Goal: Task Accomplishment & Management: Manage account settings

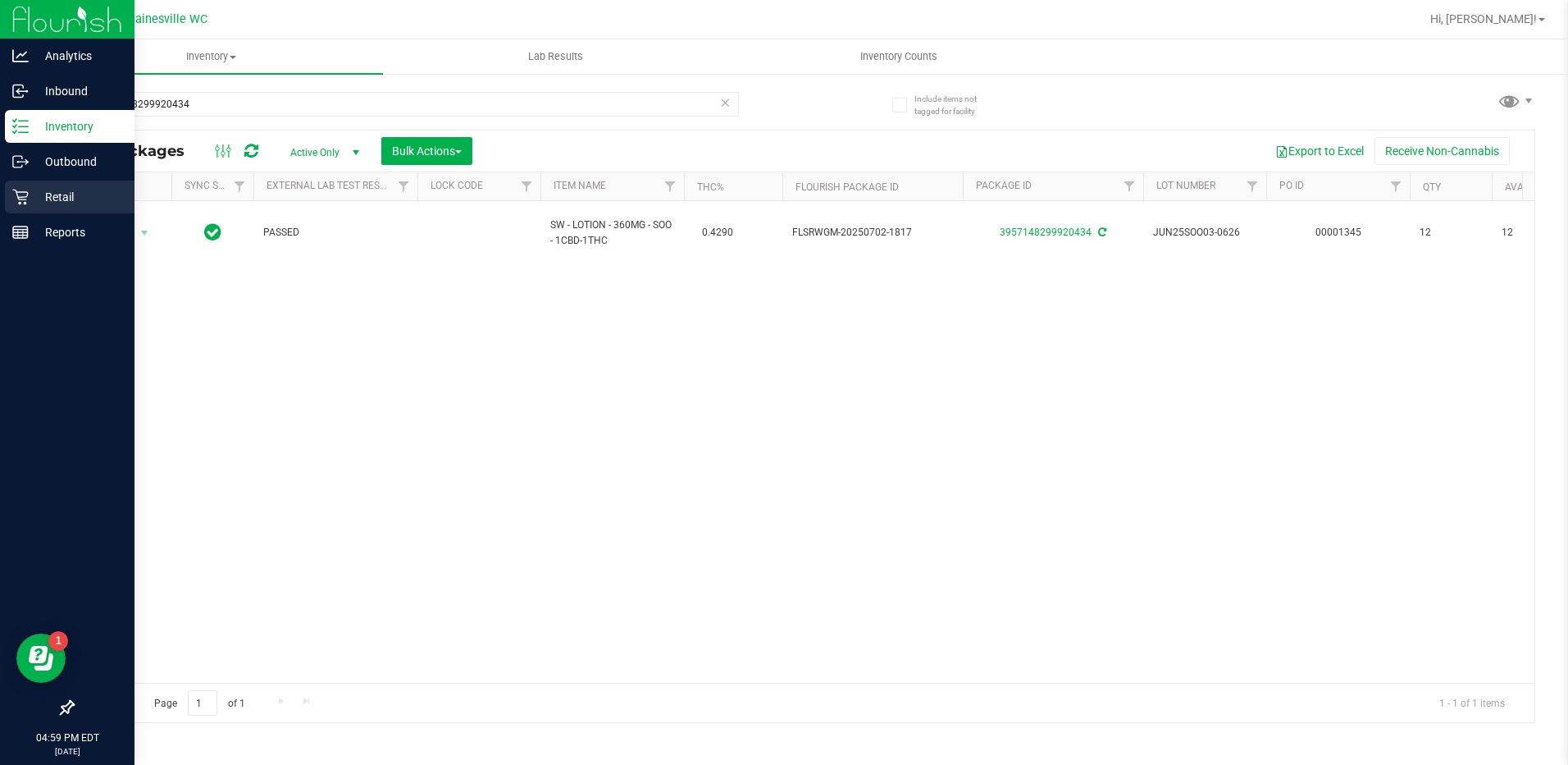
click at [69, 197] on p "Retail" at bounding box center [78, 197] width 99 height 20
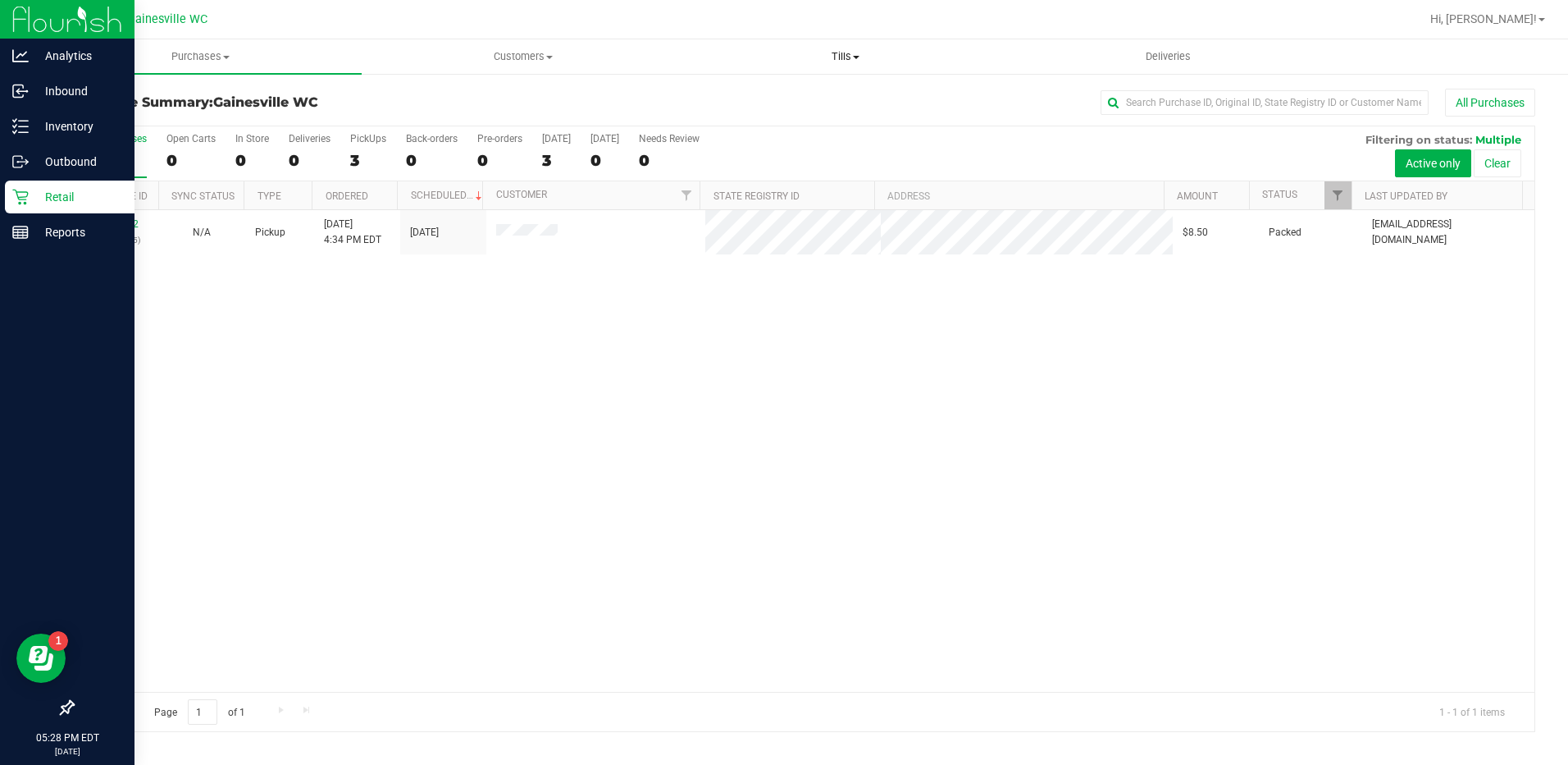
click at [833, 58] on span "Tills" at bounding box center [846, 57] width 321 height 14
click at [813, 97] on li "Manage tills" at bounding box center [846, 100] width 323 height 20
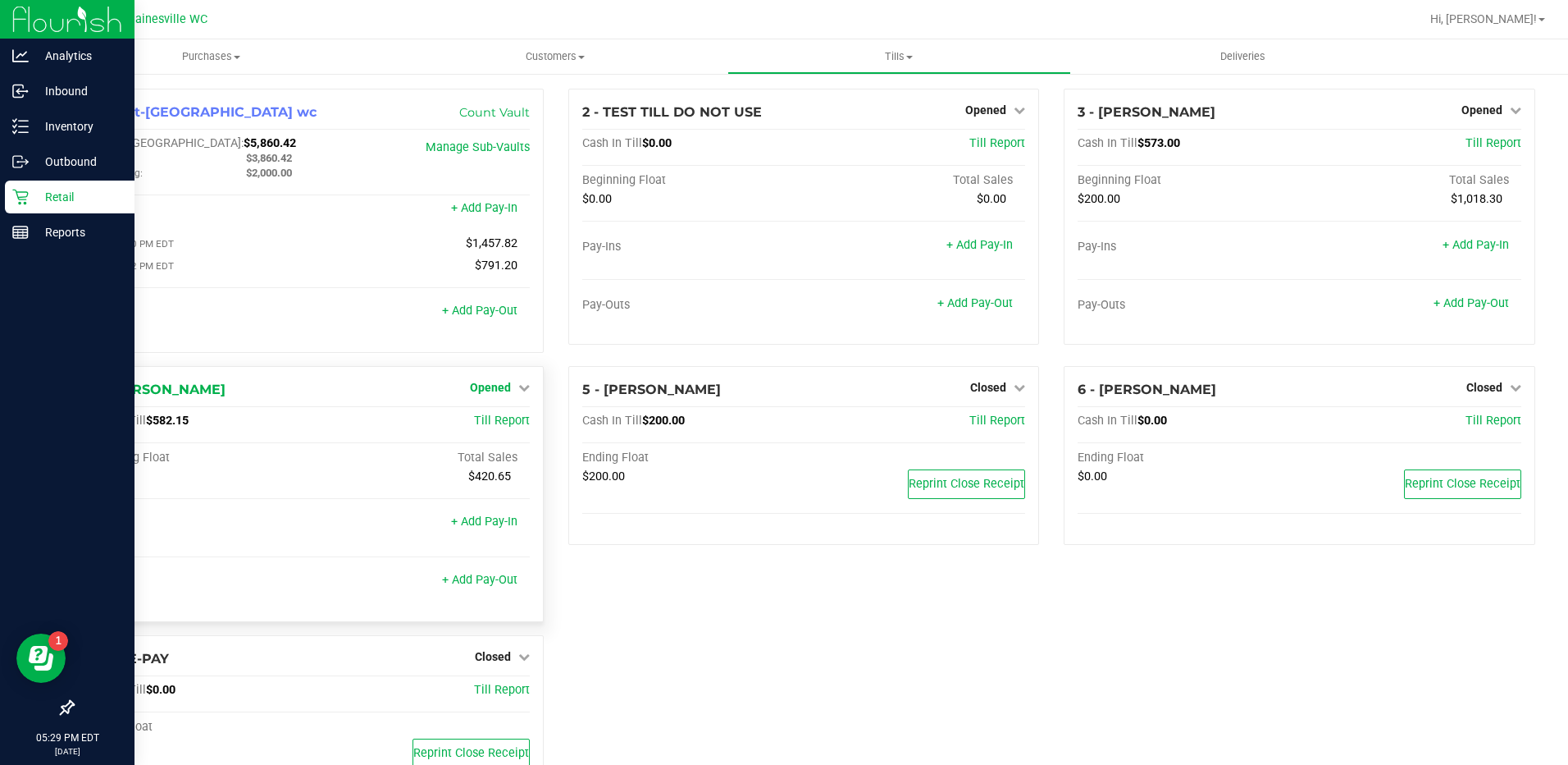
click at [488, 393] on span "Opened" at bounding box center [490, 387] width 41 height 13
click at [487, 426] on link "Close Till" at bounding box center [491, 421] width 44 height 13
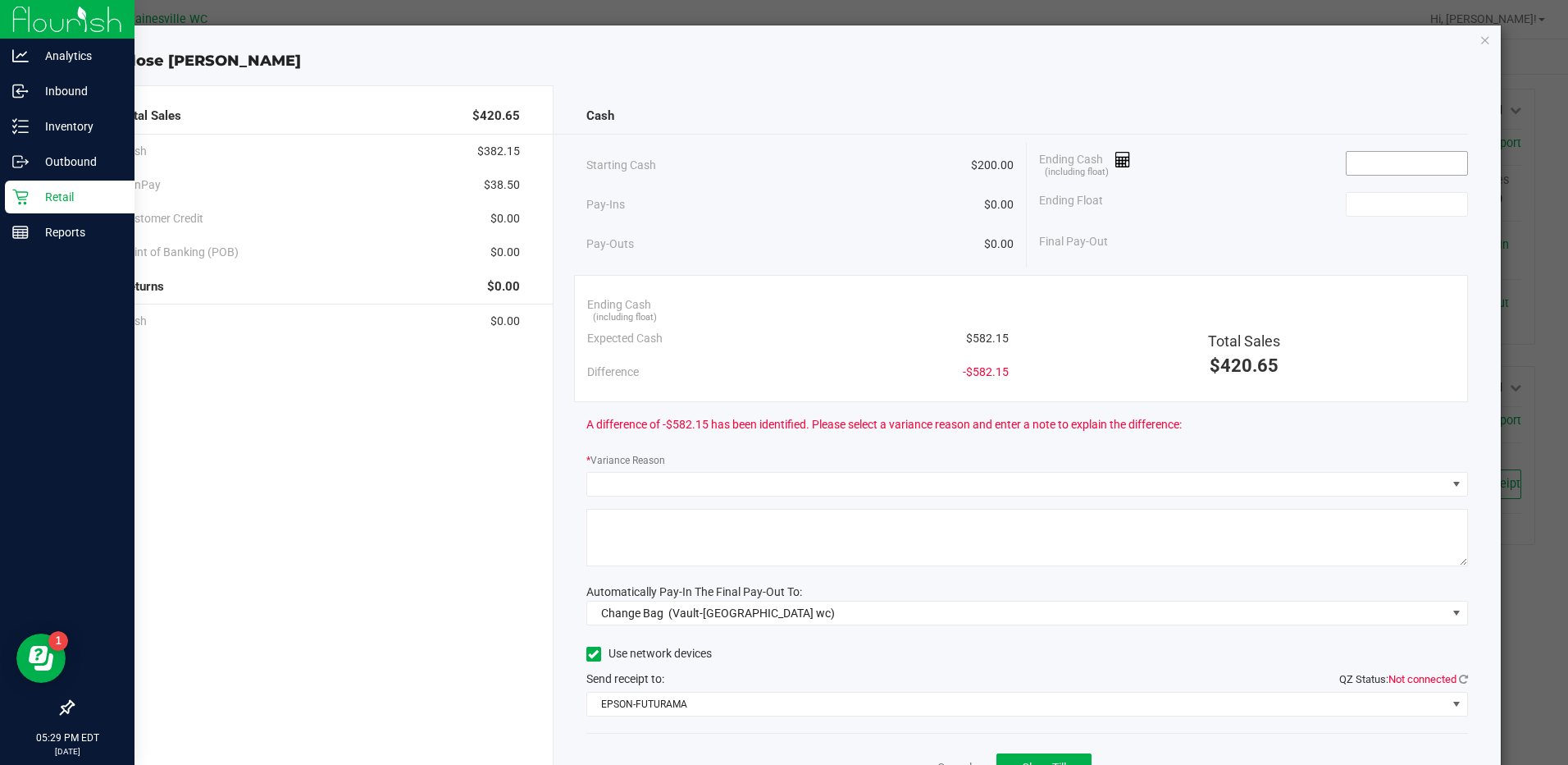
click at [1371, 164] on input at bounding box center [1407, 163] width 120 height 23
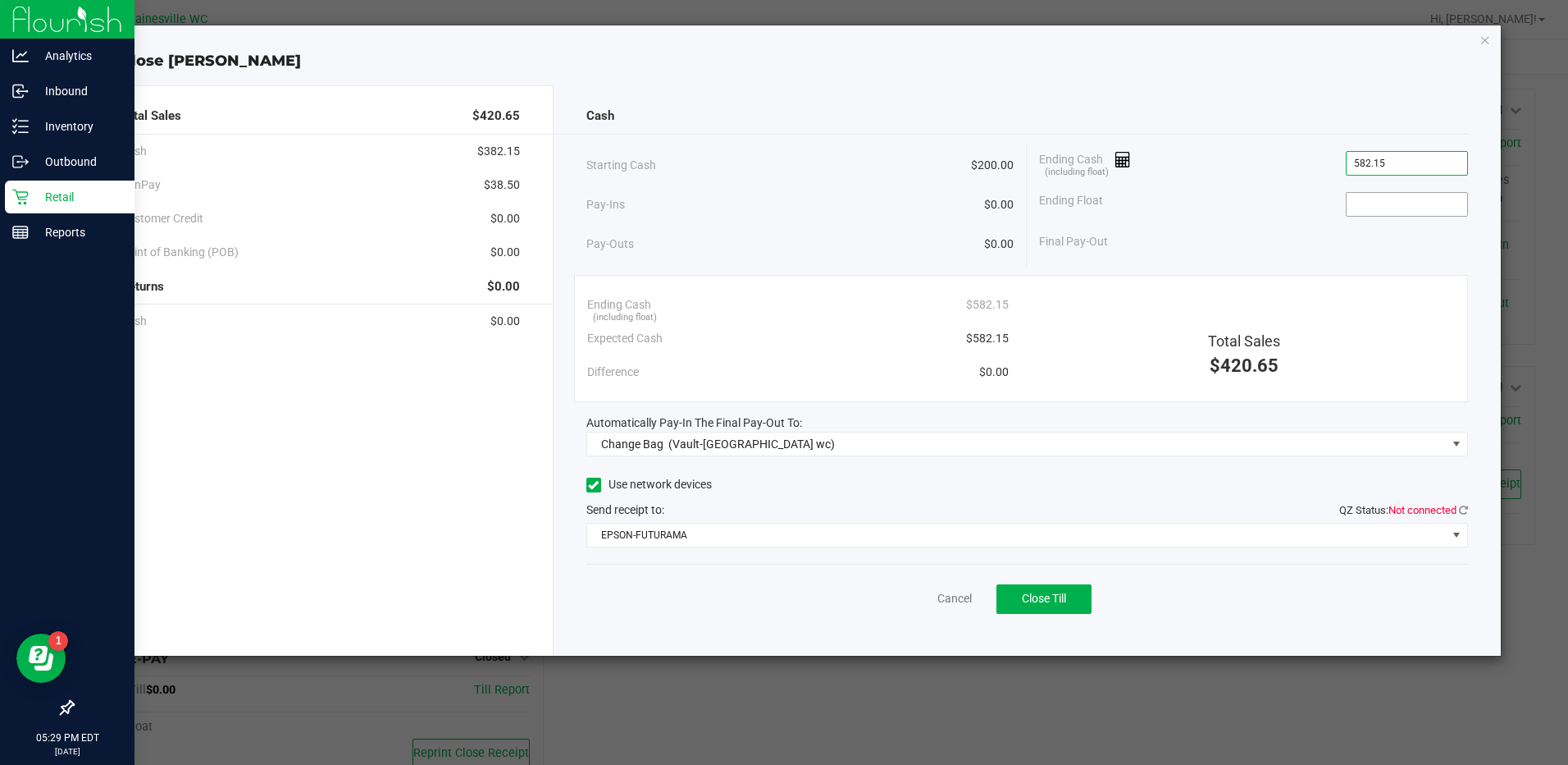
type input "$582.15"
click at [1405, 205] on input at bounding box center [1407, 204] width 120 height 23
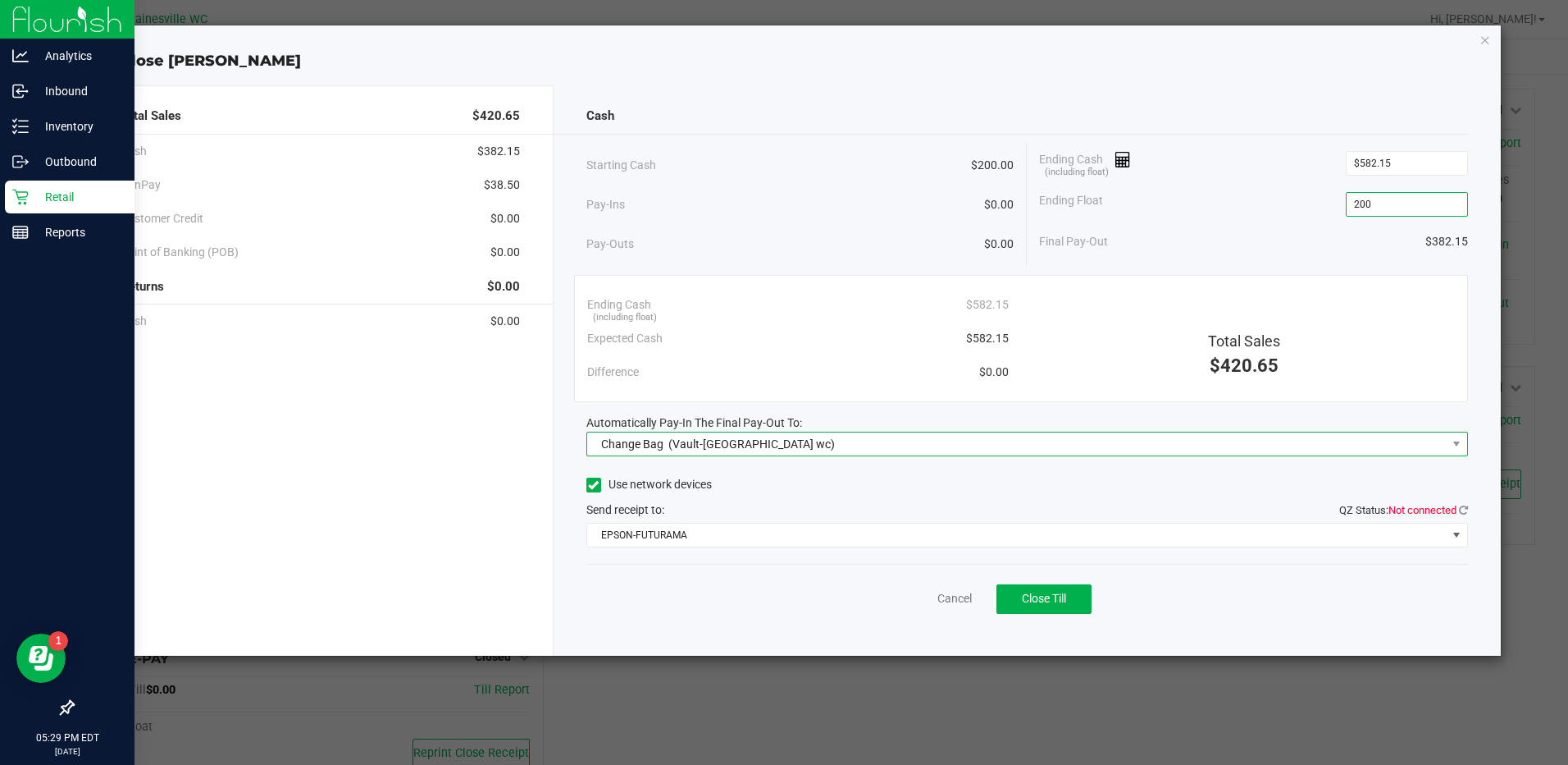
type input "$200.00"
click at [711, 448] on span "(Vault-[GEOGRAPHIC_DATA] wc)" at bounding box center [752, 444] width 167 height 13
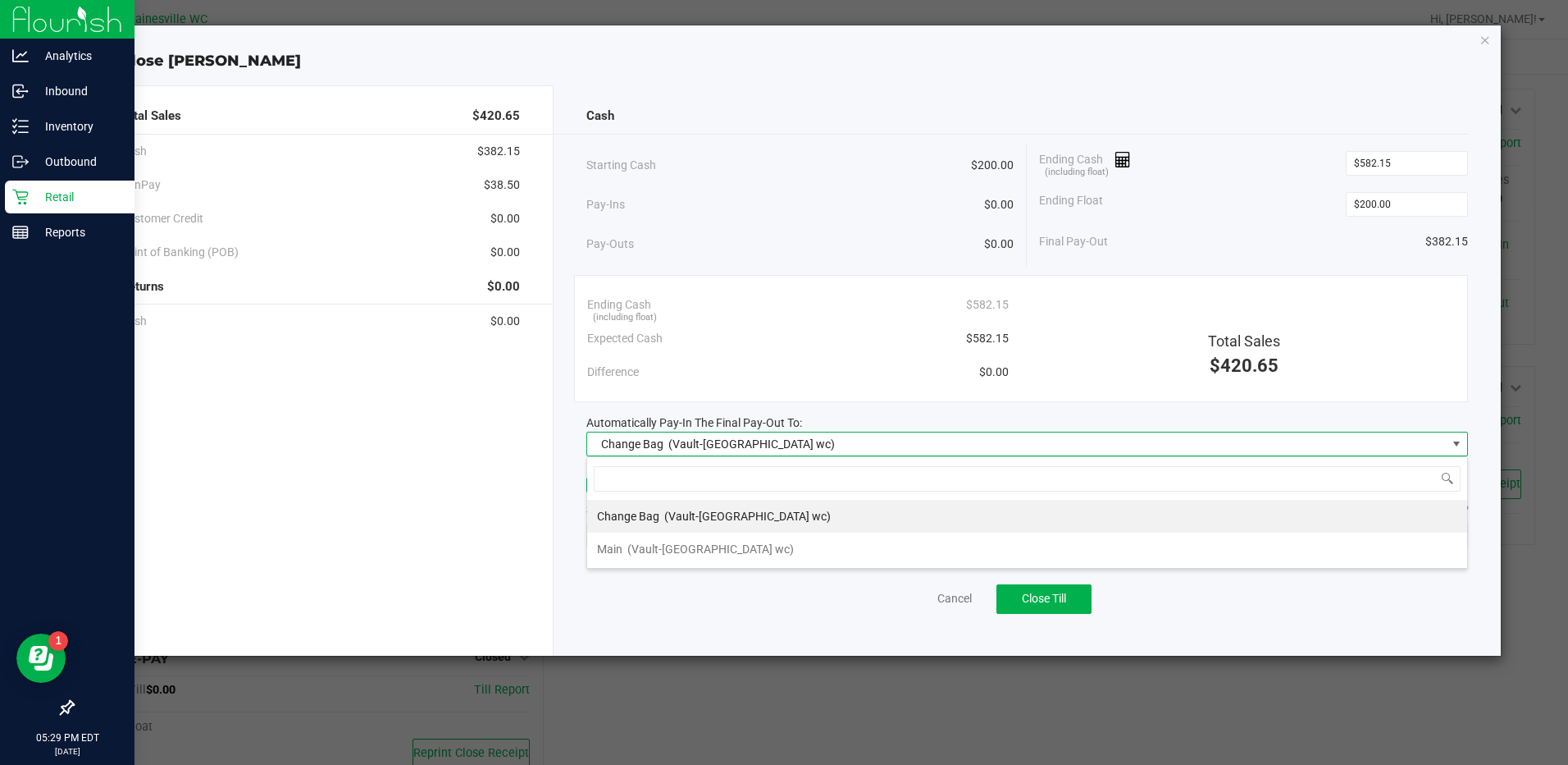
scroll to position [24, 881]
click at [659, 561] on div "Main (Vault-[GEOGRAPHIC_DATA] wc)" at bounding box center [696, 549] width 197 height 30
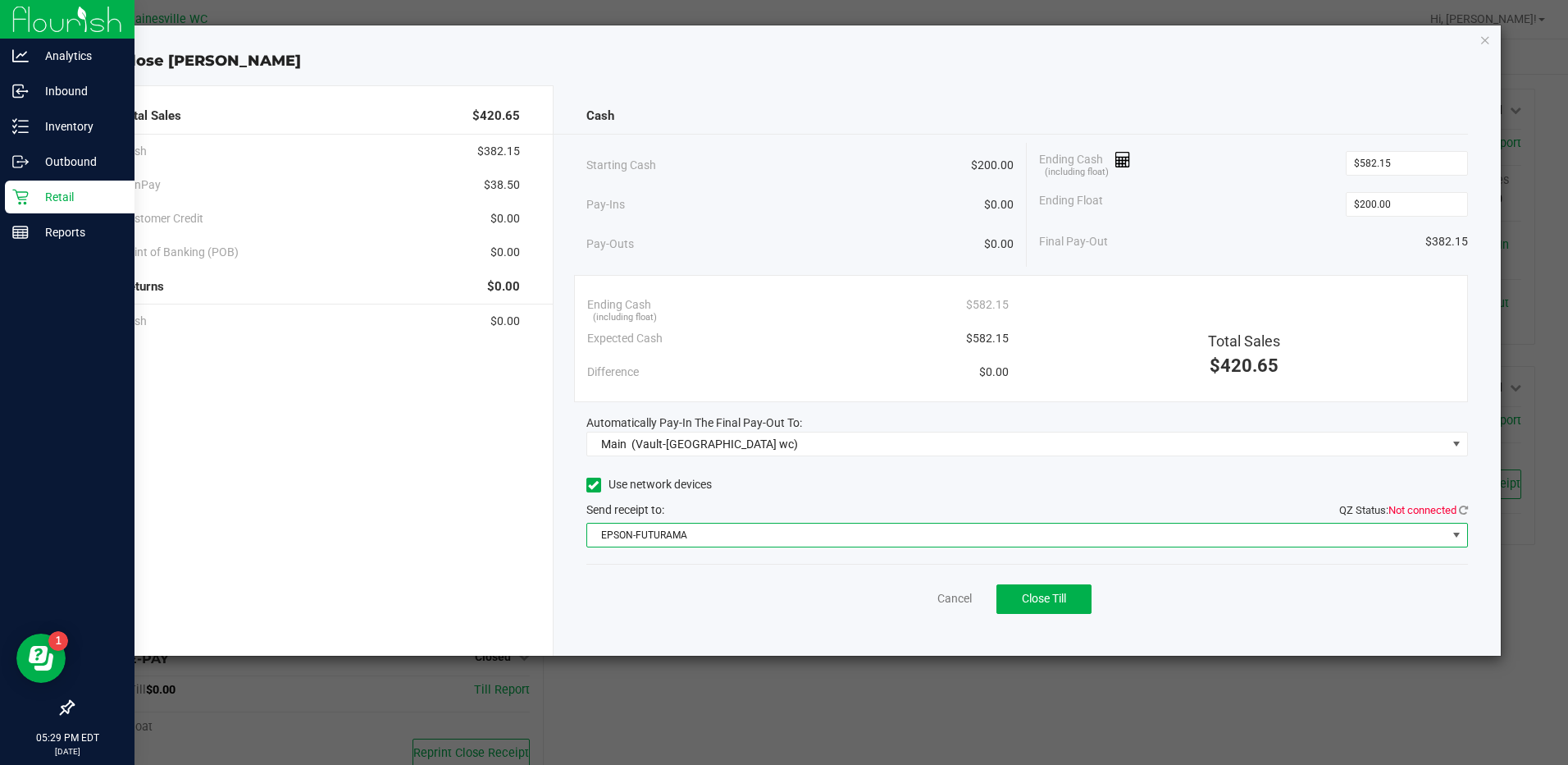
click at [938, 541] on span "EPSON-FUTURAMA" at bounding box center [1017, 535] width 860 height 23
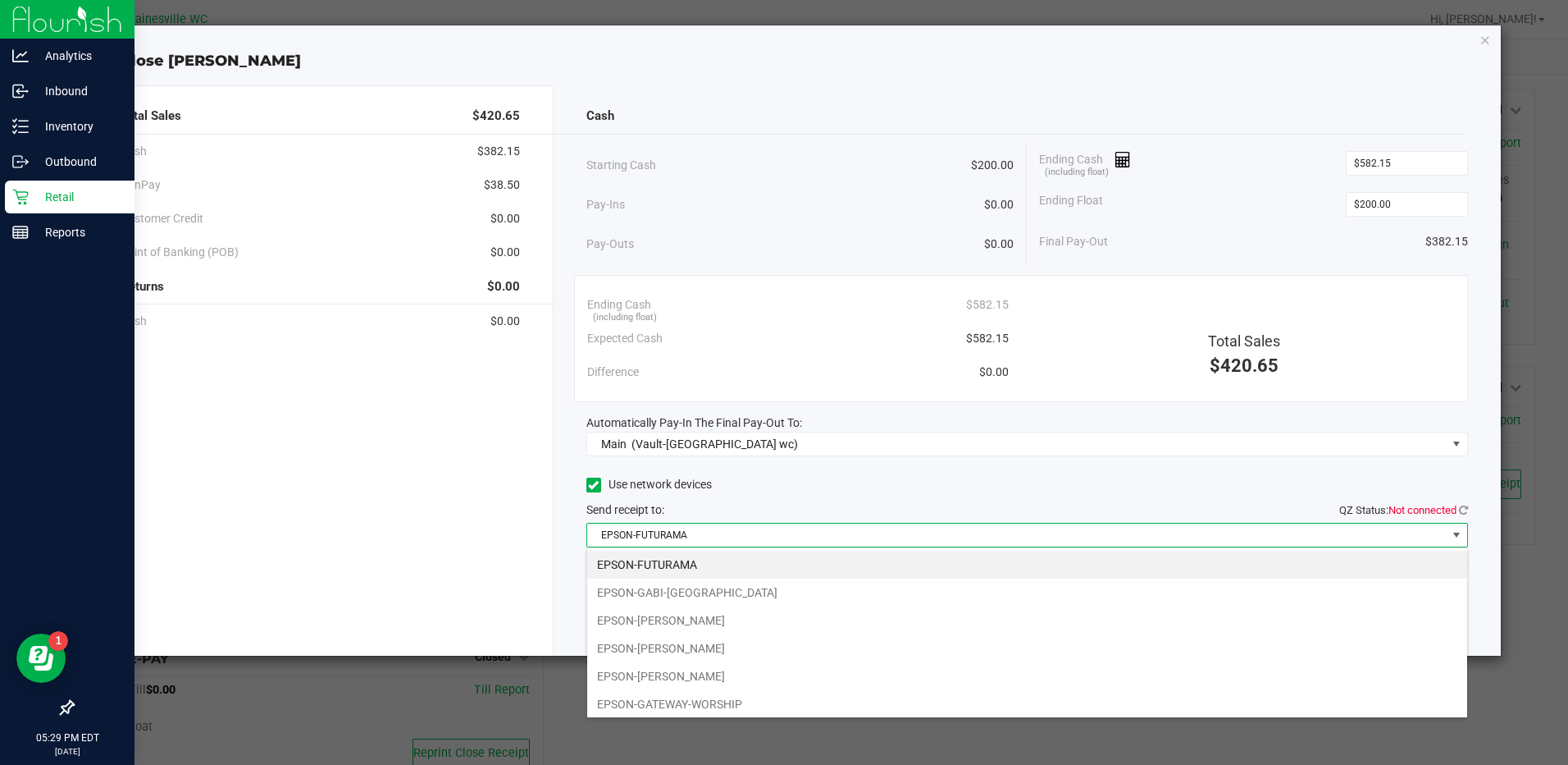
click at [724, 705] on li "EPSON-GATEWAY-WORSHIP" at bounding box center [1027, 703] width 880 height 28
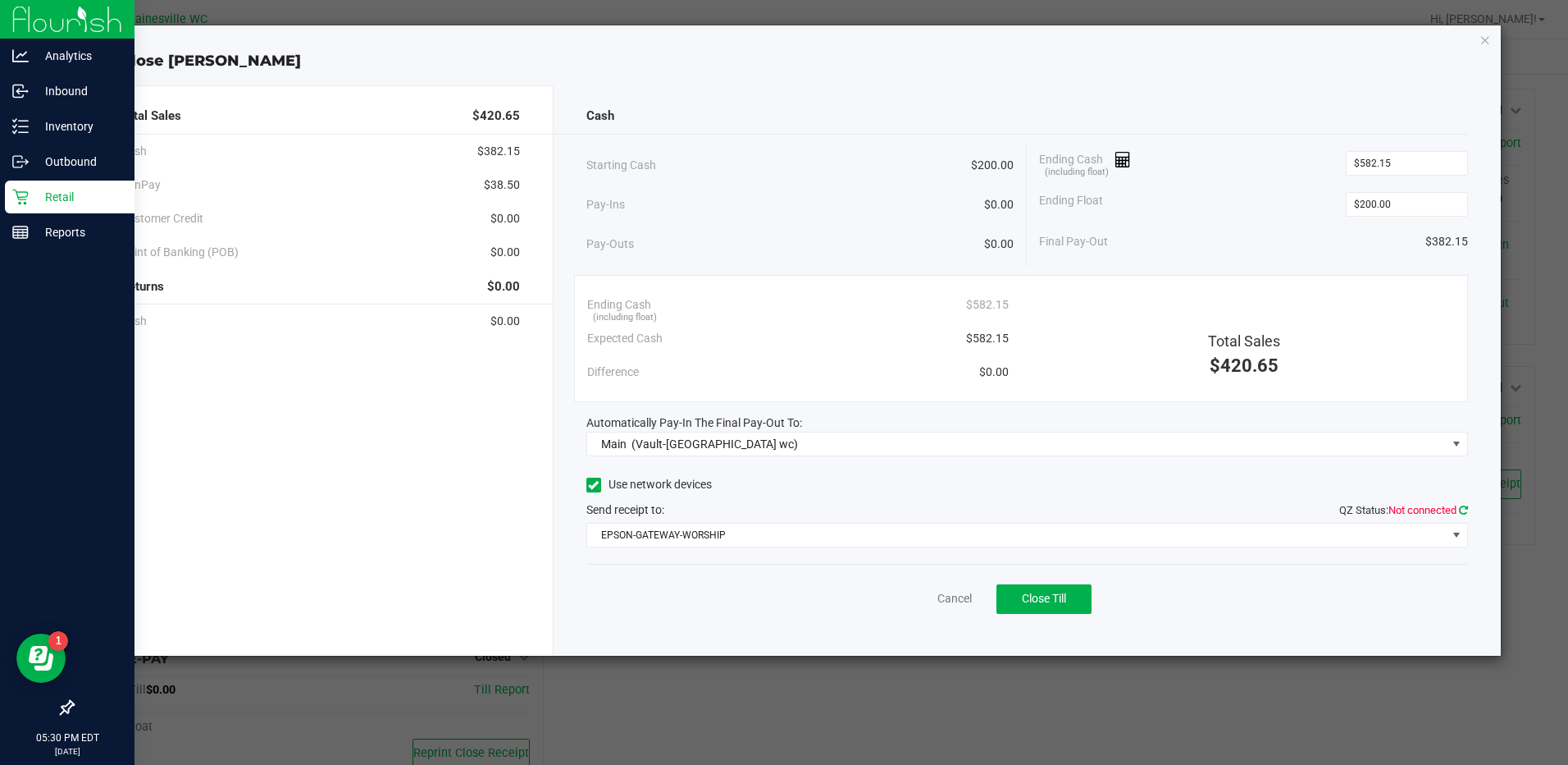
click at [1460, 512] on icon at bounding box center [1463, 510] width 9 height 11
click at [1069, 599] on button "Close Till" at bounding box center [1044, 598] width 95 height 30
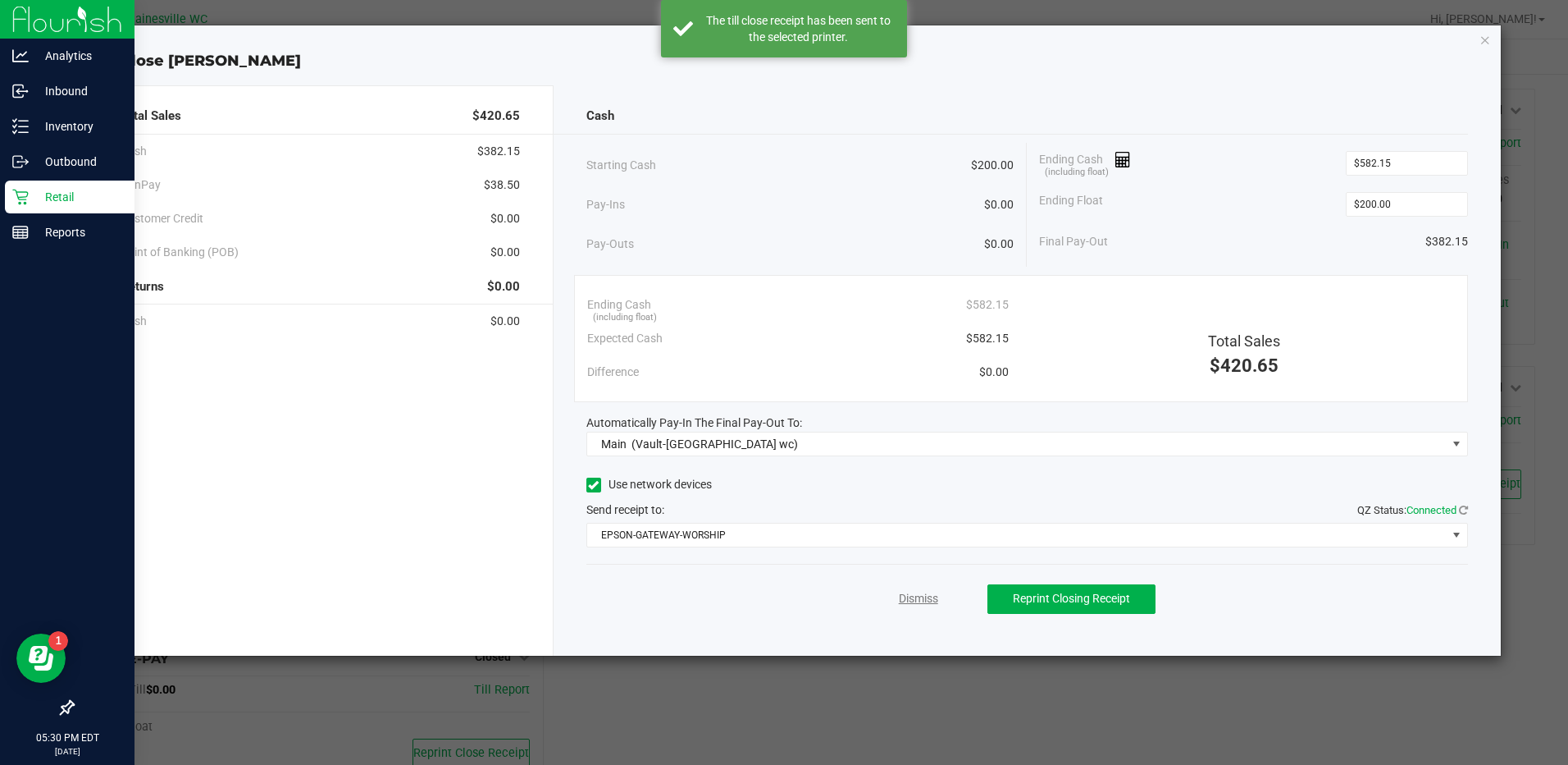
click at [924, 602] on link "Dismiss" at bounding box center [919, 598] width 39 height 17
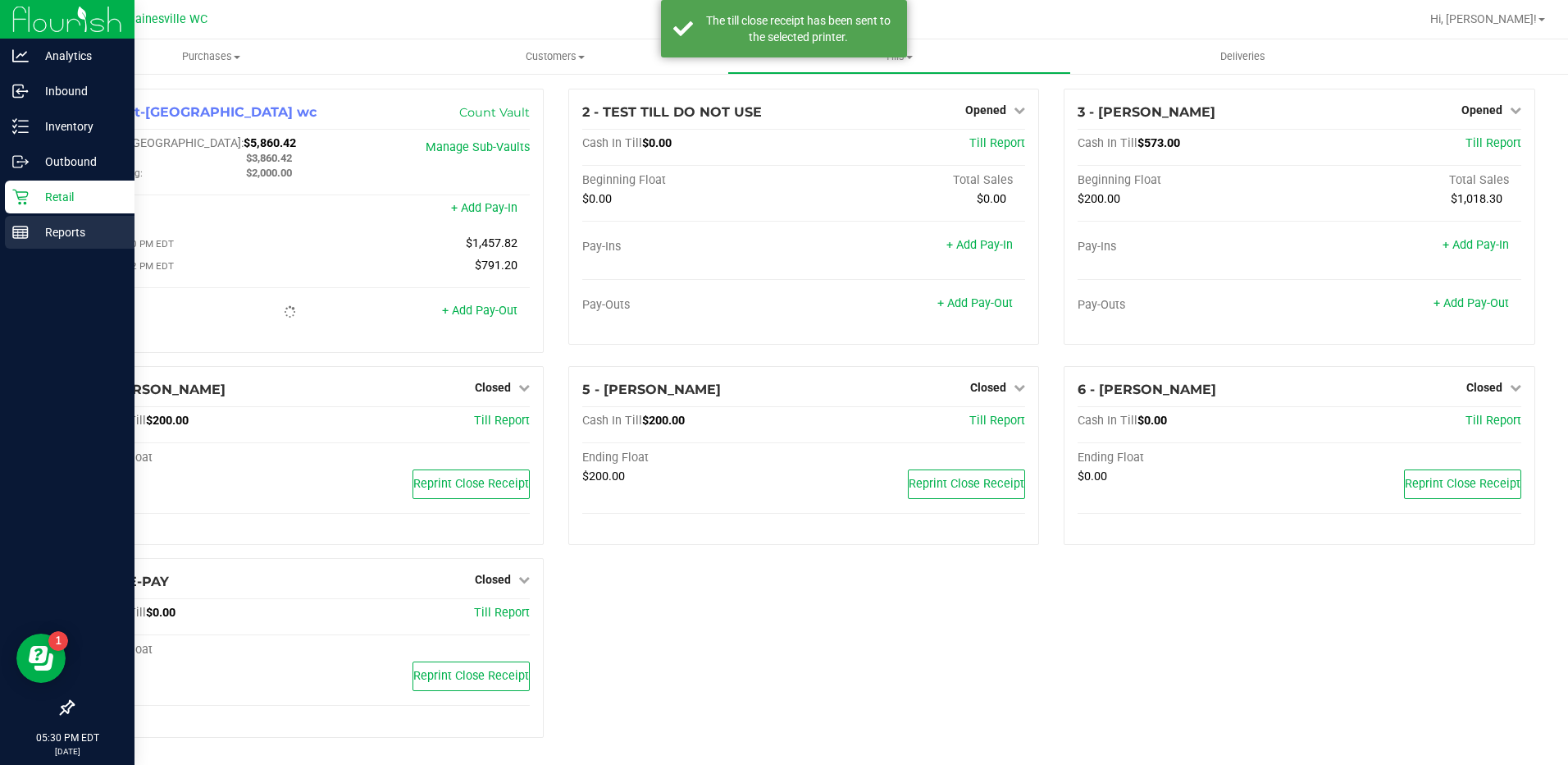
click at [30, 239] on p "Reports" at bounding box center [78, 232] width 99 height 20
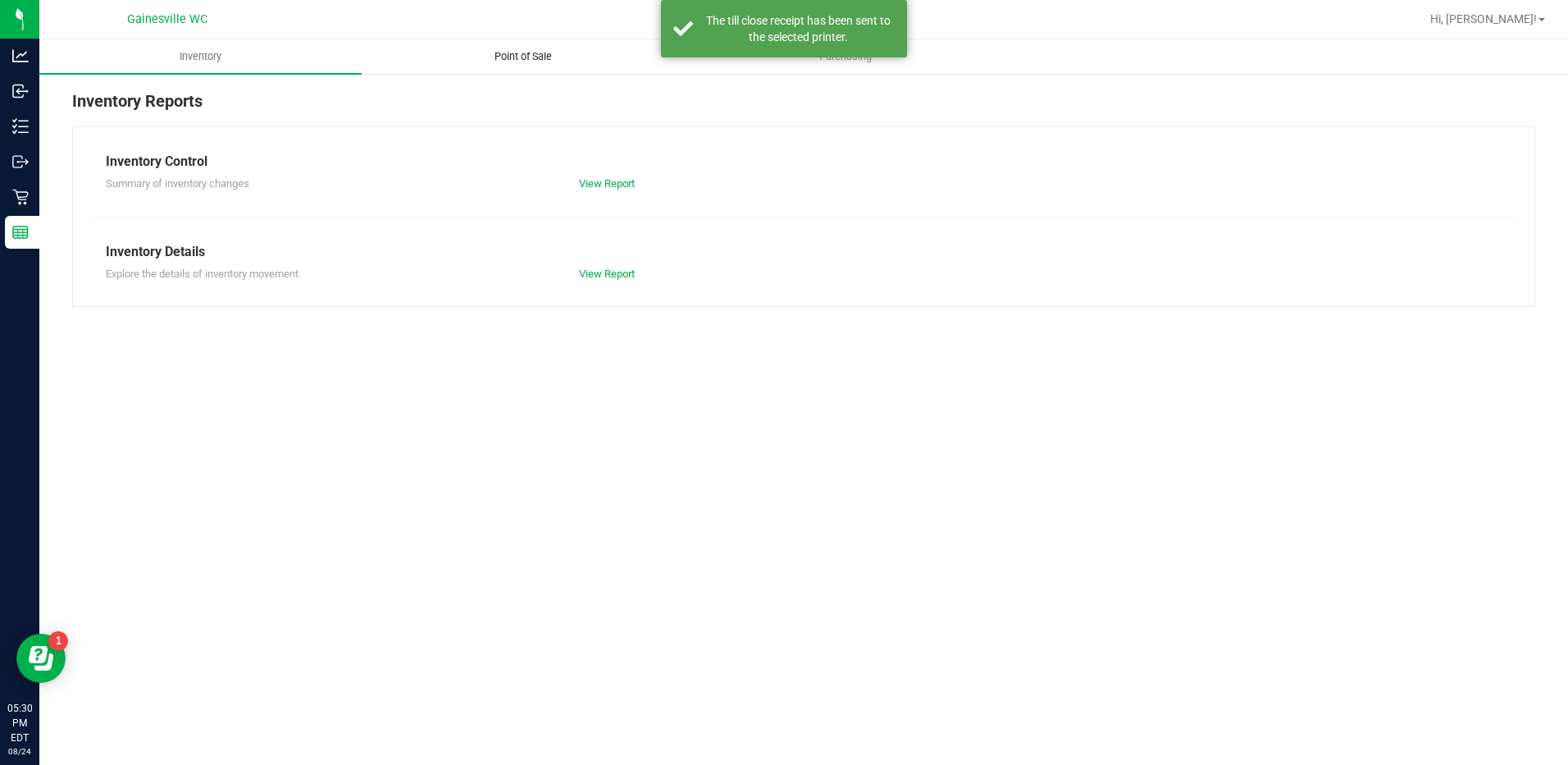
click at [493, 62] on span "Point of Sale" at bounding box center [523, 57] width 101 height 14
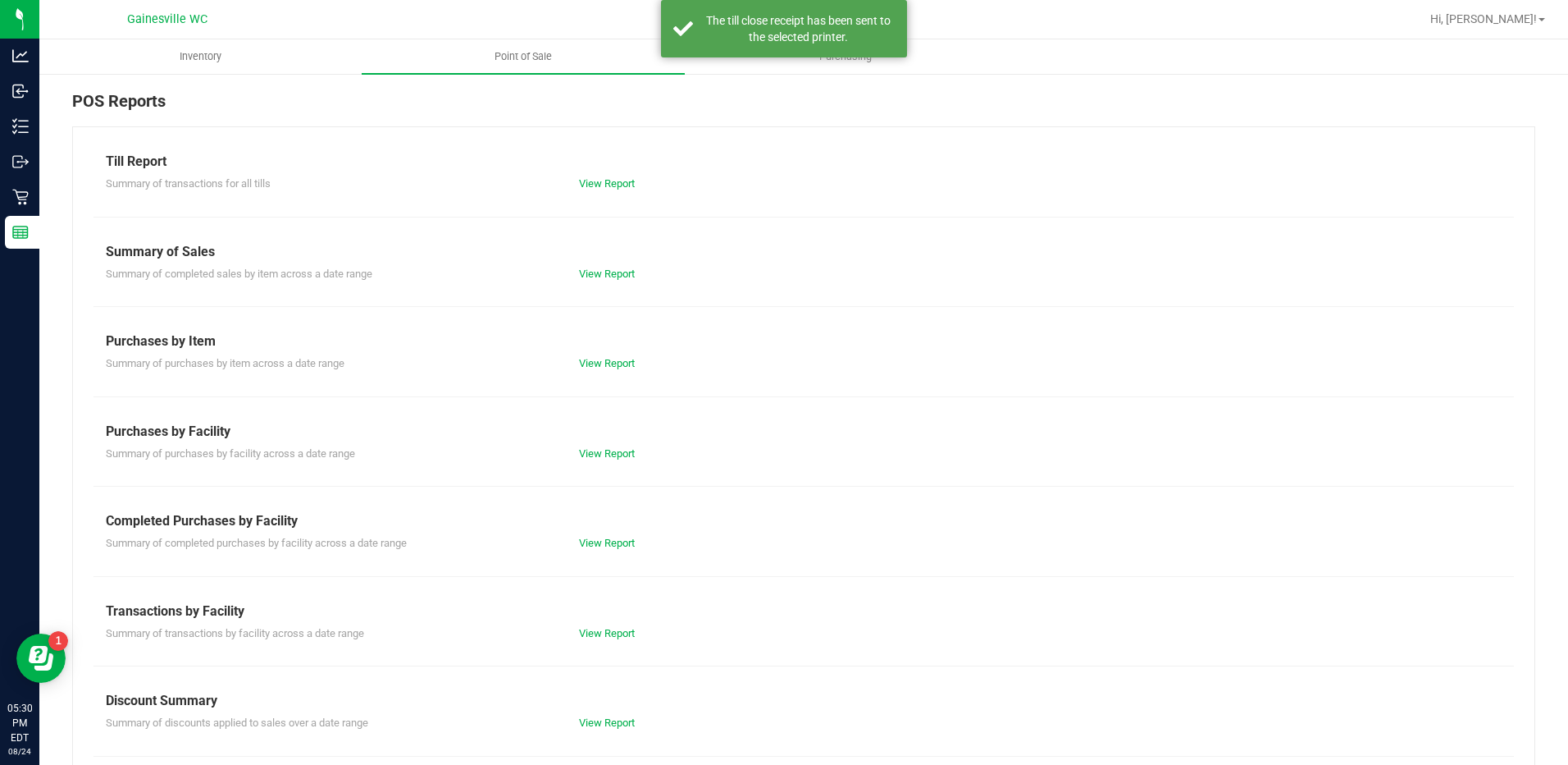
click at [611, 171] on div "Summary of transactions for all tills View Report" at bounding box center [803, 181] width 1420 height 21
click at [600, 187] on link "View Report" at bounding box center [607, 184] width 56 height 13
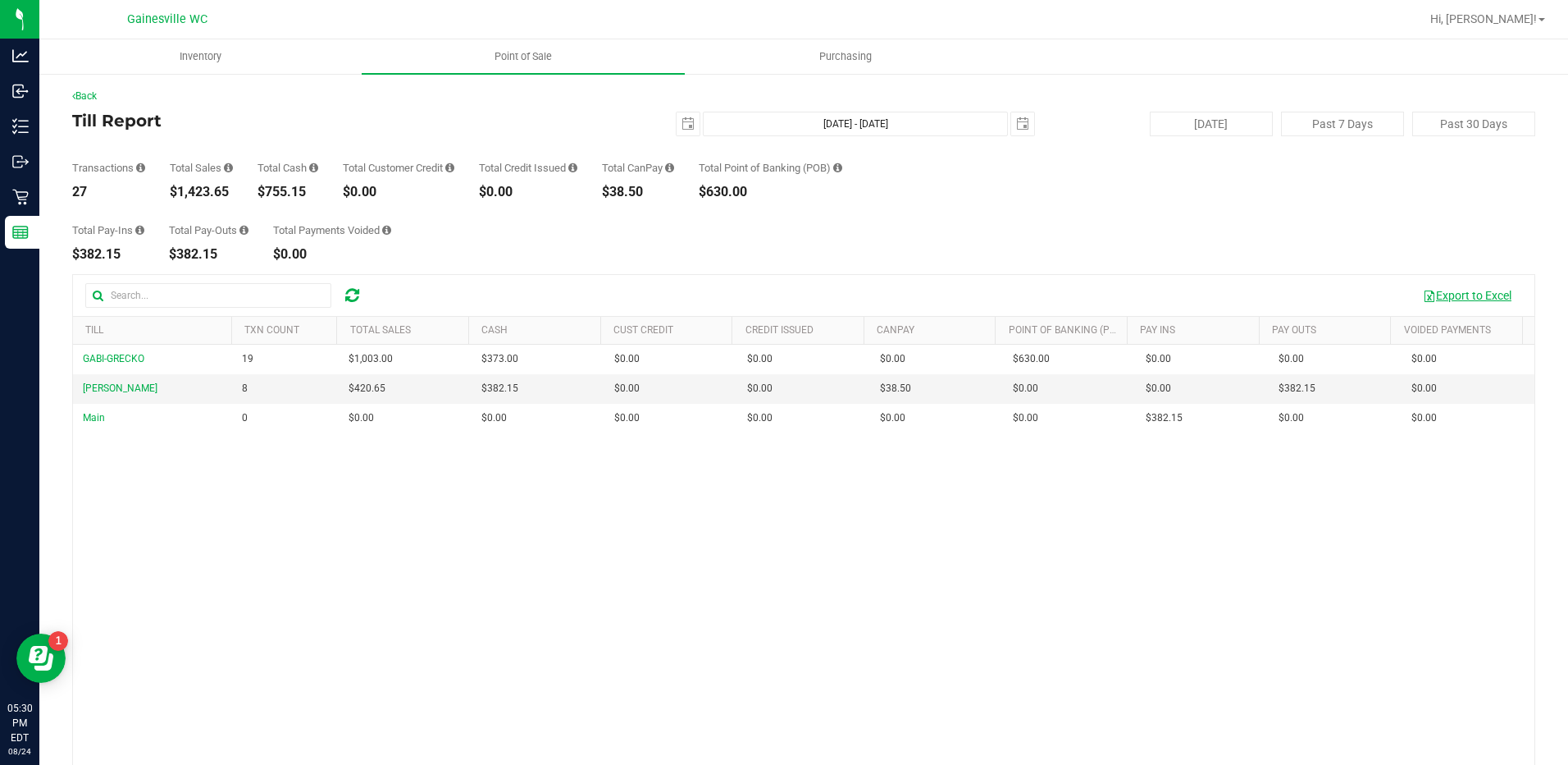
click at [1439, 300] on button "Export to Excel" at bounding box center [1467, 295] width 110 height 28
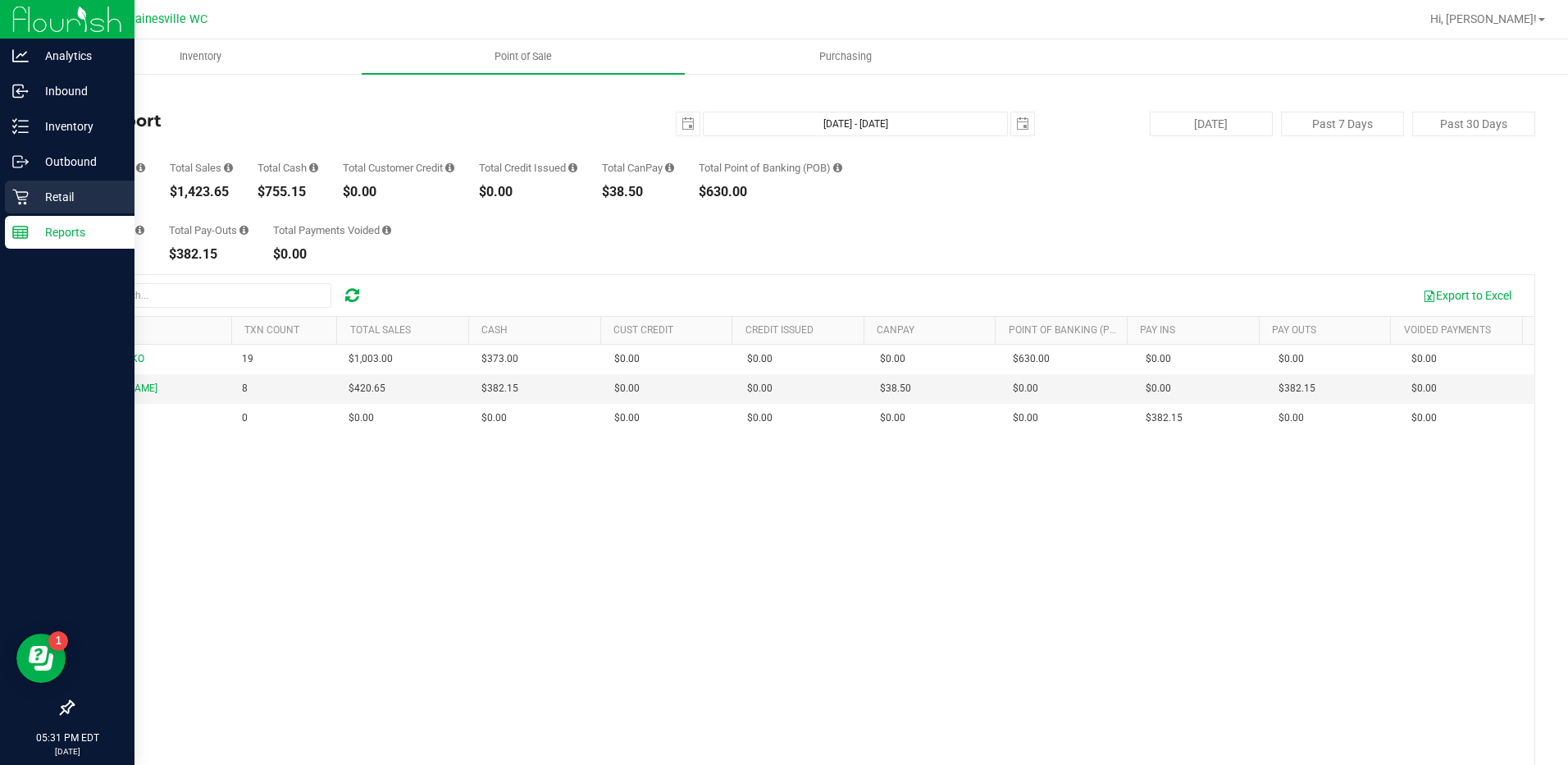
click at [30, 190] on p "Retail" at bounding box center [78, 197] width 99 height 20
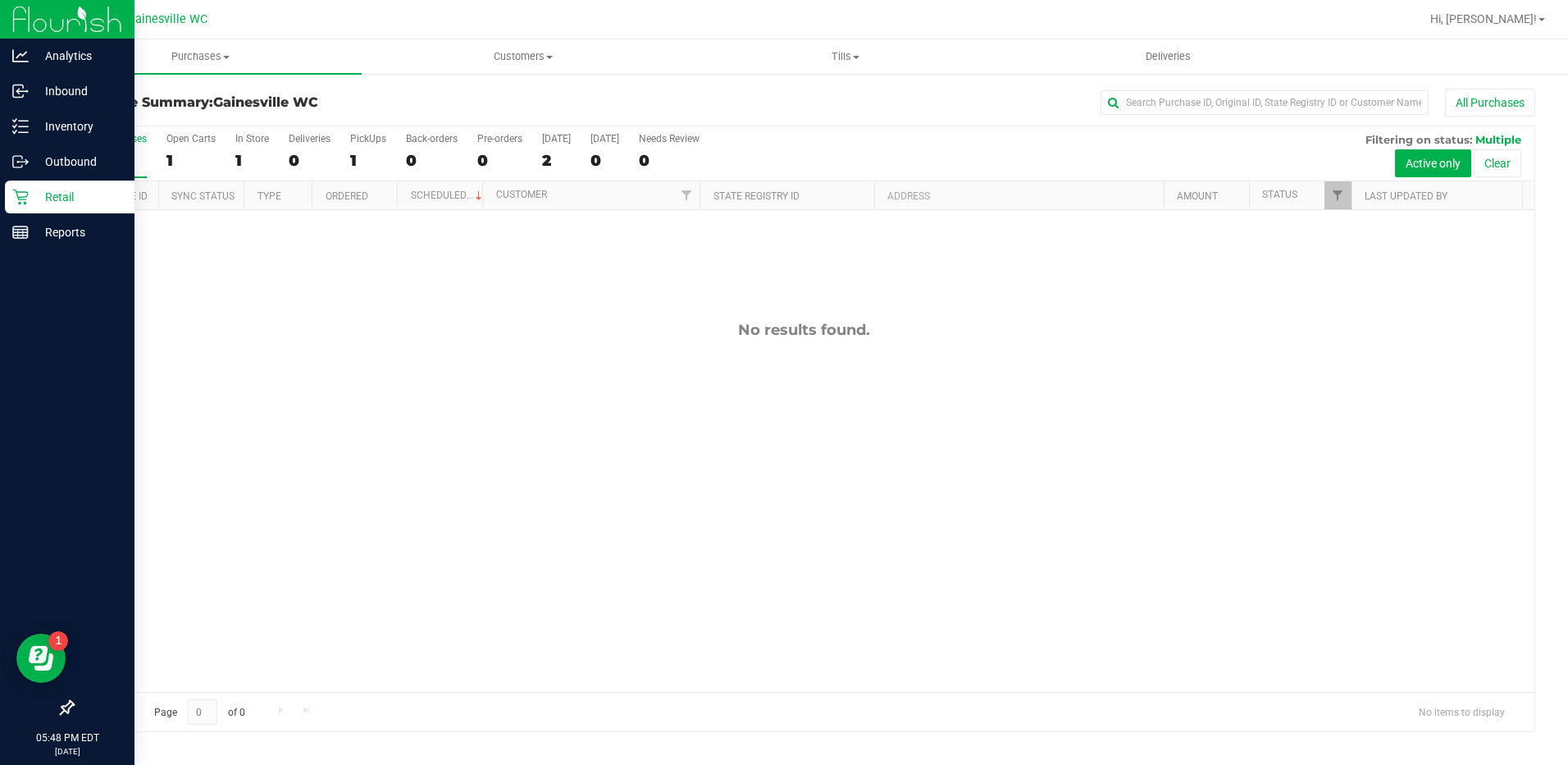
click at [46, 191] on p "Retail" at bounding box center [78, 197] width 99 height 20
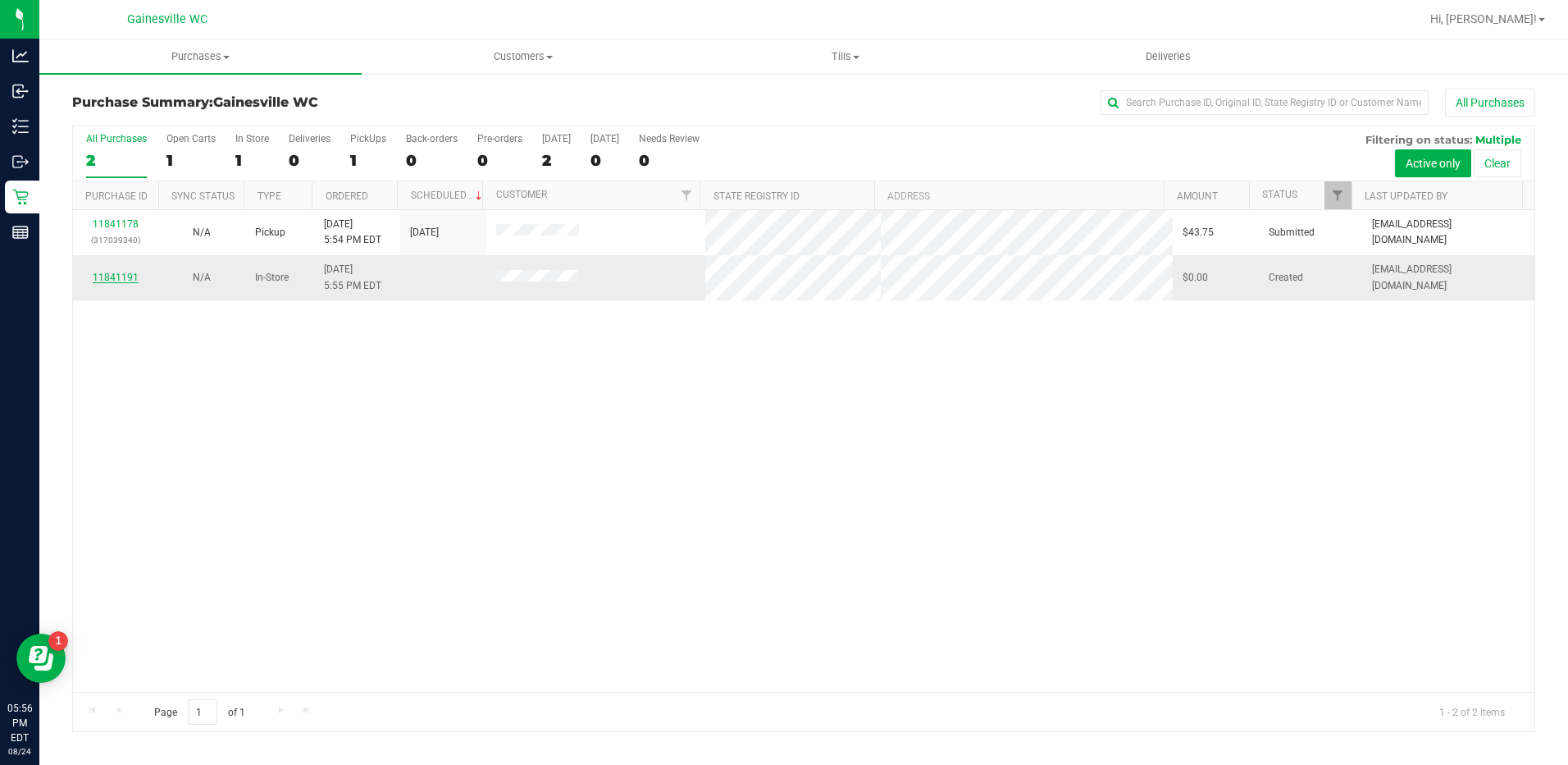
click at [127, 281] on link "11841191" at bounding box center [115, 277] width 46 height 12
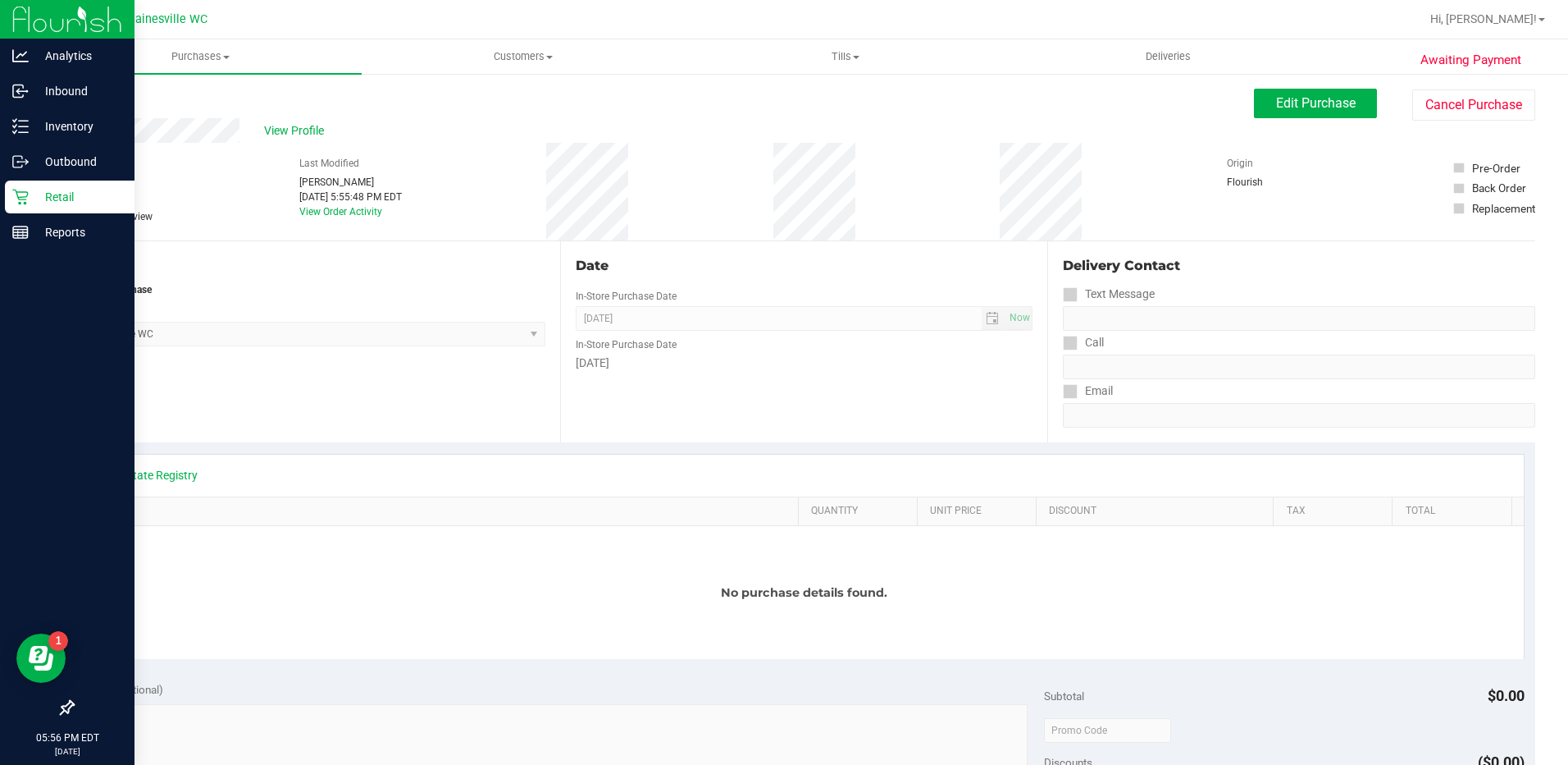
click at [35, 193] on p "Retail" at bounding box center [78, 197] width 99 height 20
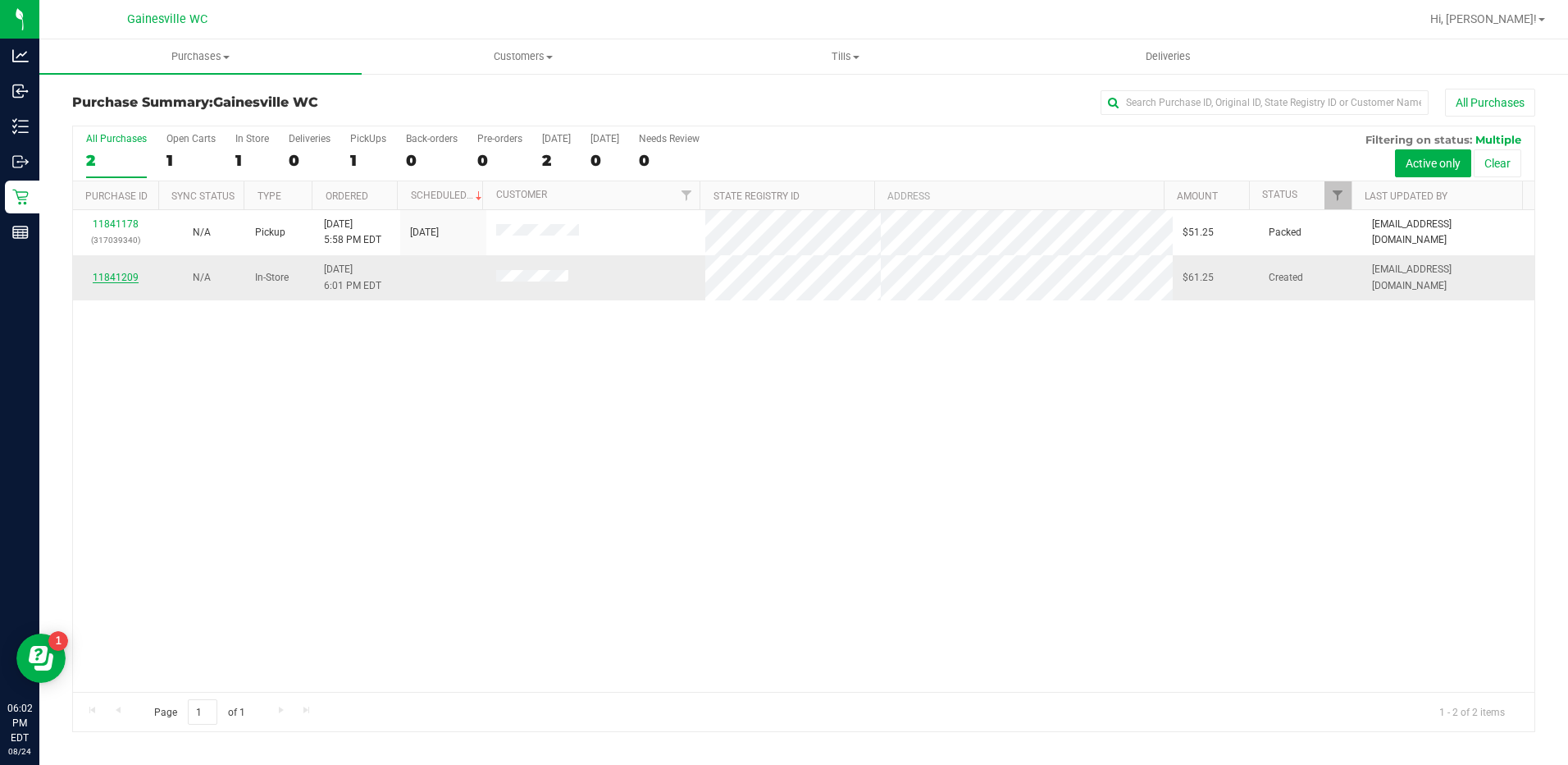
click at [110, 274] on link "11841209" at bounding box center [115, 277] width 46 height 12
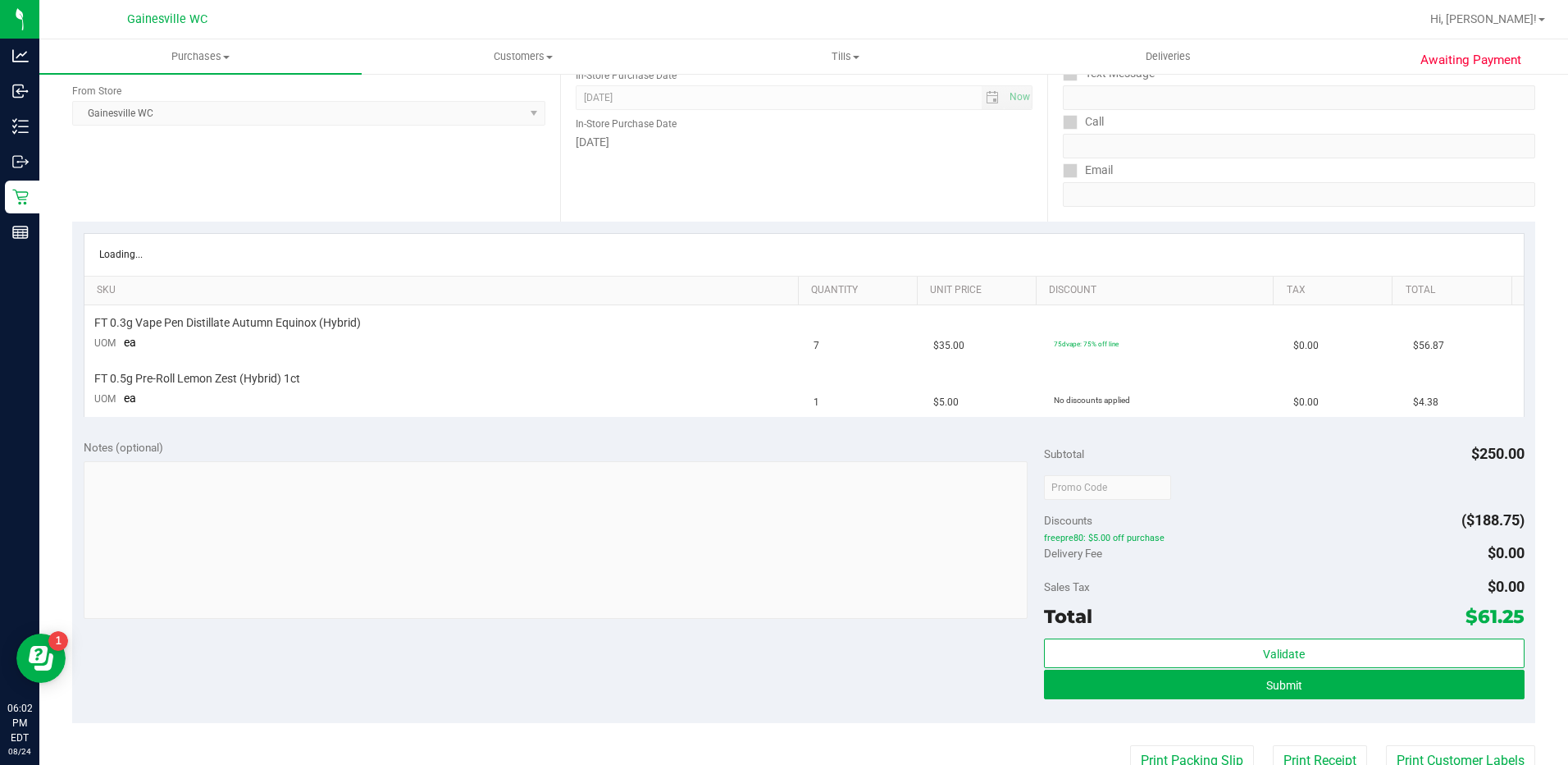
scroll to position [492, 0]
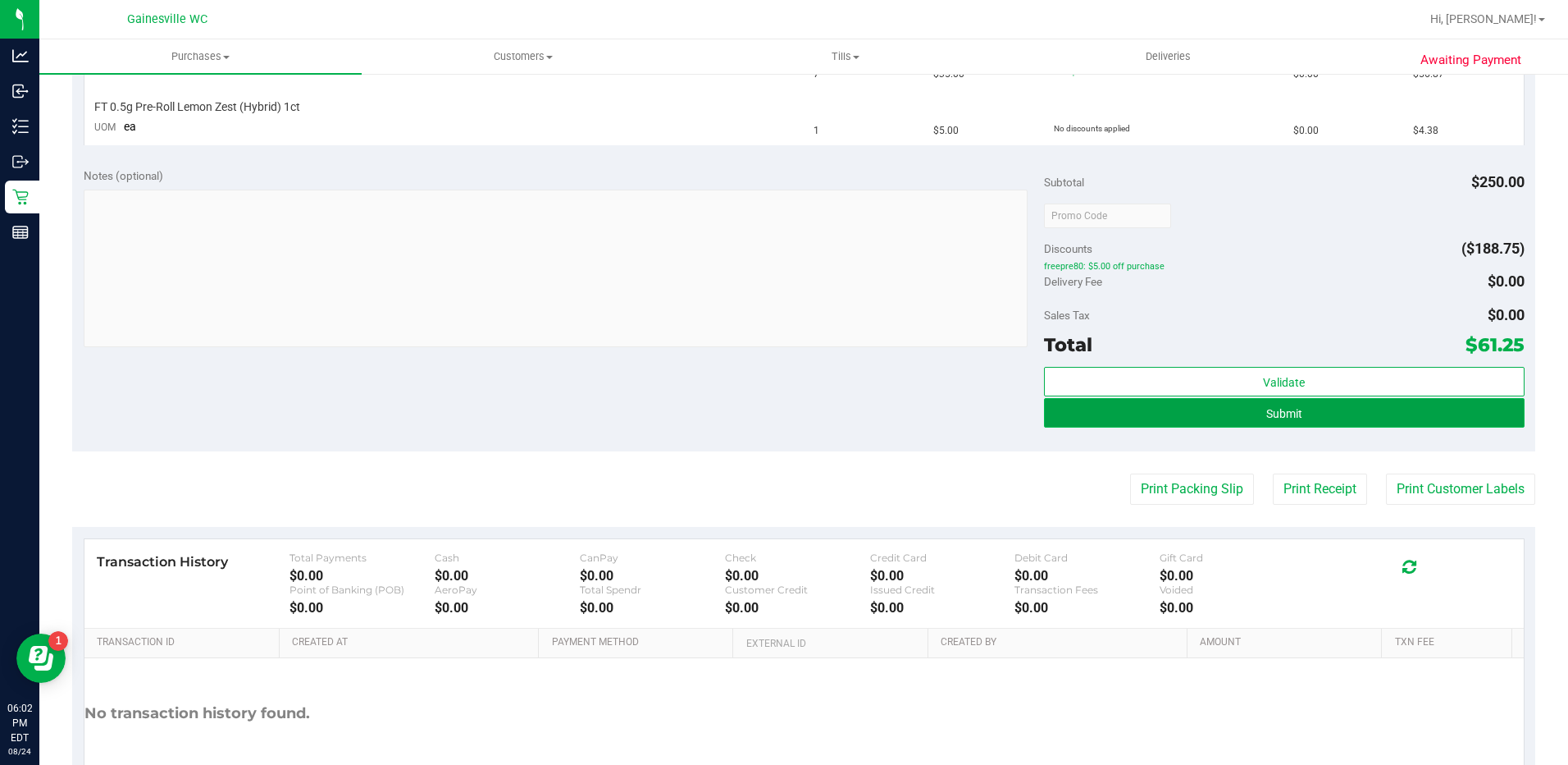
click at [1208, 417] on button "Submit" at bounding box center [1285, 413] width 481 height 30
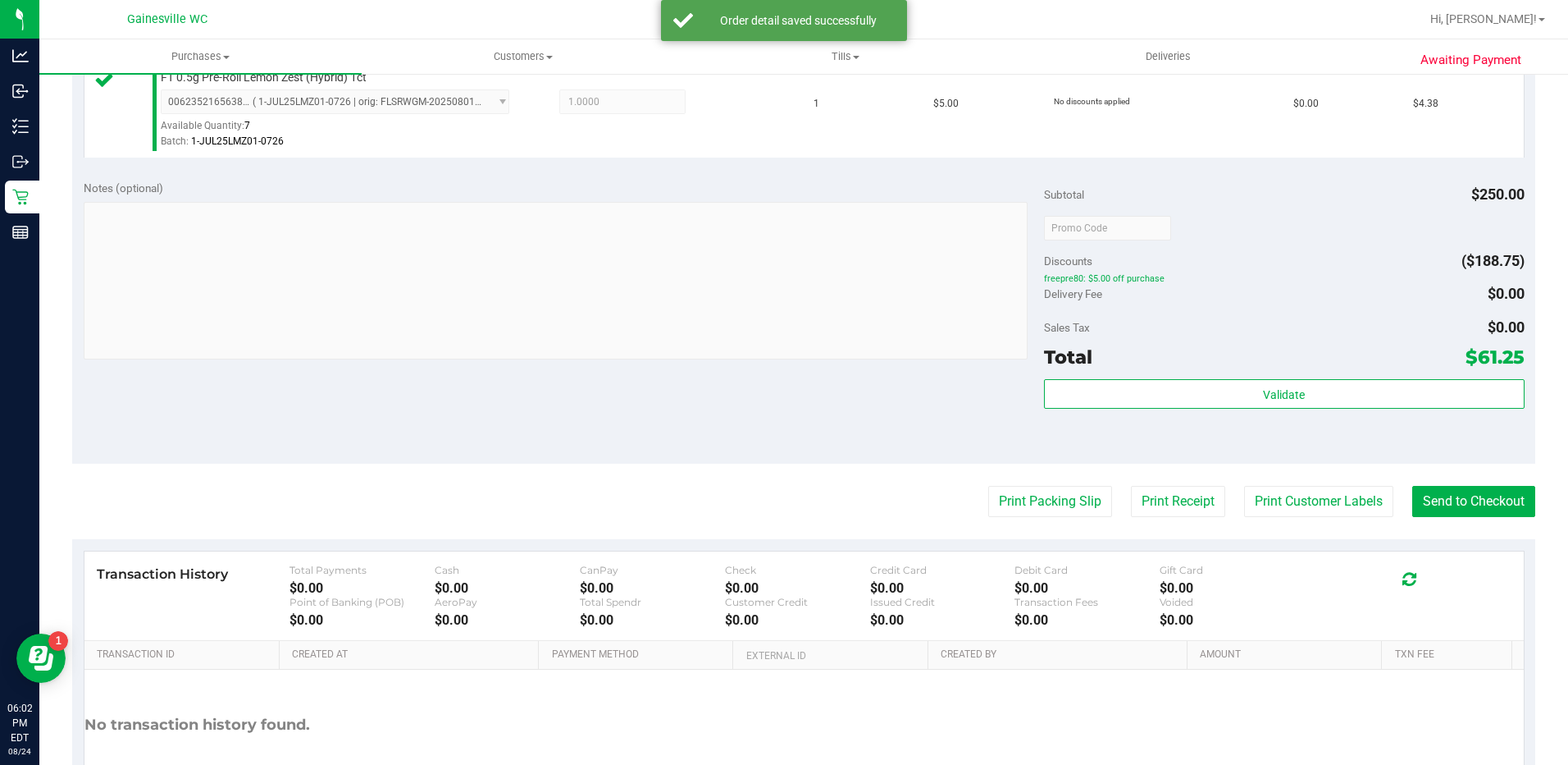
scroll to position [574, 0]
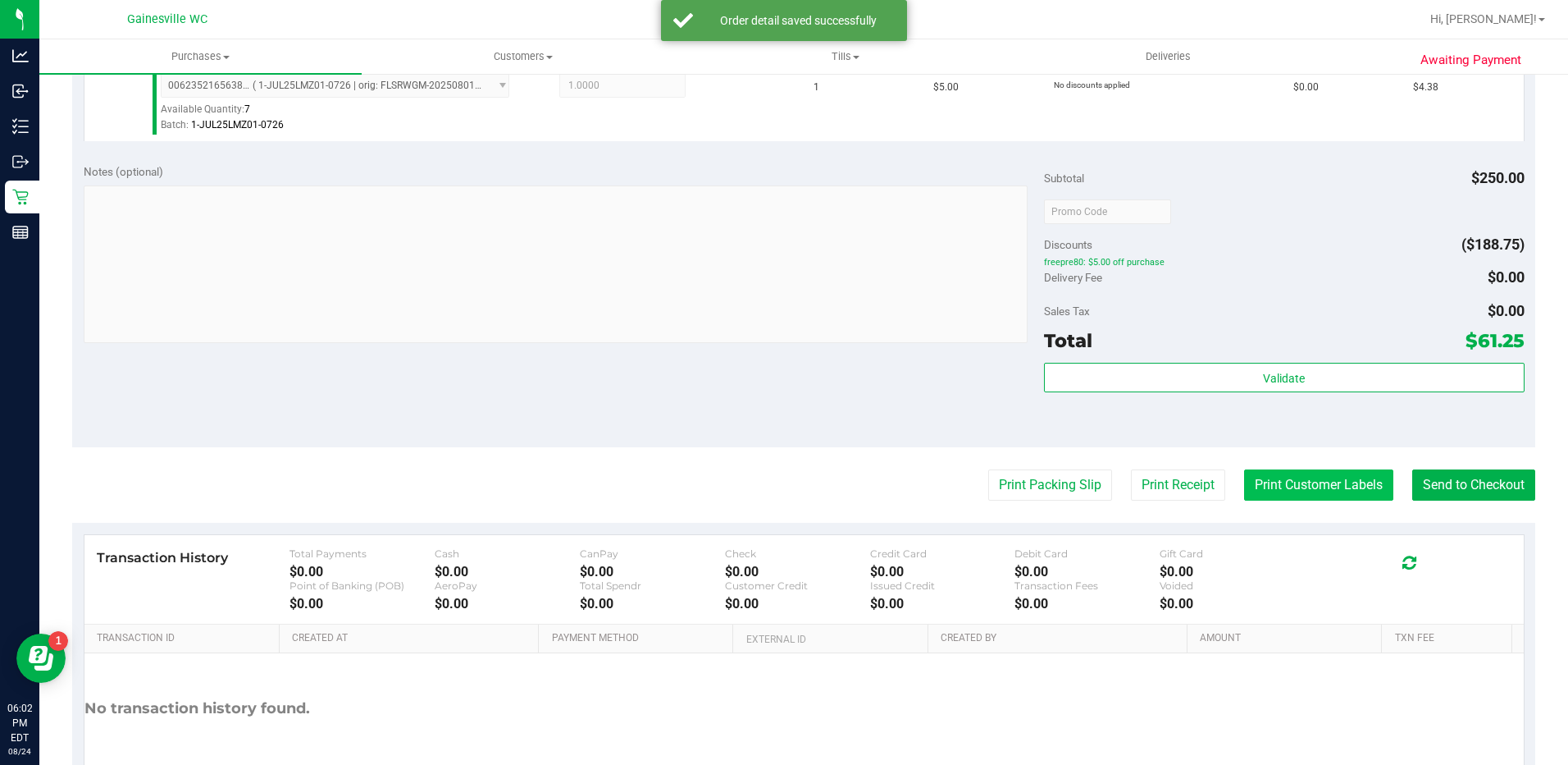
click at [1282, 492] on button "Print Customer Labels" at bounding box center [1319, 484] width 149 height 31
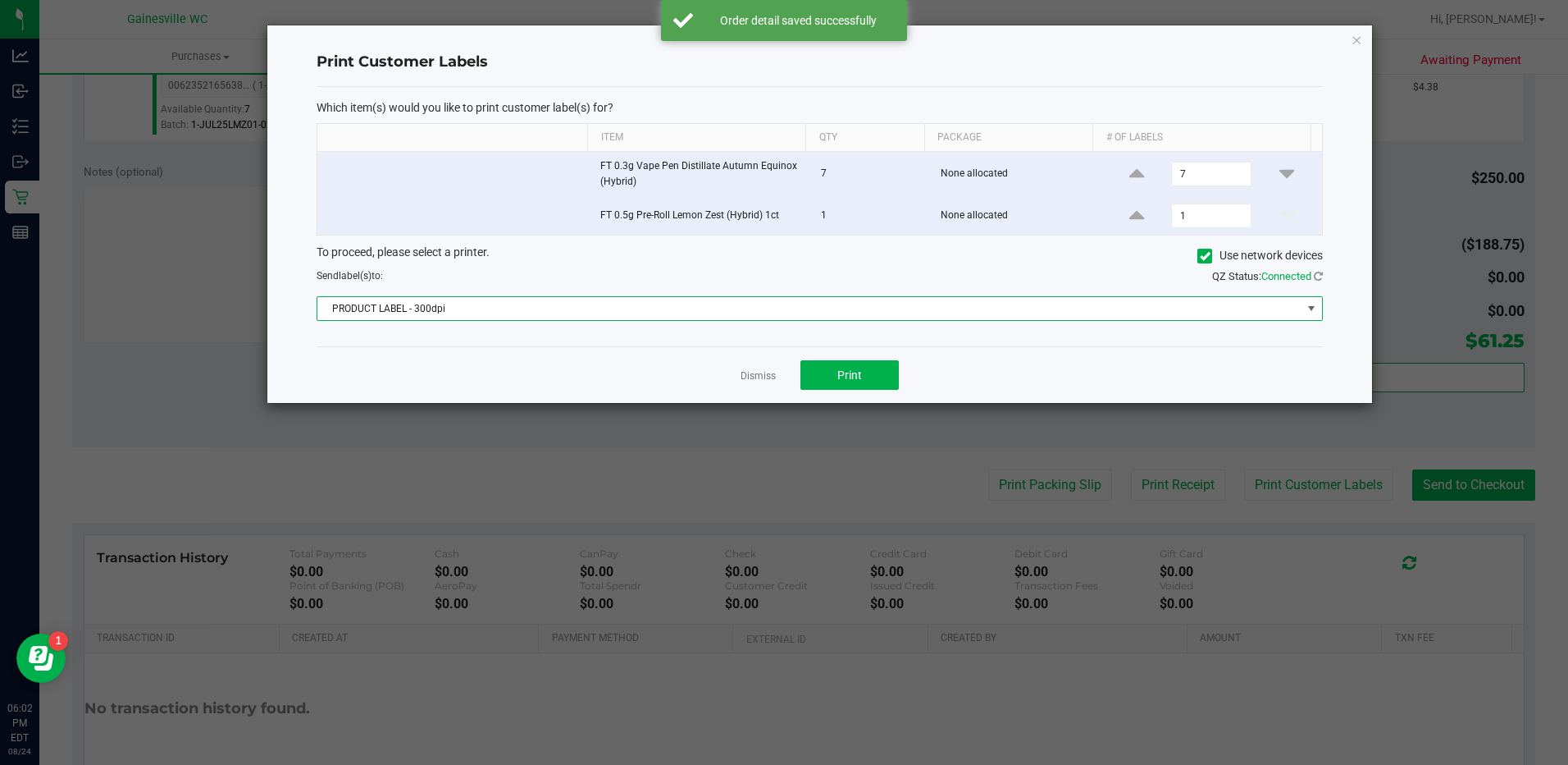
click at [591, 321] on span "PRODUCT LABEL - 300dpi" at bounding box center [819, 308] width 1006 height 24
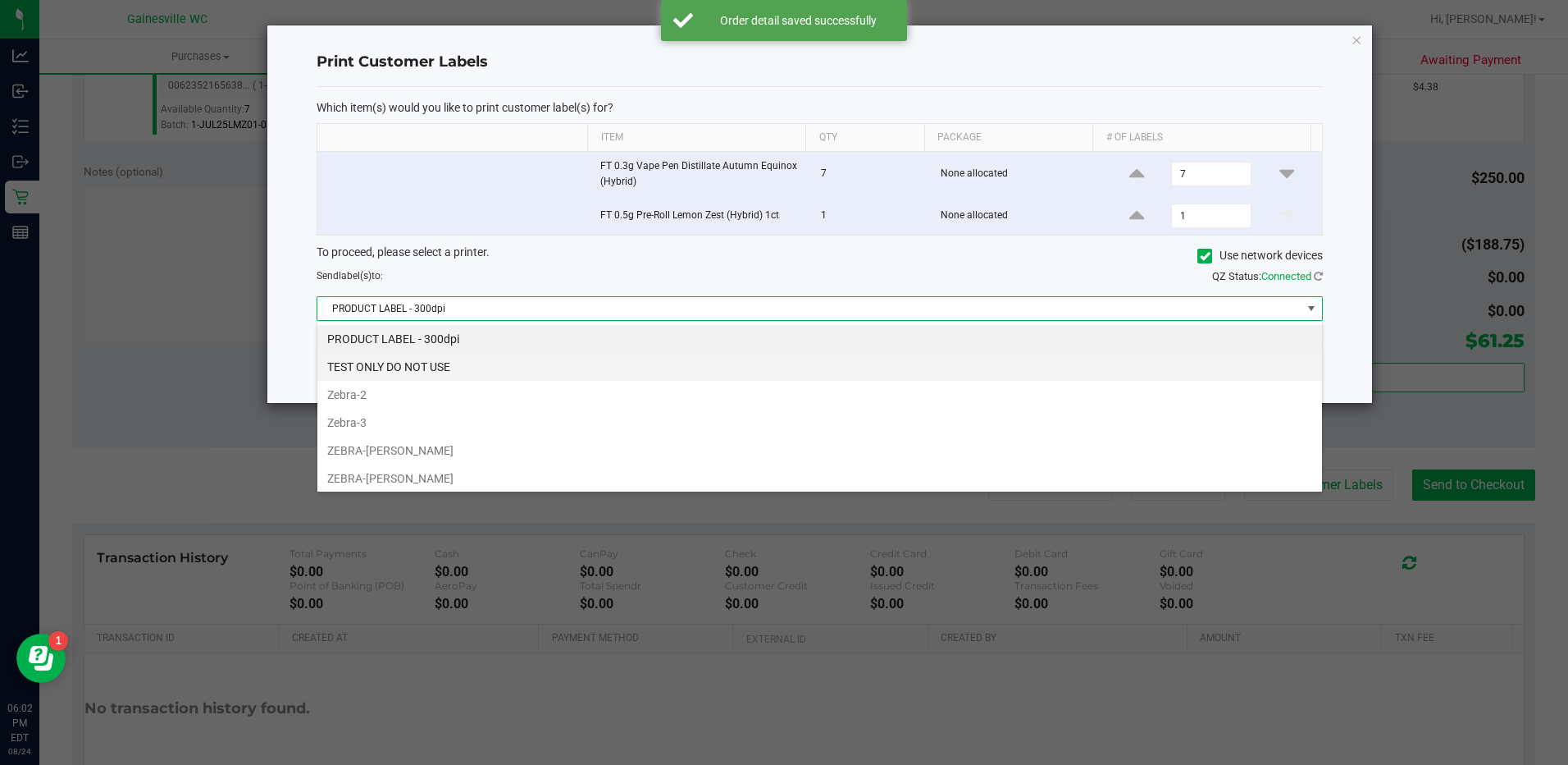
scroll to position [24, 1006]
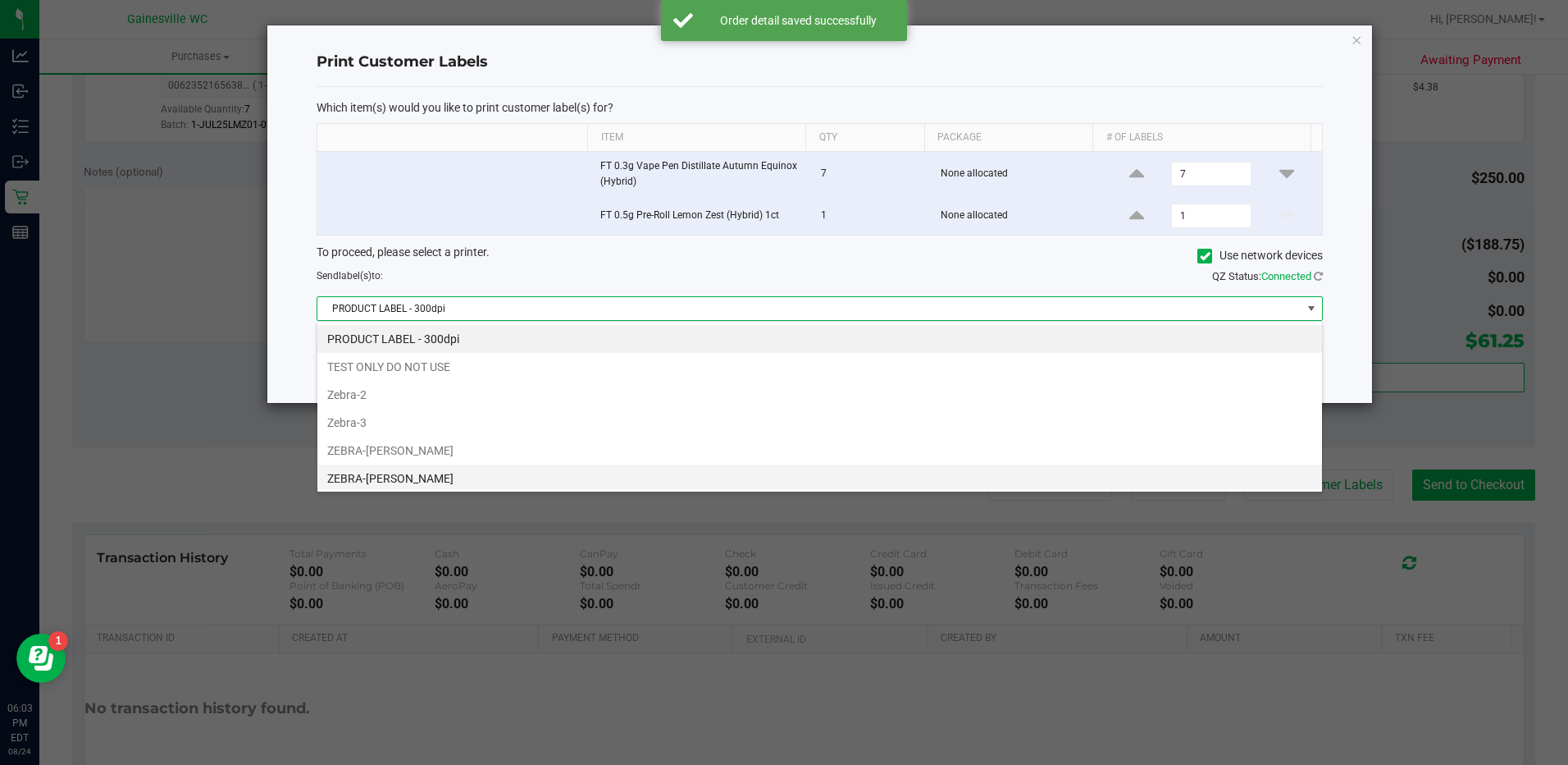
click at [434, 475] on li "ZEBRA-[PERSON_NAME]" at bounding box center [819, 478] width 1005 height 28
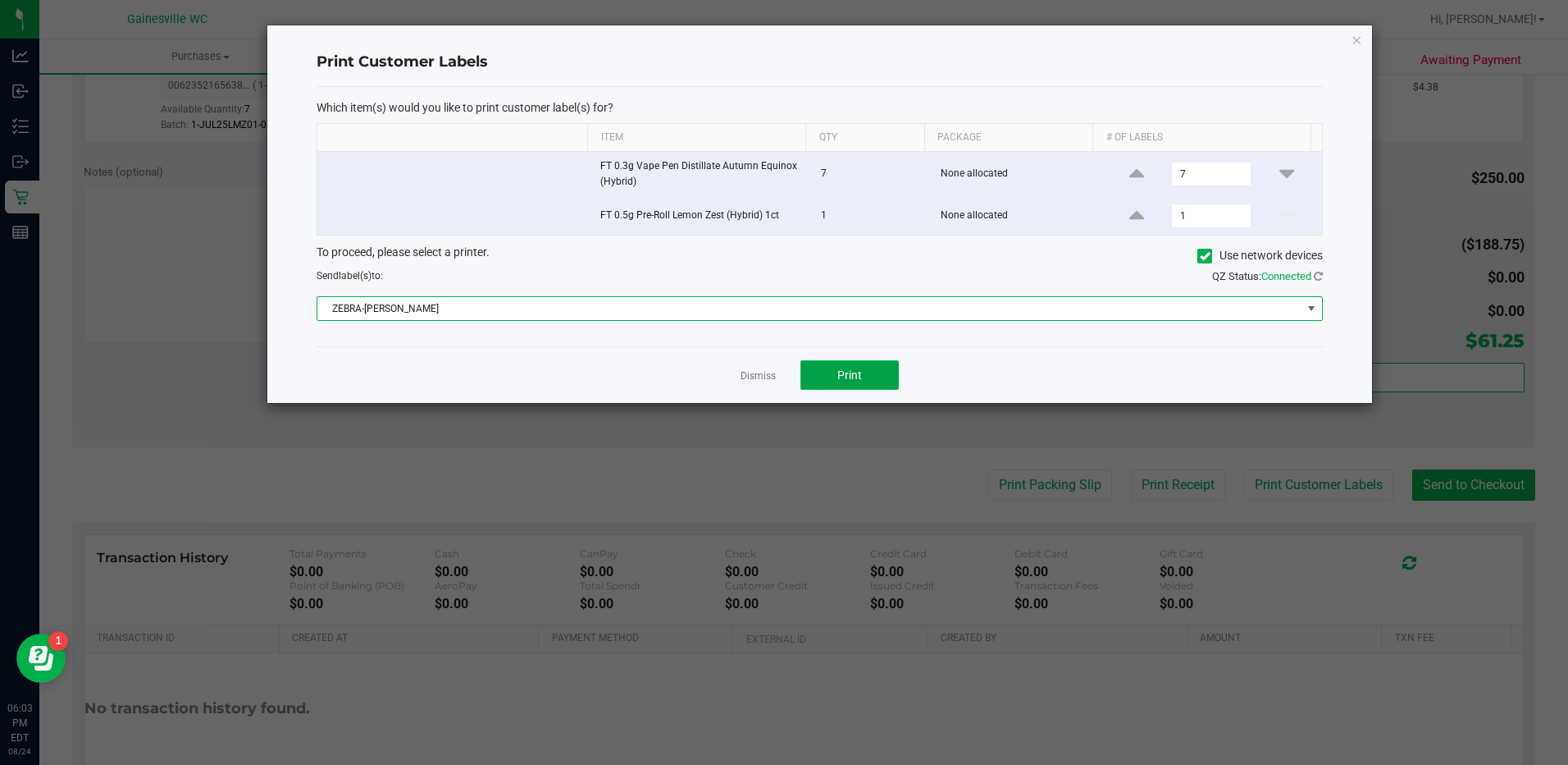
click at [841, 372] on span "Print" at bounding box center [849, 375] width 24 height 13
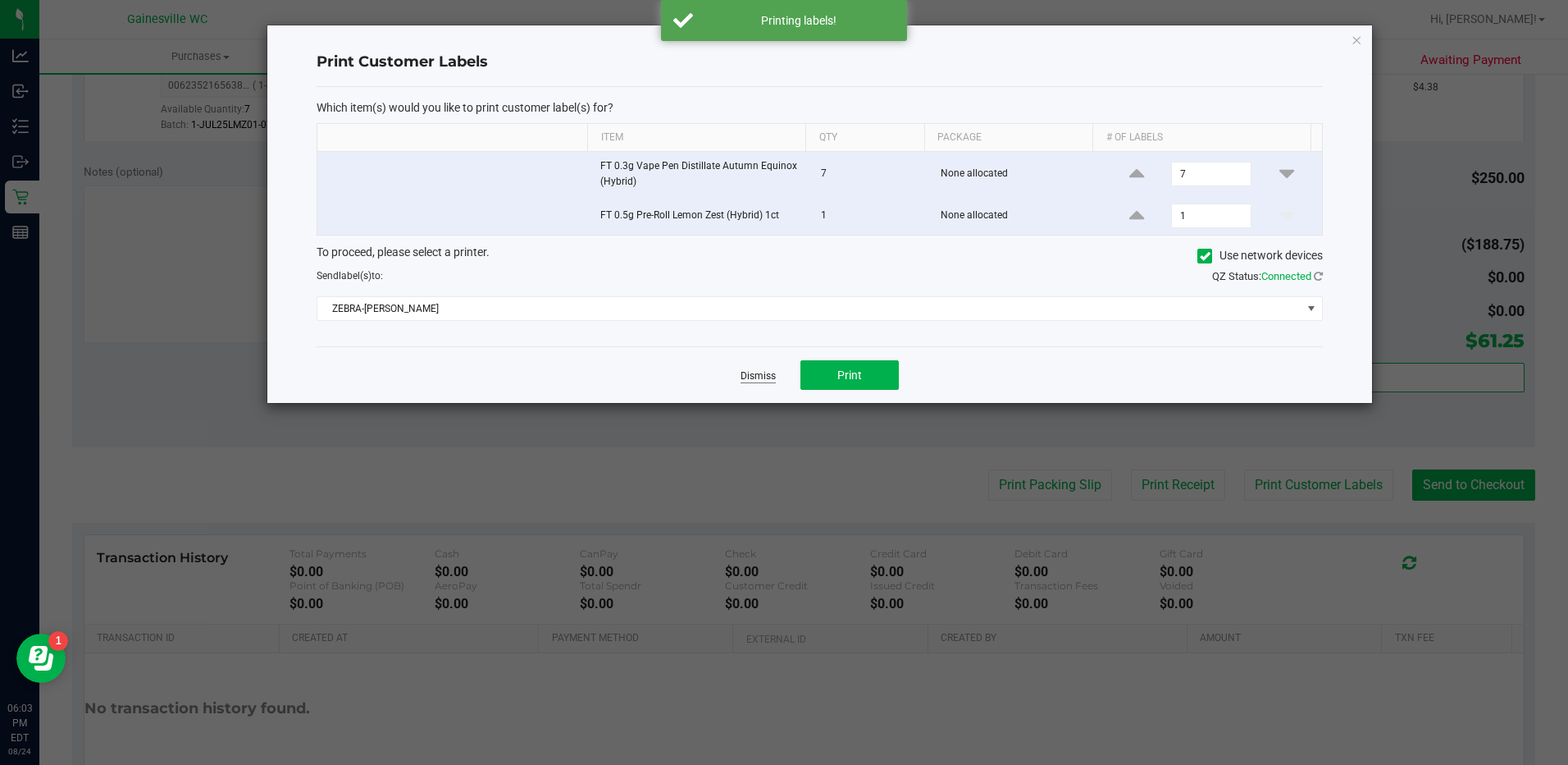
click at [756, 378] on link "Dismiss" at bounding box center [758, 377] width 35 height 14
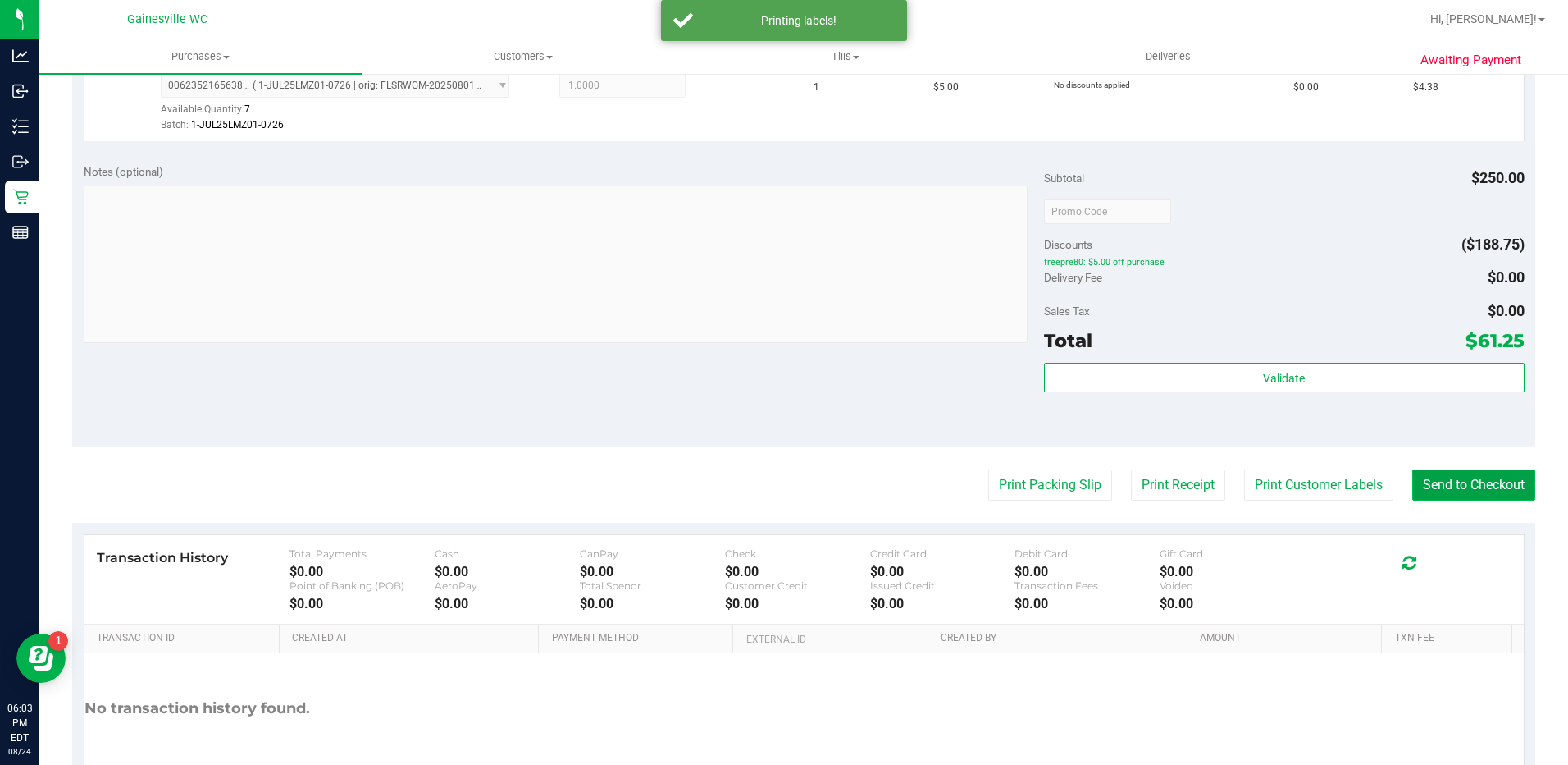
click at [1451, 490] on button "Send to Checkout" at bounding box center [1473, 484] width 123 height 31
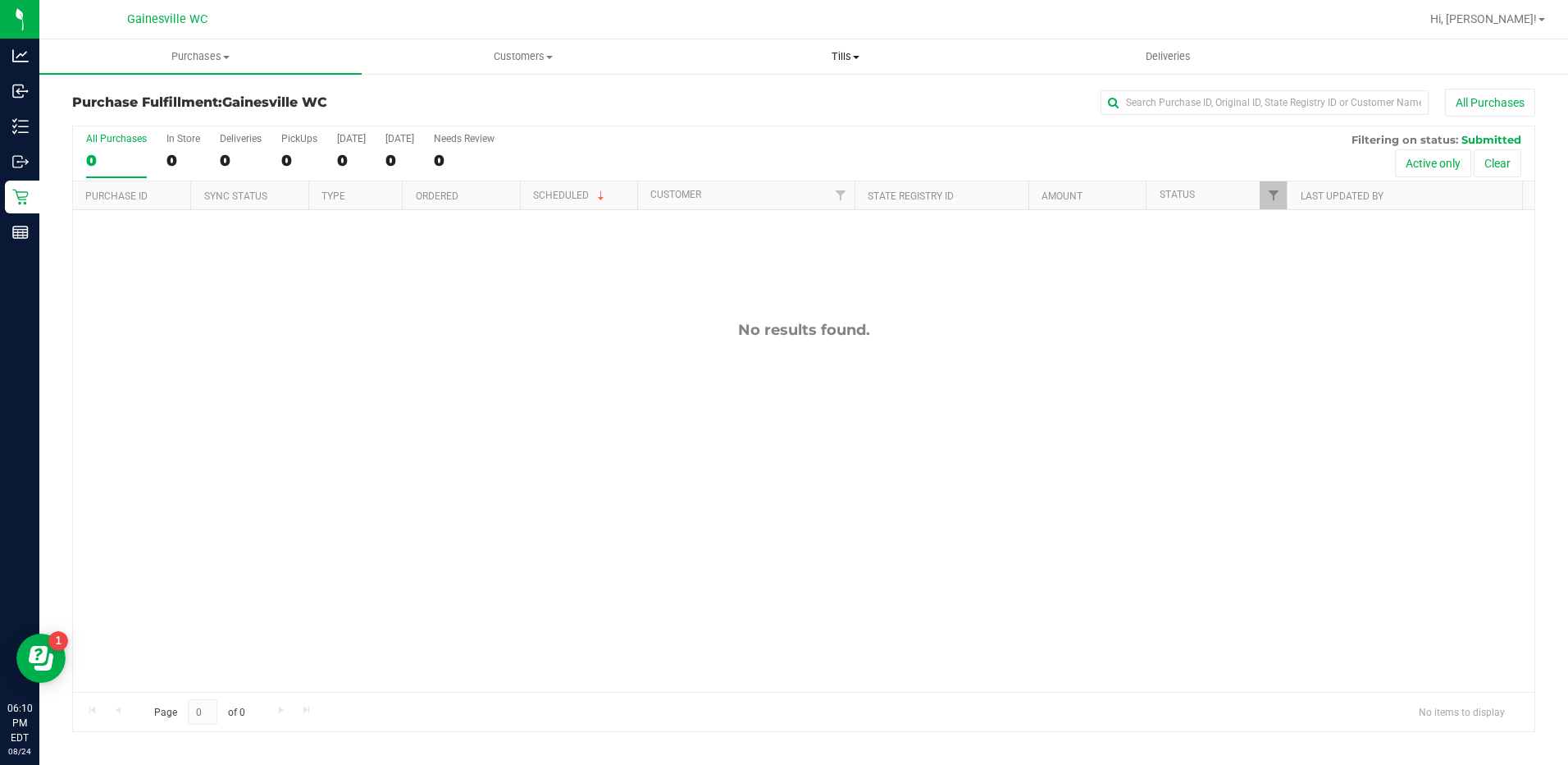
click at [860, 56] on span at bounding box center [855, 57] width 6 height 4
click at [732, 97] on span "Manage tills" at bounding box center [740, 99] width 110 height 14
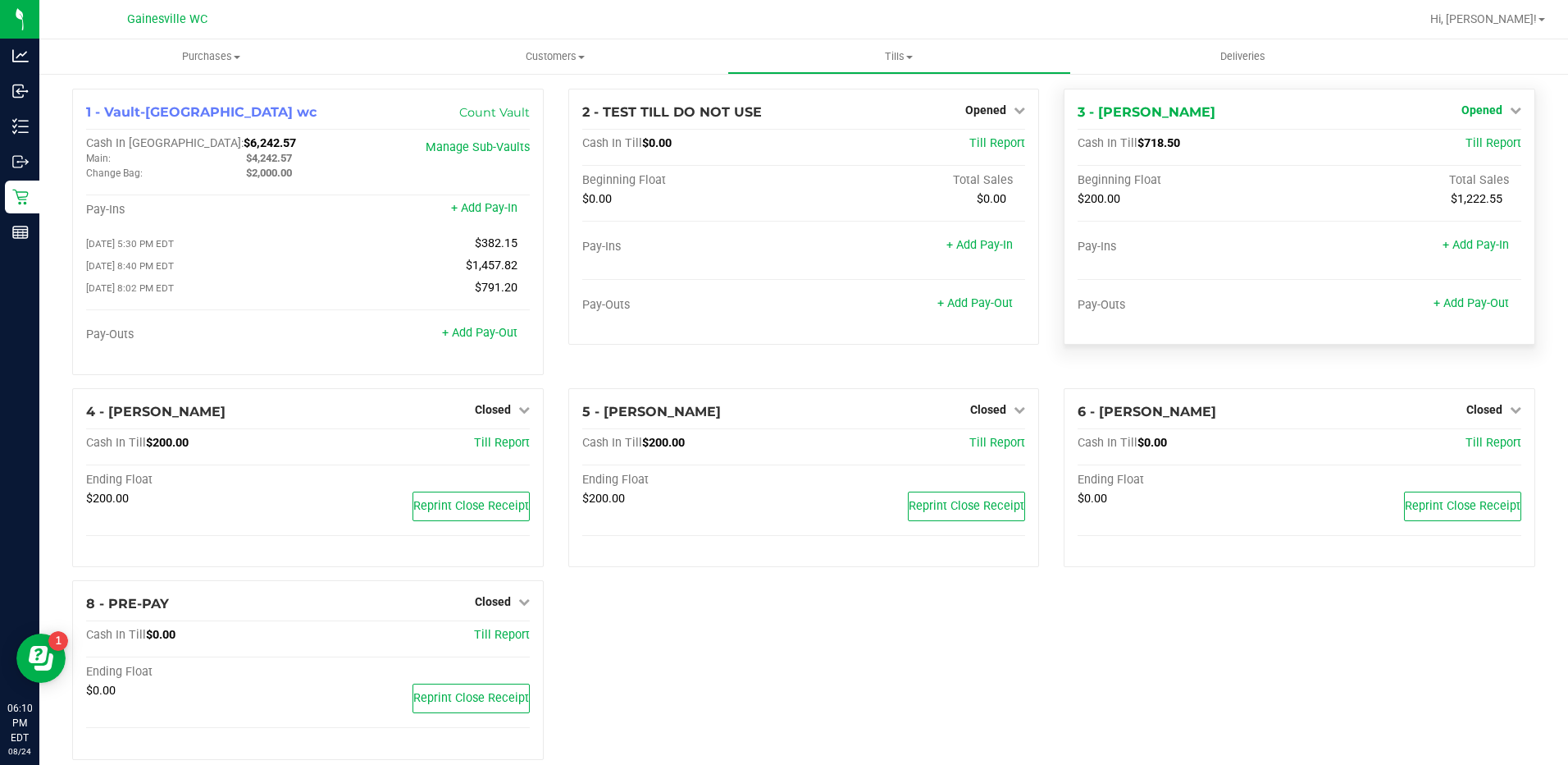
click at [1510, 109] on icon at bounding box center [1515, 109] width 12 height 12
click at [1461, 143] on link "Close Till" at bounding box center [1483, 144] width 44 height 13
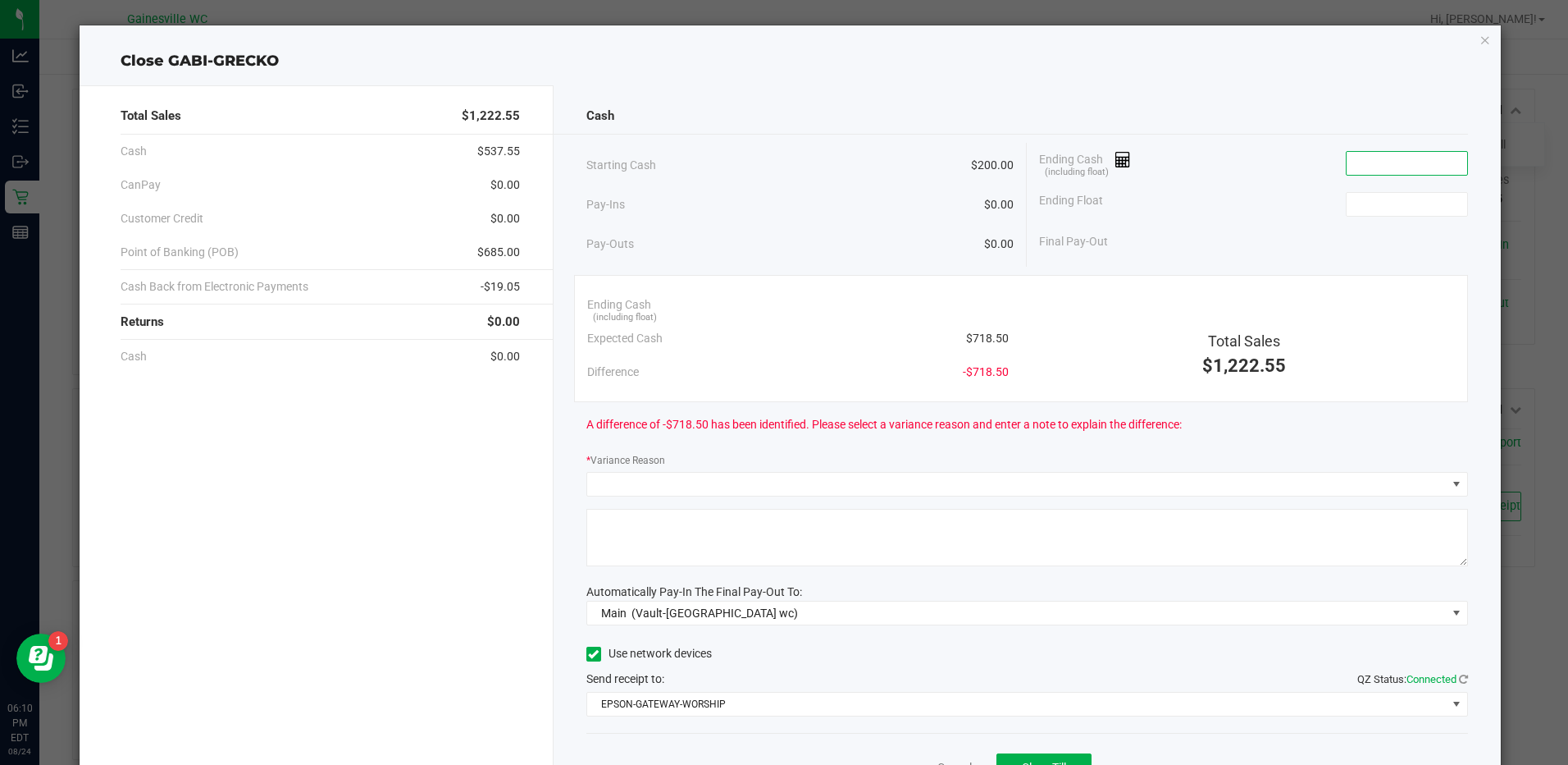
click at [1359, 160] on input at bounding box center [1407, 163] width 120 height 23
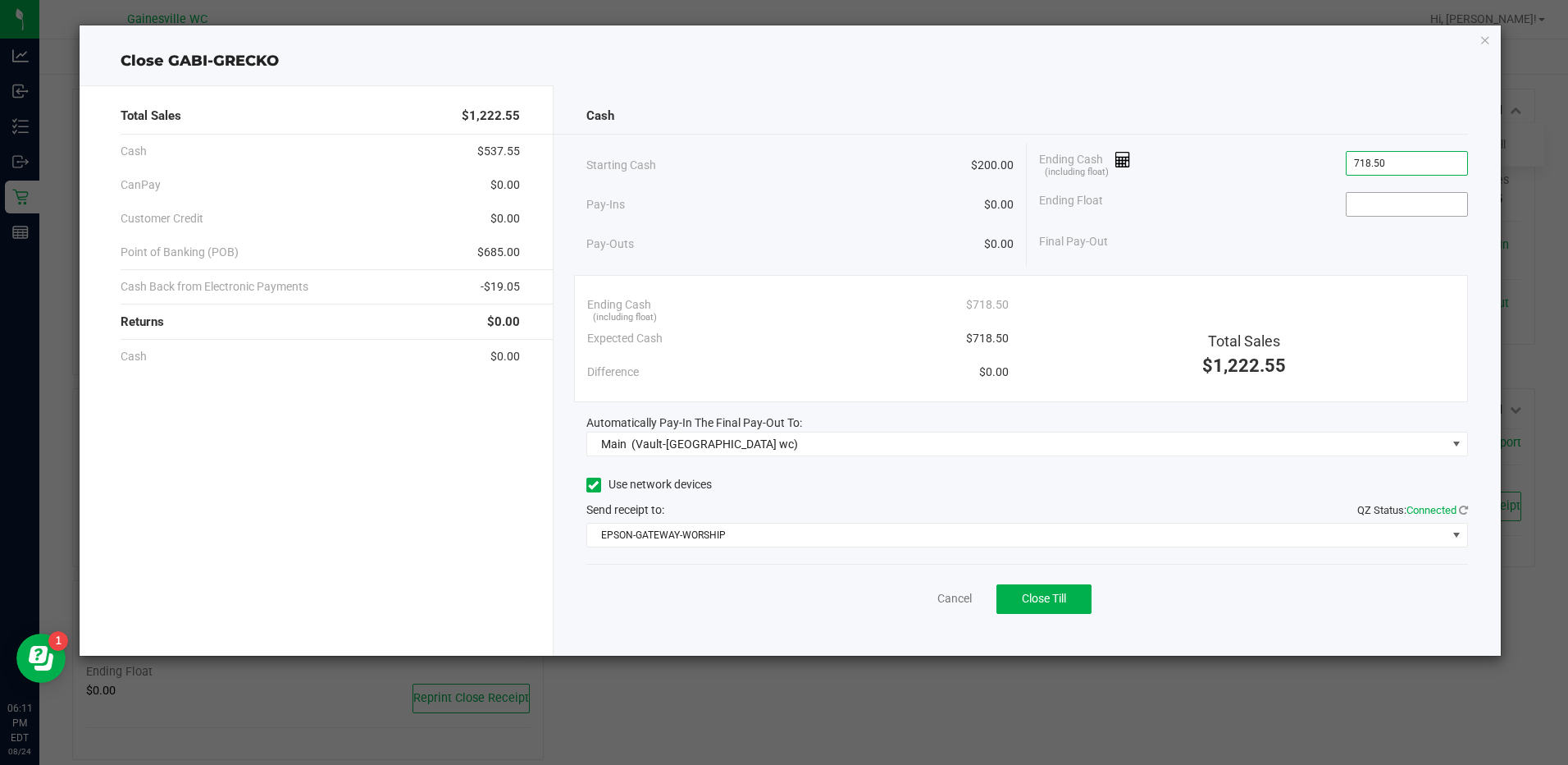
type input "$718.50"
click at [1372, 197] on input at bounding box center [1407, 204] width 120 height 23
type input "$200.00"
click at [1303, 254] on div "Final Pay-Out $518.50" at bounding box center [1253, 242] width 429 height 34
click at [1051, 597] on span "Close Till" at bounding box center [1044, 598] width 44 height 13
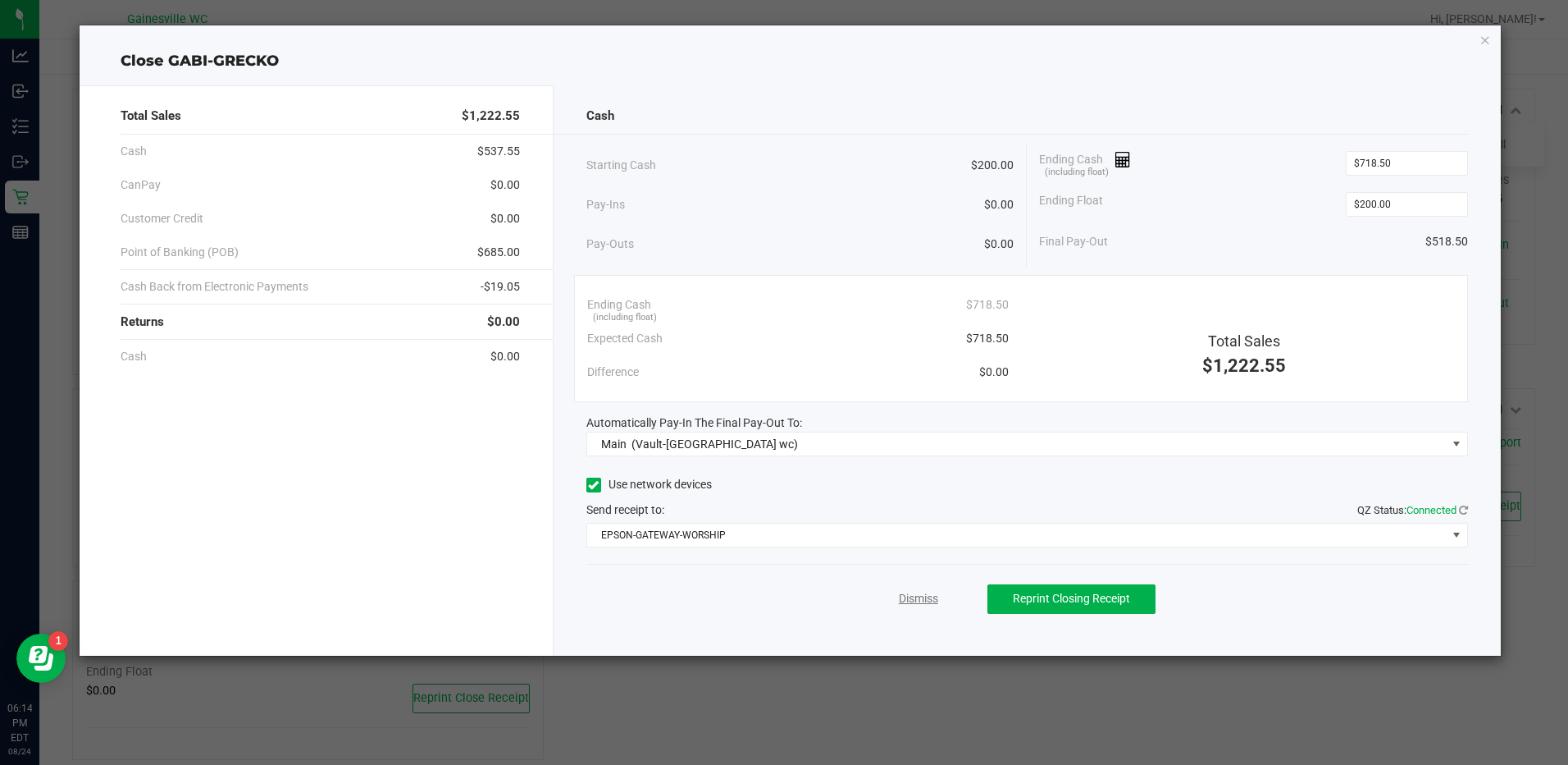
click at [924, 604] on link "Dismiss" at bounding box center [919, 598] width 39 height 17
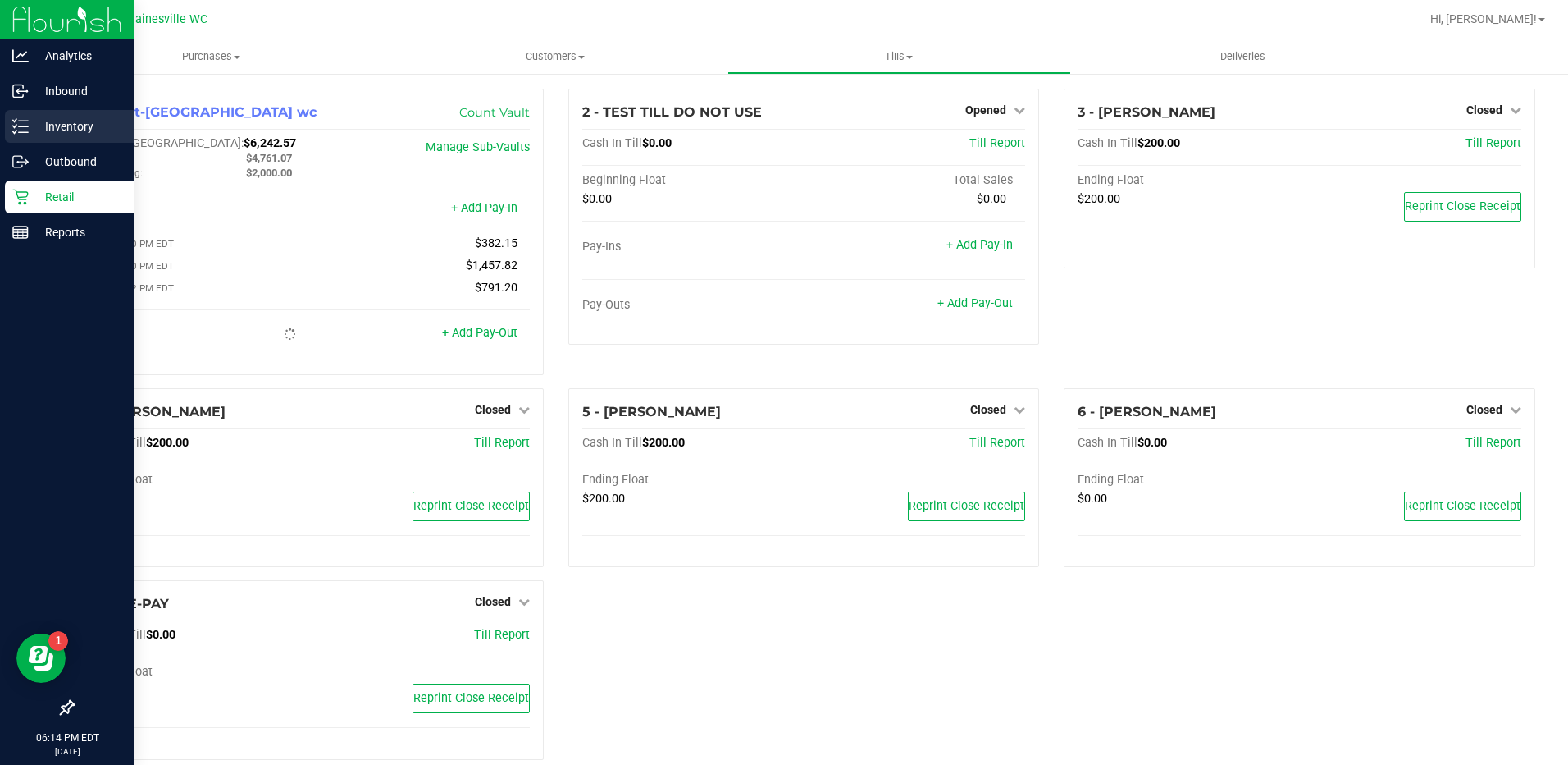
click at [31, 125] on p "Inventory" at bounding box center [78, 126] width 99 height 20
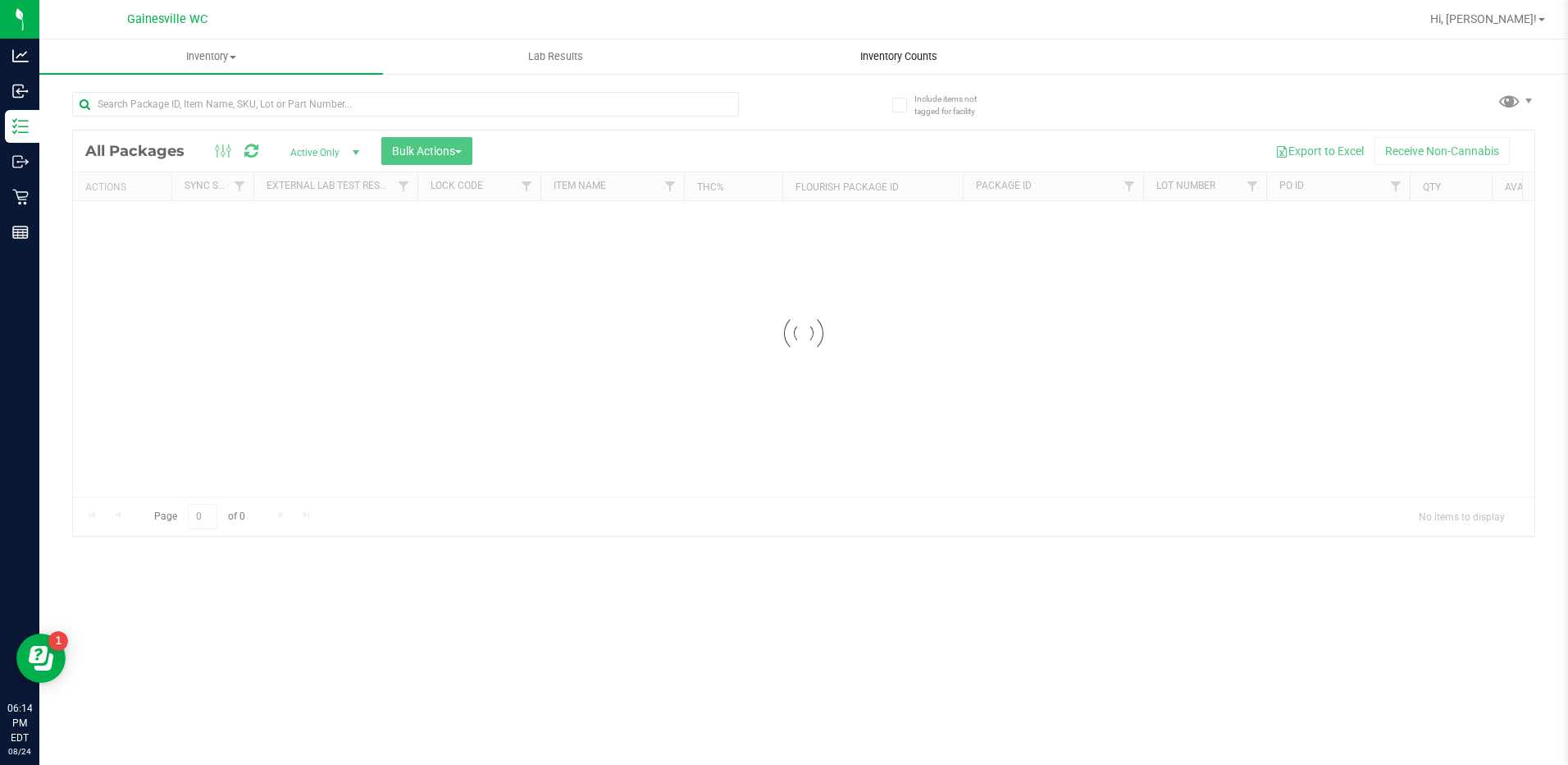
click at [896, 53] on div "Inventory All packages All inventory Waste log Create inventory Lab Results Inv…" at bounding box center [803, 402] width 1529 height 726
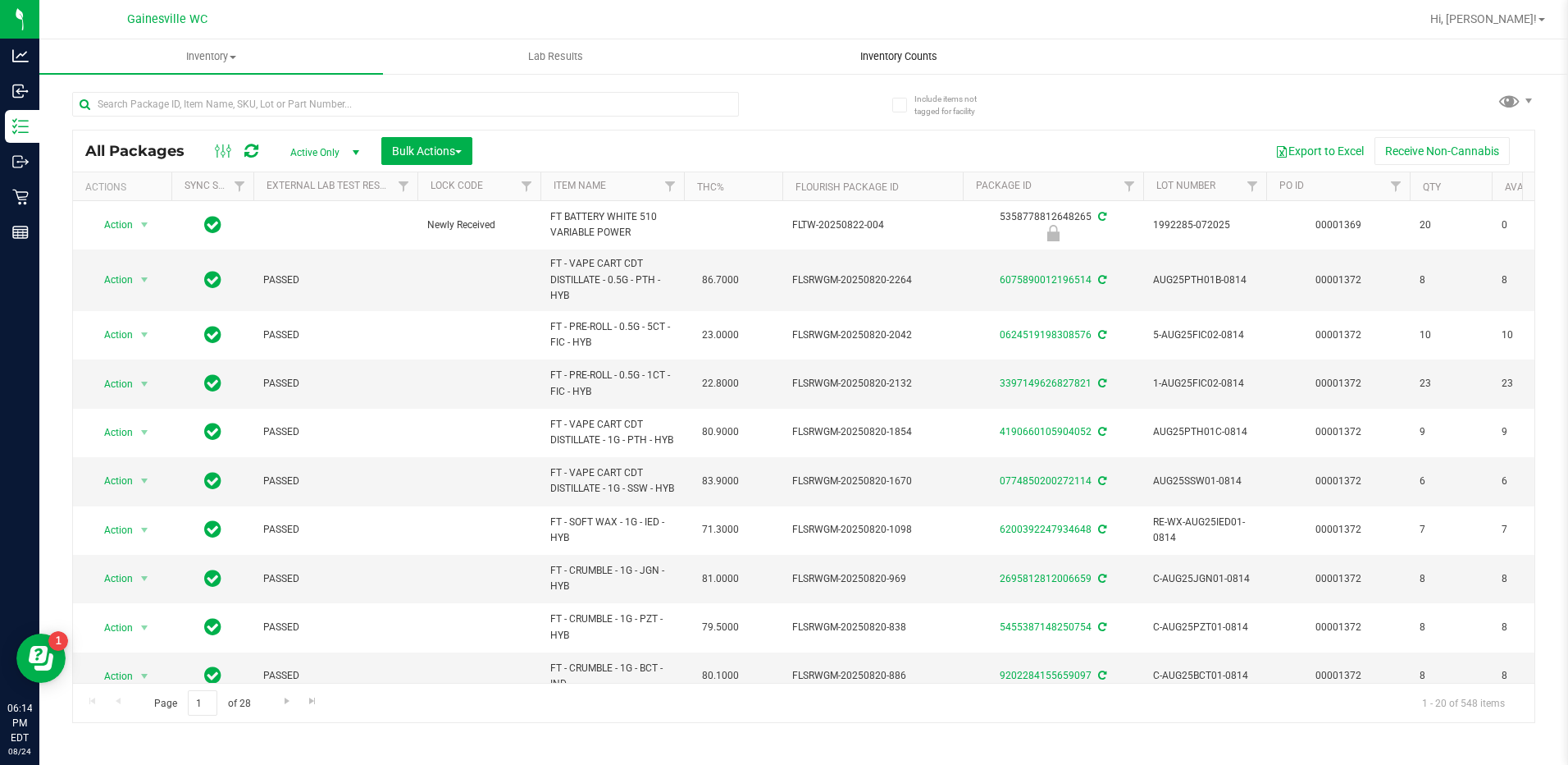
click at [890, 54] on span "Inventory Counts" at bounding box center [898, 57] width 121 height 14
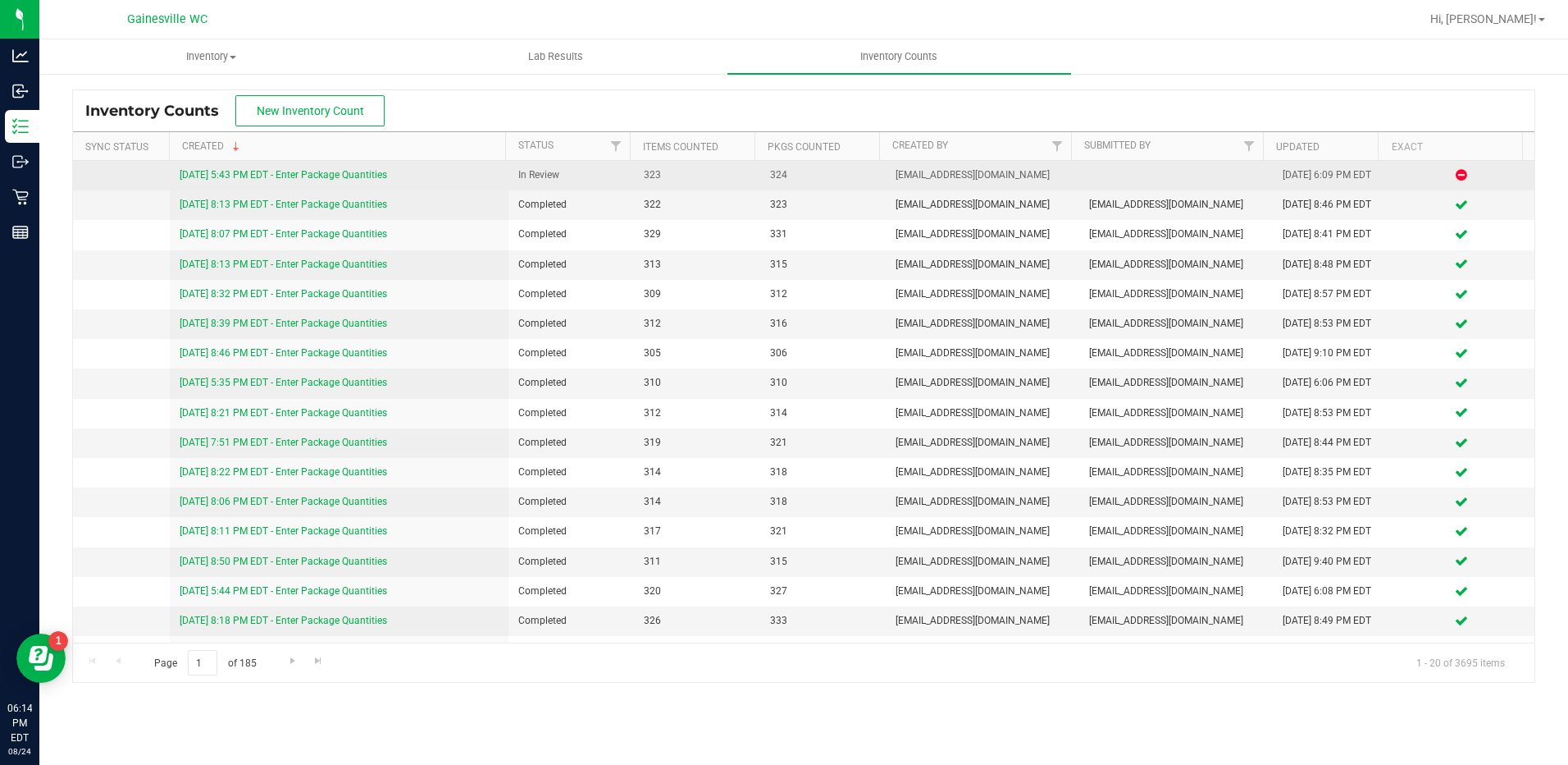
click at [320, 172] on link "[DATE] 5:43 PM EDT - Enter Package Quantities" at bounding box center [282, 174] width 207 height 12
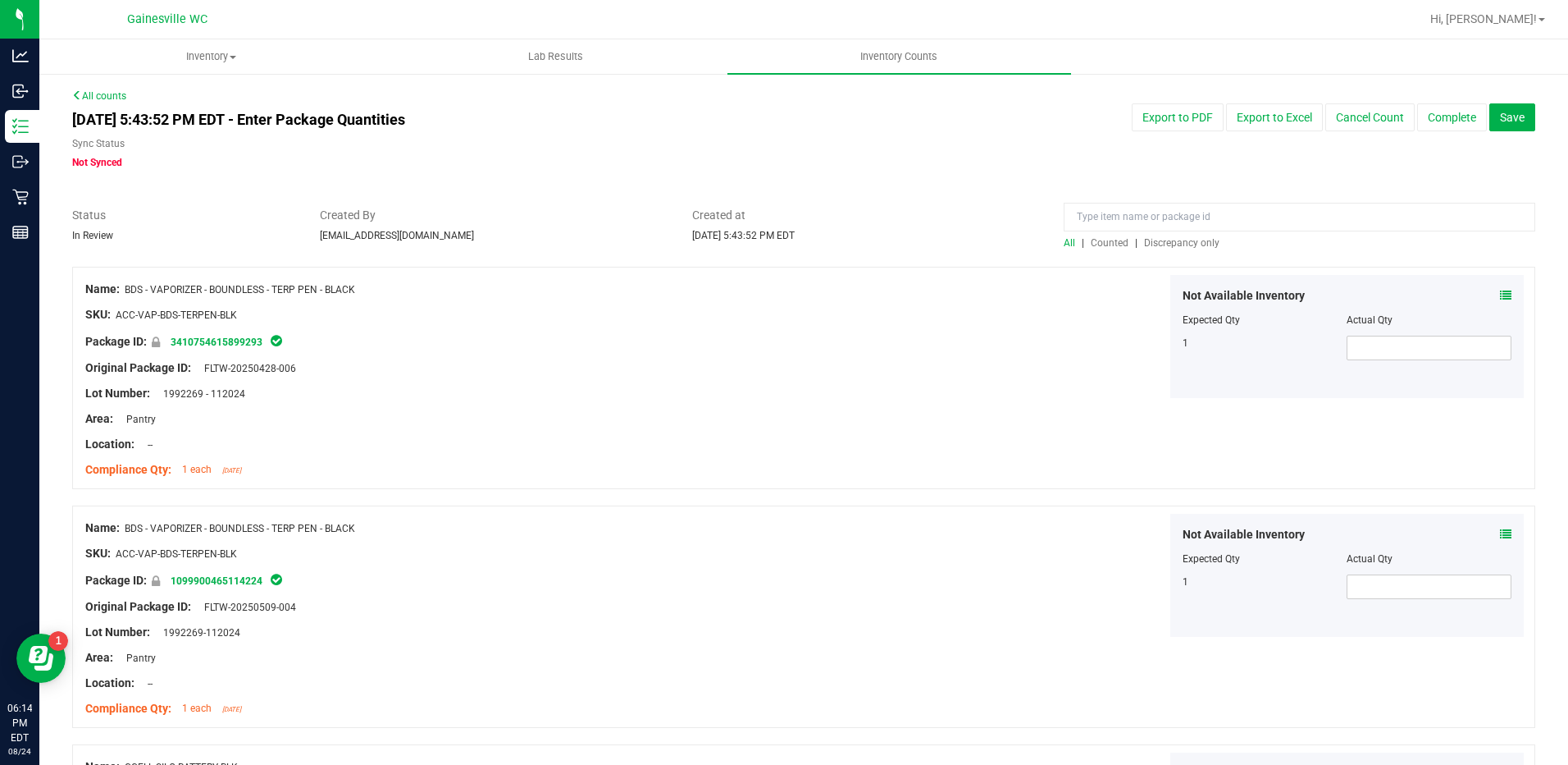
click at [1162, 246] on span "Discrepancy only" at bounding box center [1182, 242] width 75 height 12
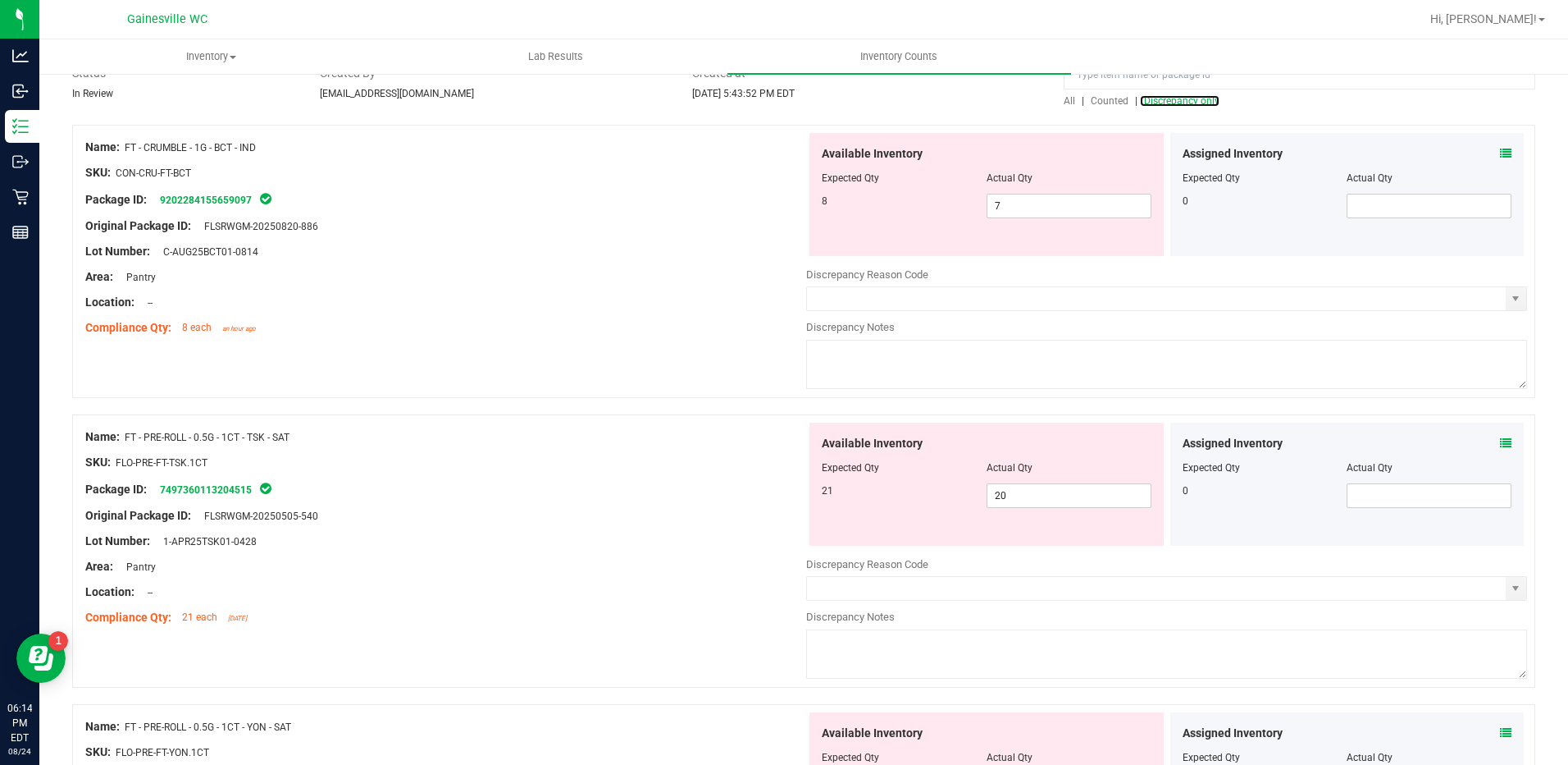
scroll to position [164, 0]
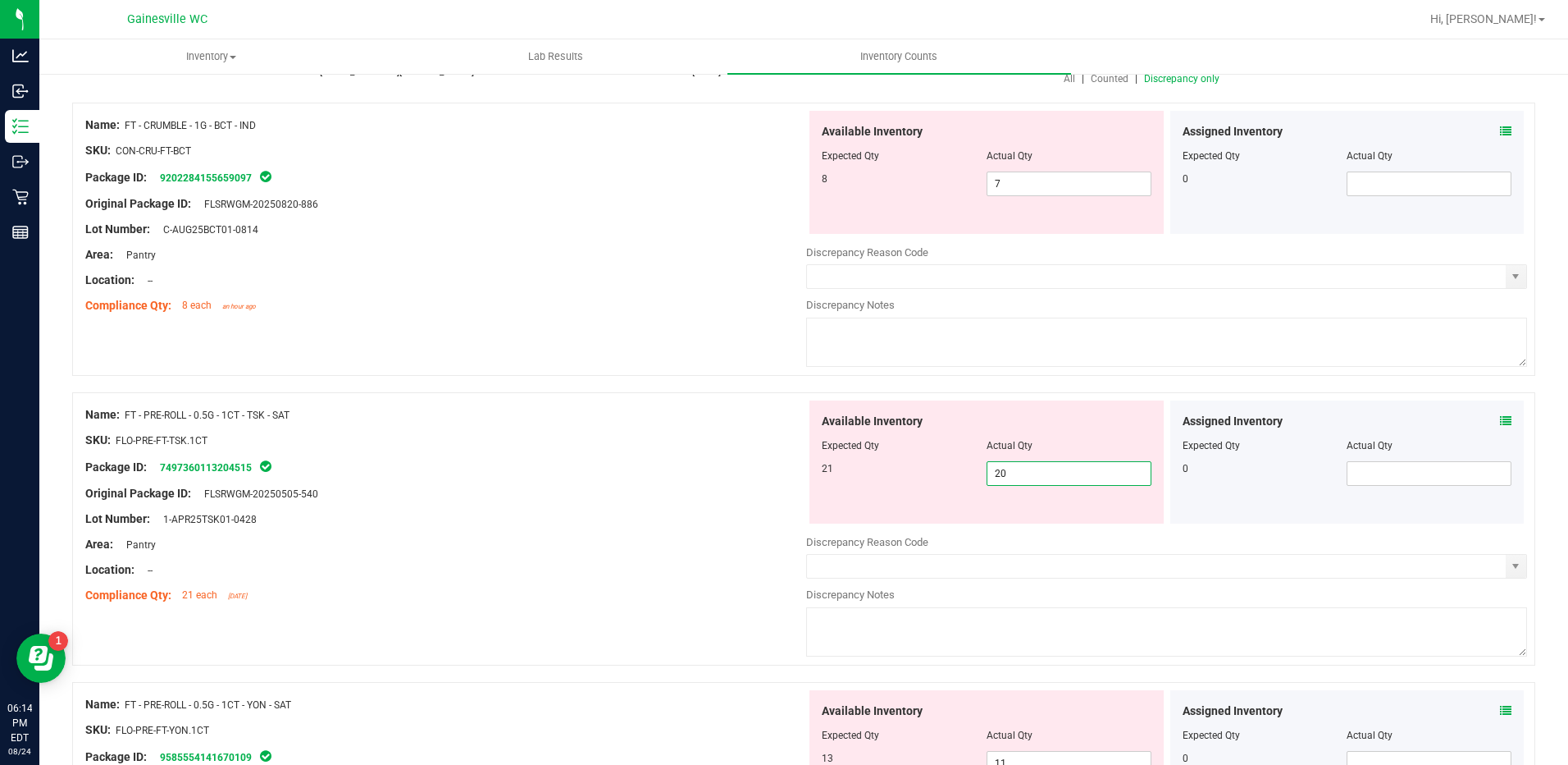
drag, startPoint x: 1034, startPoint y: 462, endPoint x: 913, endPoint y: 467, distance: 121.1
click at [914, 467] on div "21 20 20" at bounding box center [987, 473] width 330 height 24
type input "21"
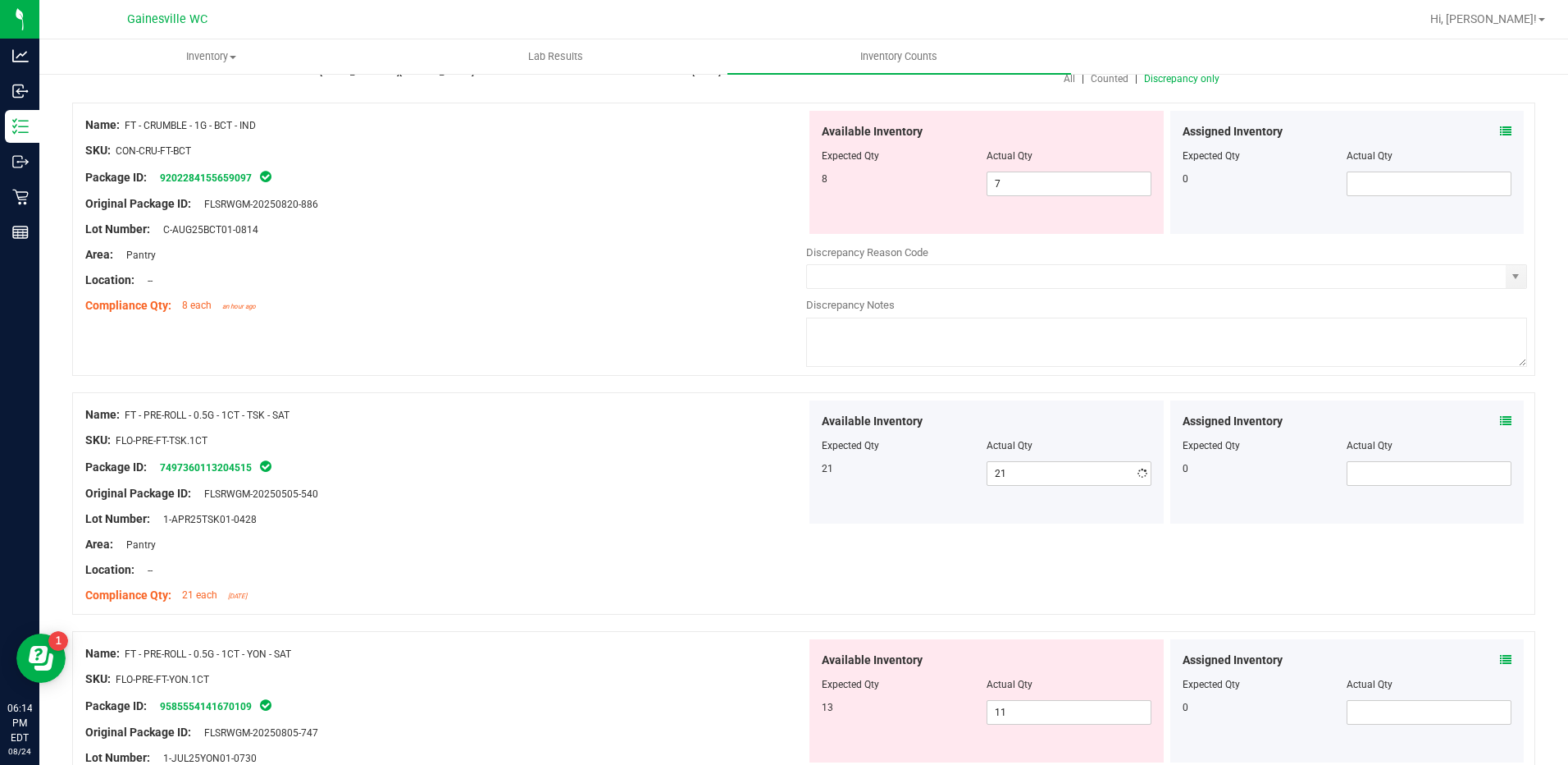
click at [356, 563] on div "Location: --" at bounding box center [446, 569] width 721 height 17
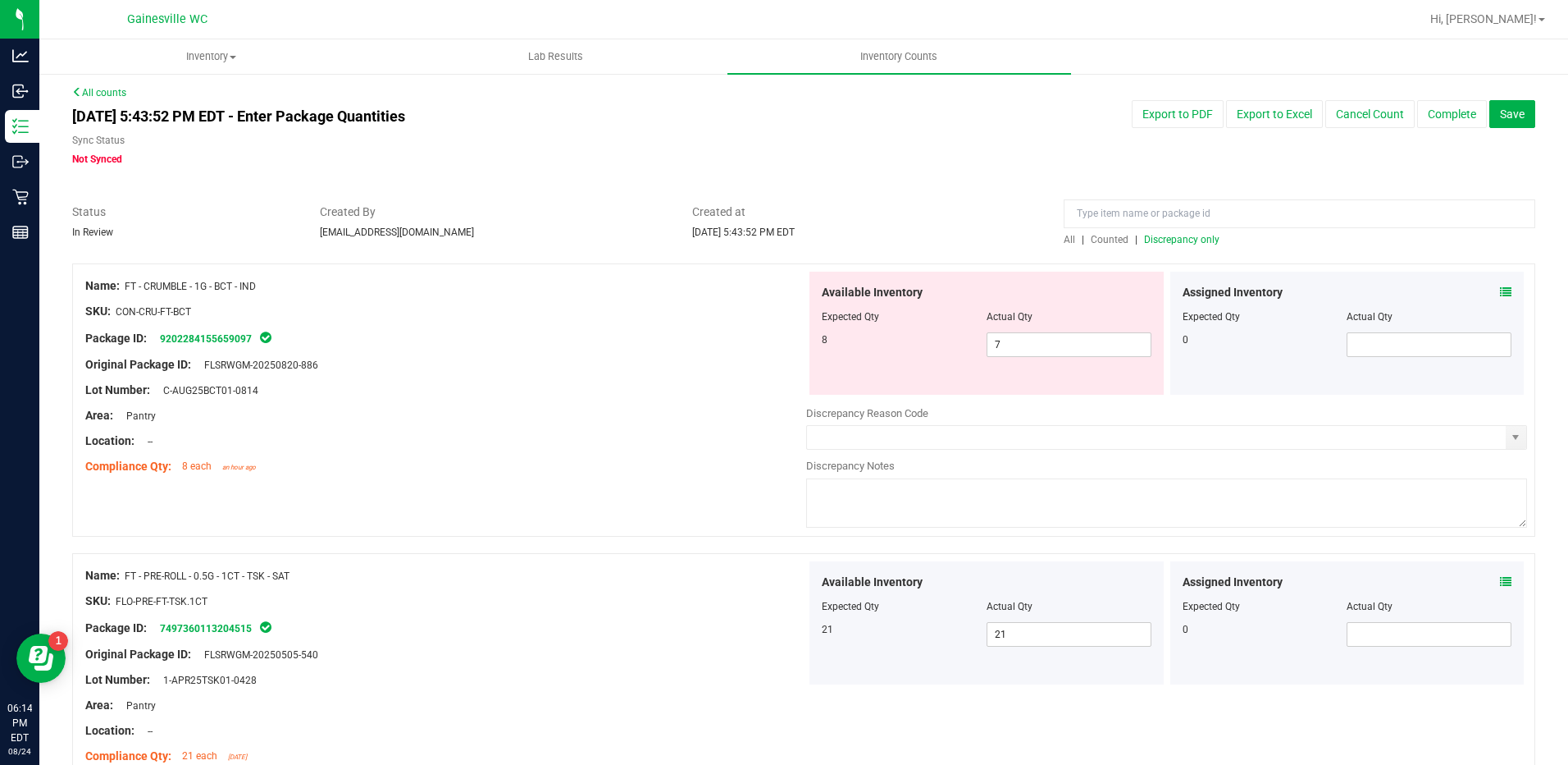
scroll to position [0, 0]
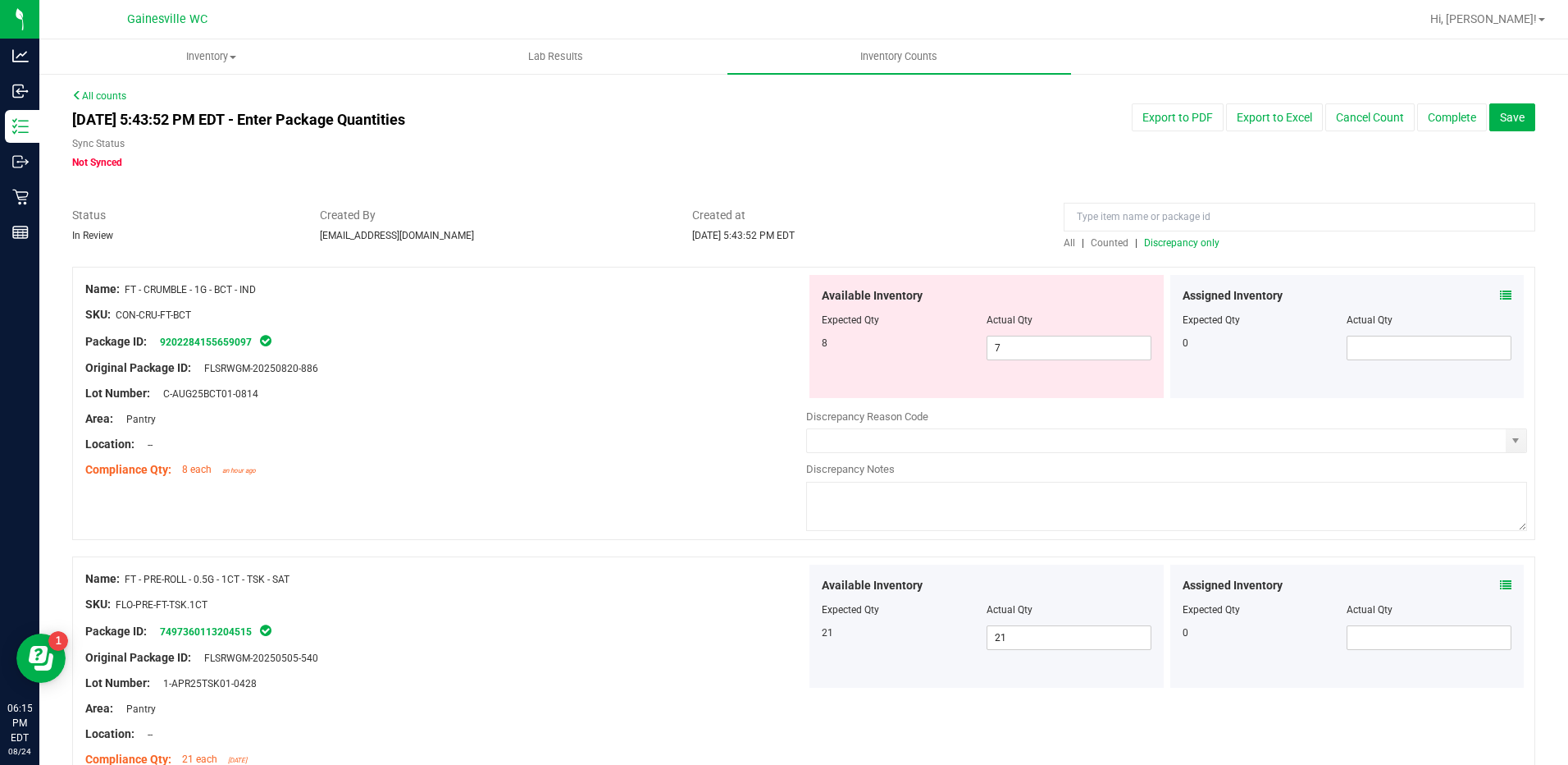
click at [1500, 290] on div "Assigned Inventory Expected Qty Actual Qty 0" at bounding box center [1347, 335] width 354 height 123
click at [1500, 294] on icon at bounding box center [1505, 295] width 12 height 12
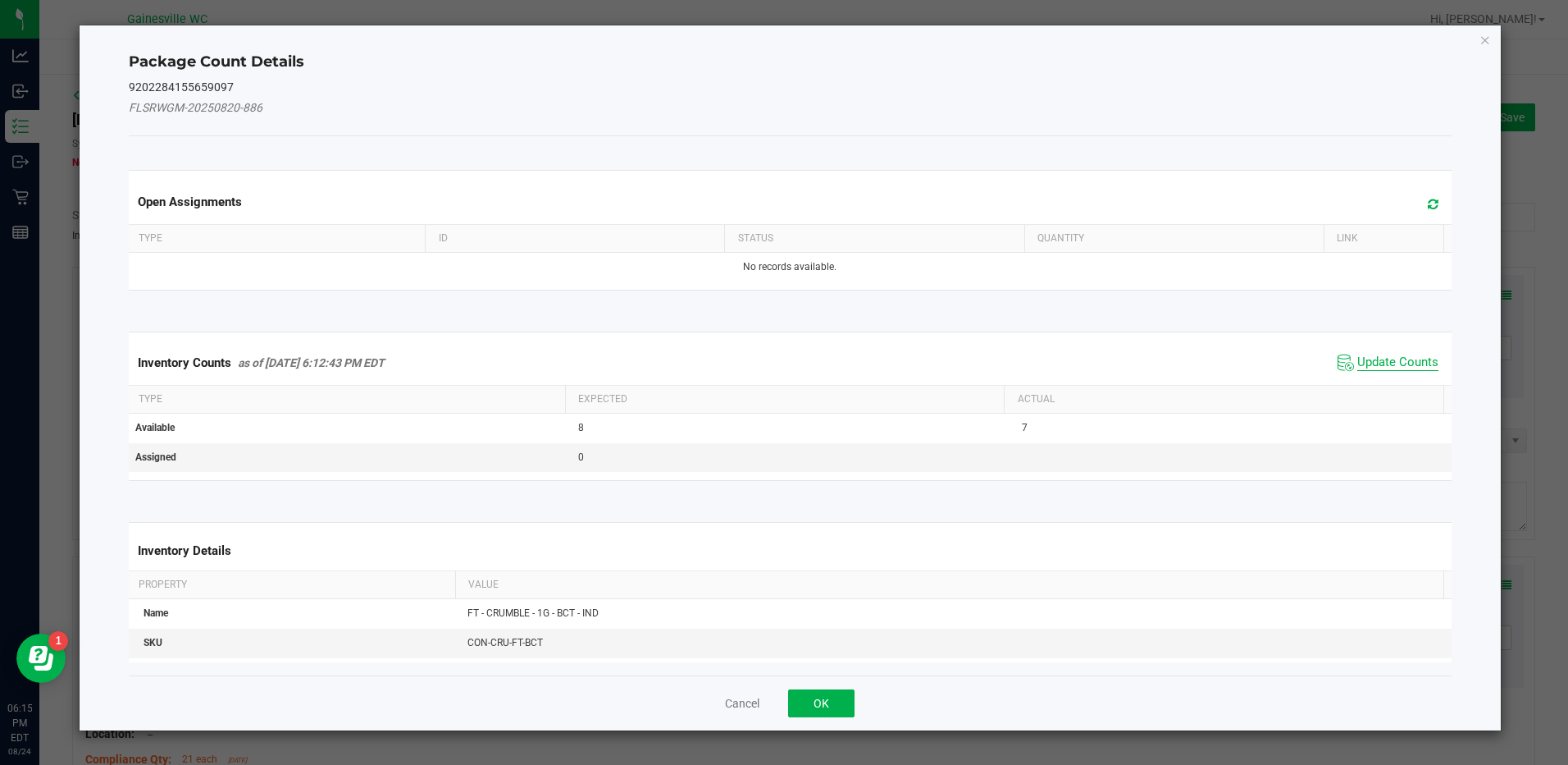
click at [1376, 361] on span "Update Counts" at bounding box center [1398, 362] width 82 height 16
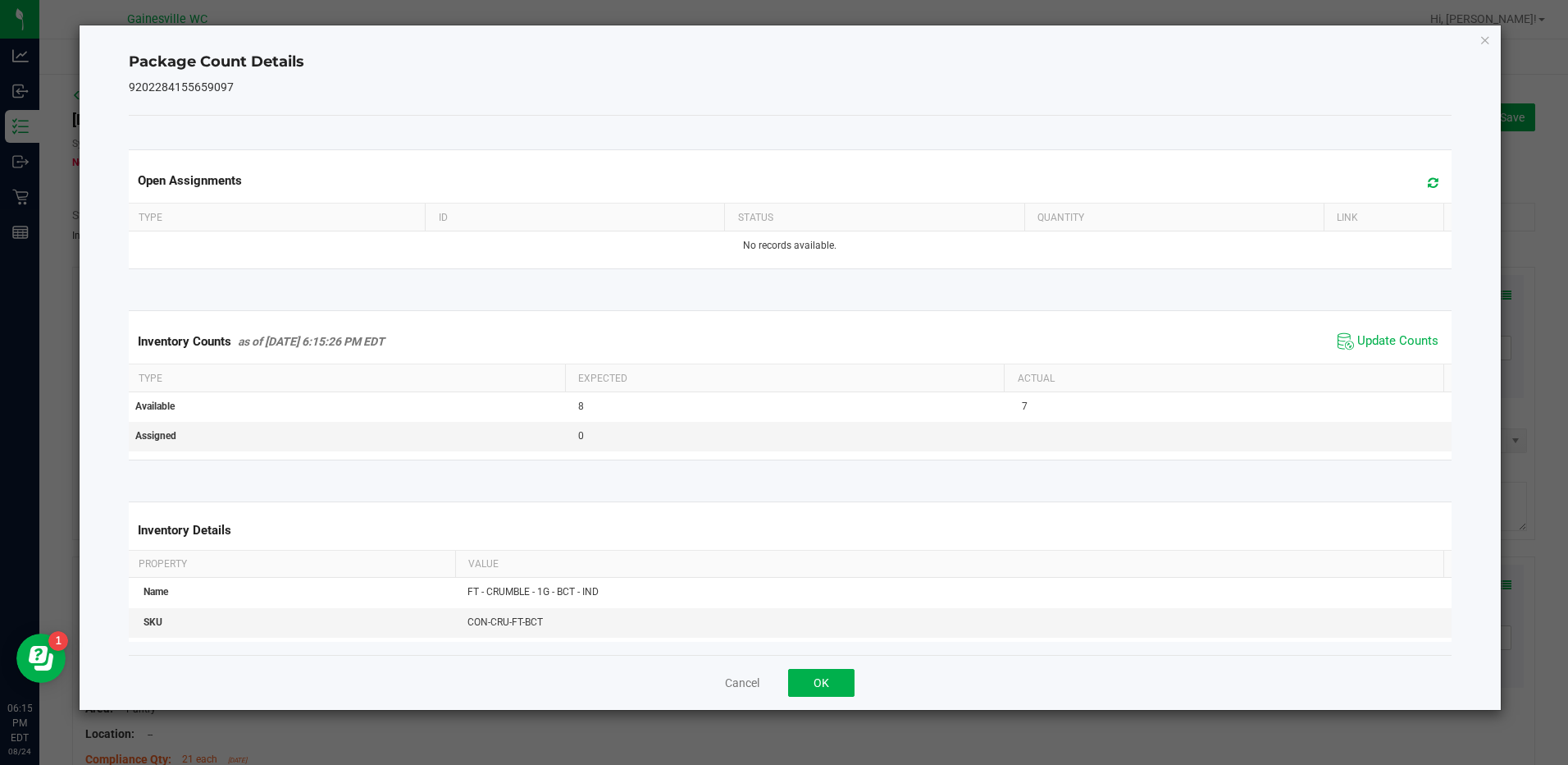
click at [1428, 180] on icon at bounding box center [1434, 183] width 11 height 13
click at [1484, 39] on icon "Close" at bounding box center [1485, 39] width 12 height 20
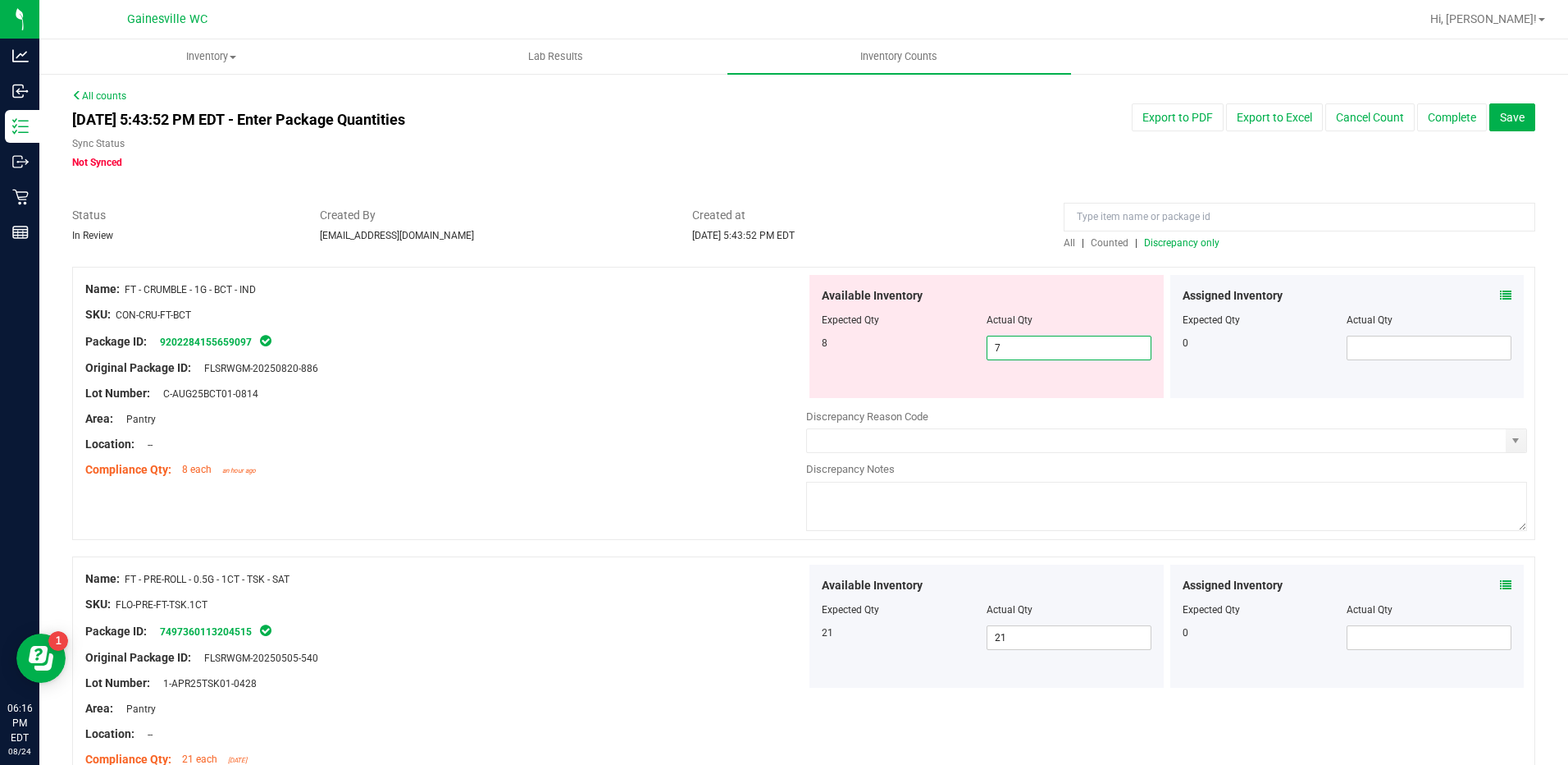
click at [1049, 341] on span "7 7" at bounding box center [1069, 347] width 165 height 24
type input "8"
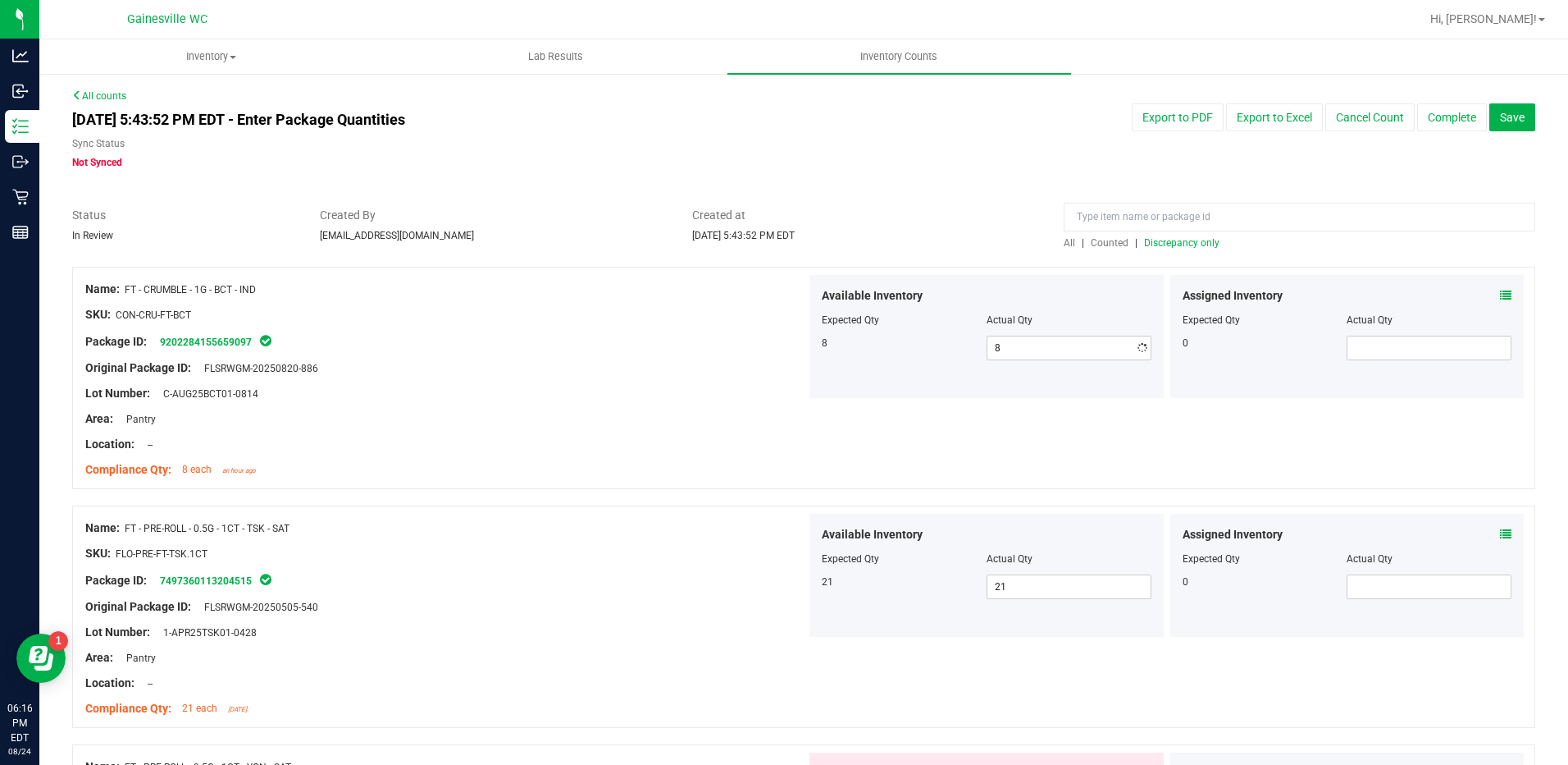
click at [540, 495] on div "Name: FT - CRUMBLE - 1G - BCT - IND SKU: CON-CRU-FT-BCT Package ID: 92022841556…" at bounding box center [804, 386] width 1463 height 239
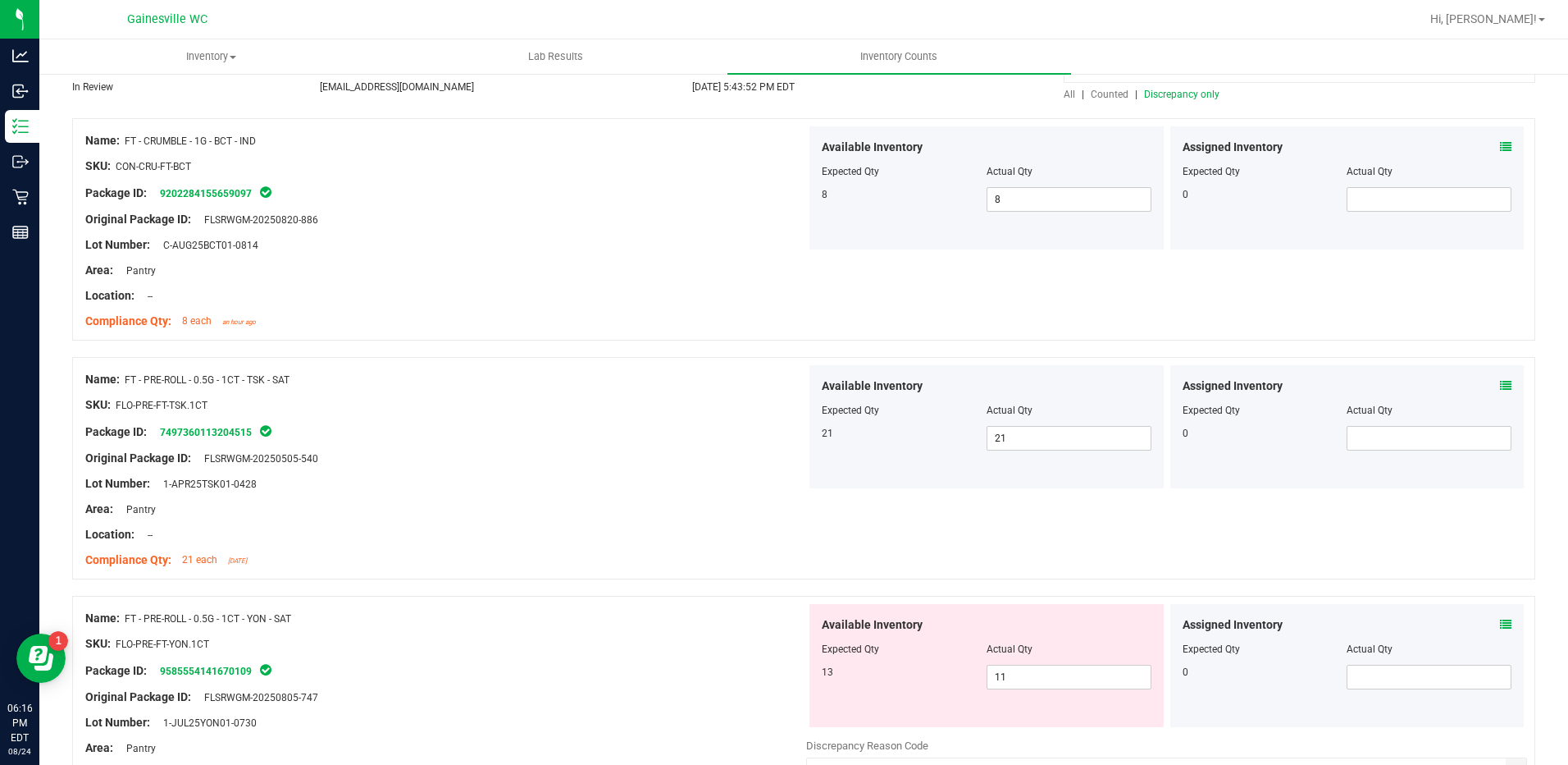
scroll to position [325, 0]
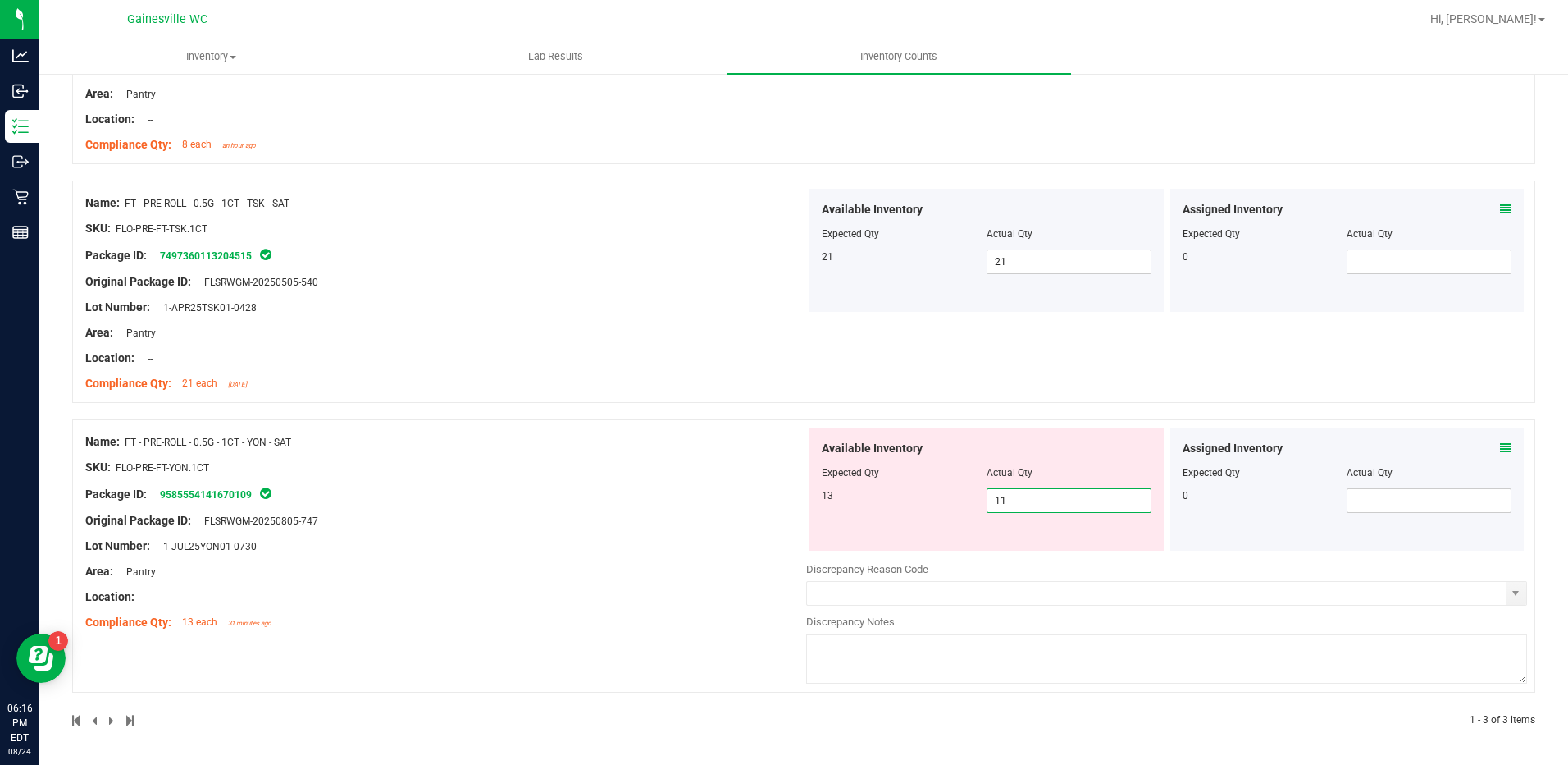
click at [1015, 505] on span "11 11" at bounding box center [1069, 500] width 165 height 24
type input "13"
click at [273, 430] on div "Name: FT - CRUMBLE - 1G - BCT - IND SKU: CON-CRU-FT-BCT Package ID: 92022841556…" at bounding box center [804, 335] width 1463 height 786
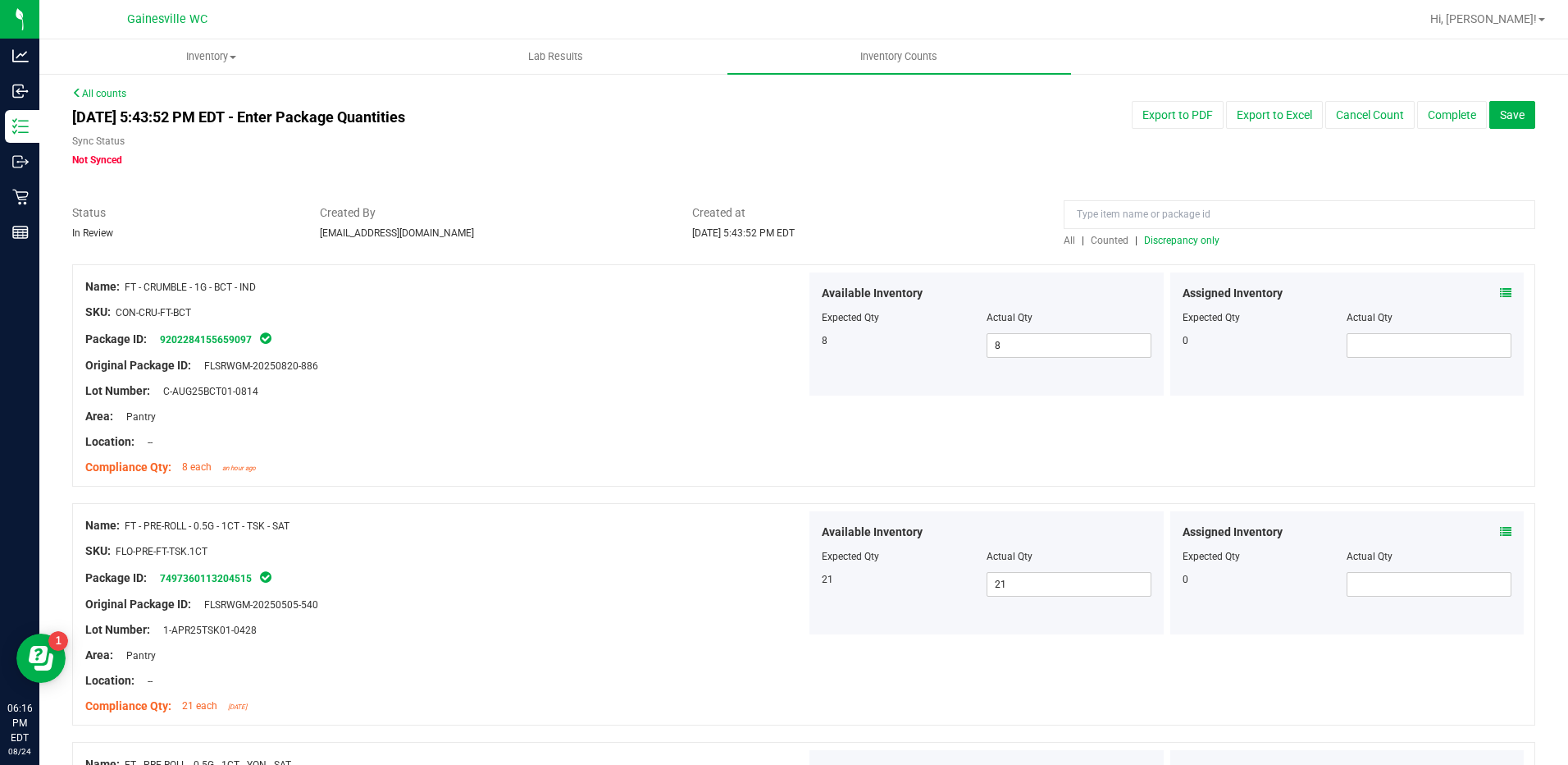
scroll to position [0, 0]
click at [1169, 241] on span "Discrepancy only" at bounding box center [1182, 242] width 75 height 12
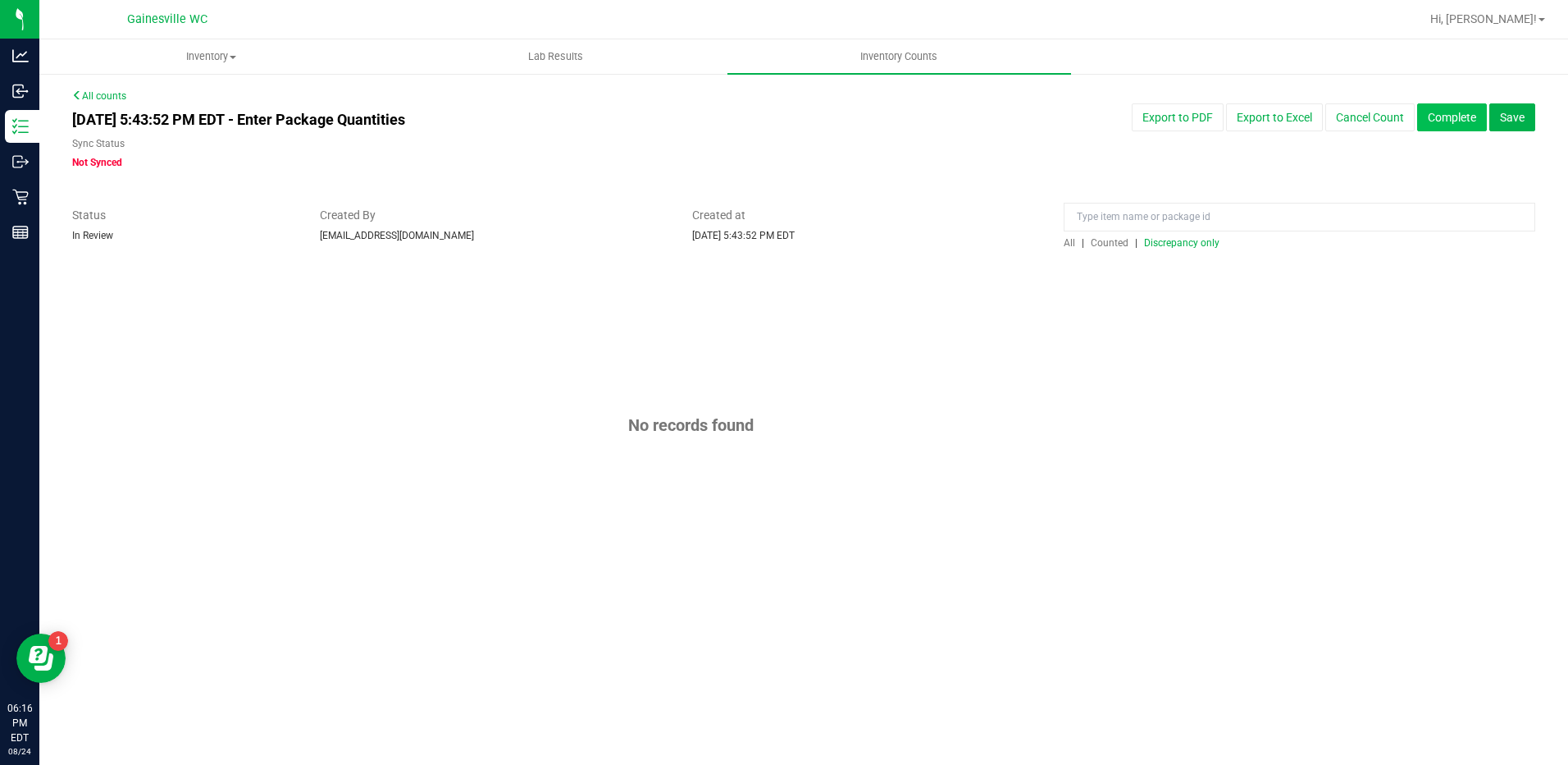
click at [1468, 117] on button "Complete" at bounding box center [1452, 117] width 70 height 28
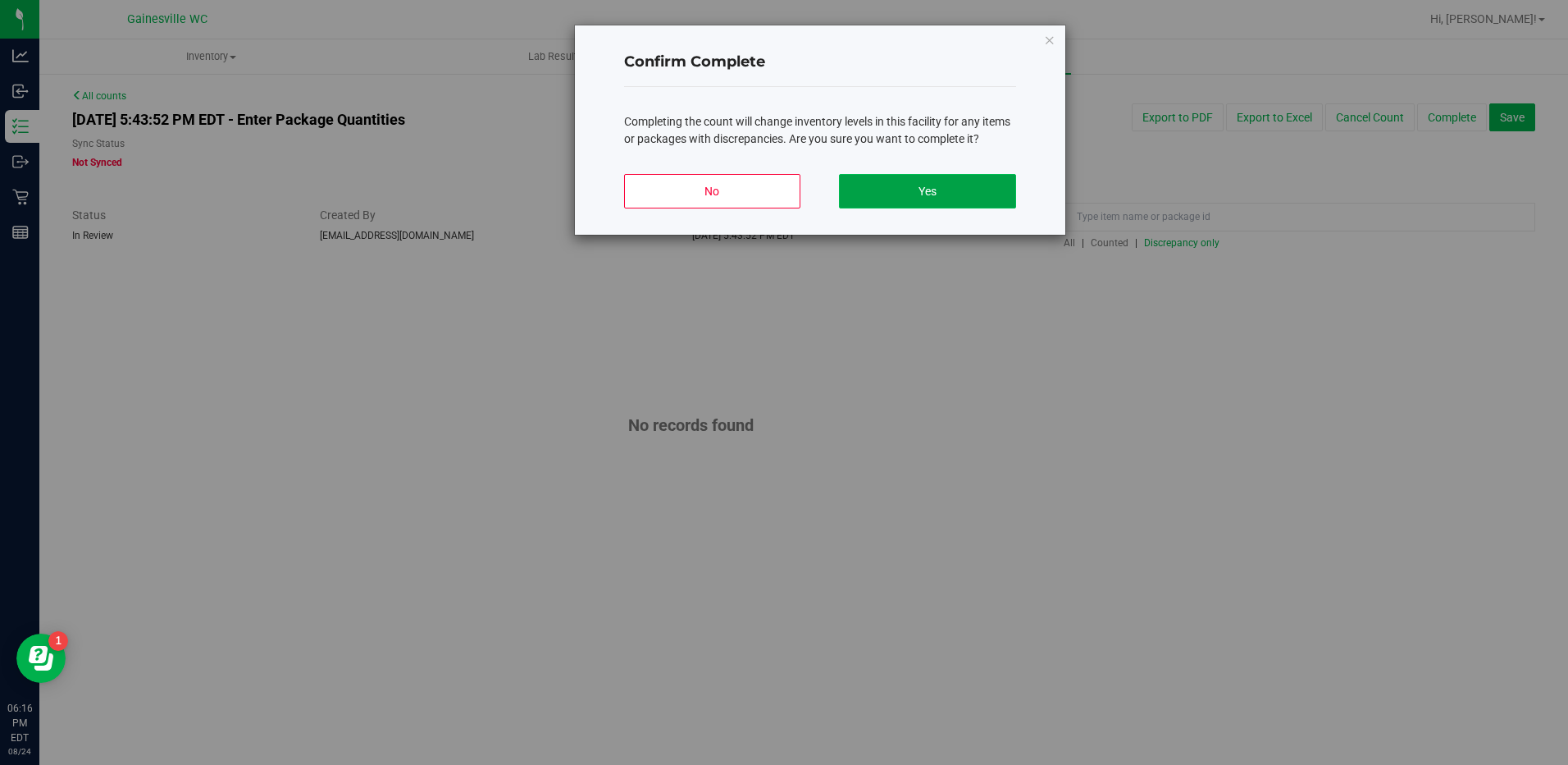
click at [902, 178] on button "Yes" at bounding box center [927, 191] width 177 height 34
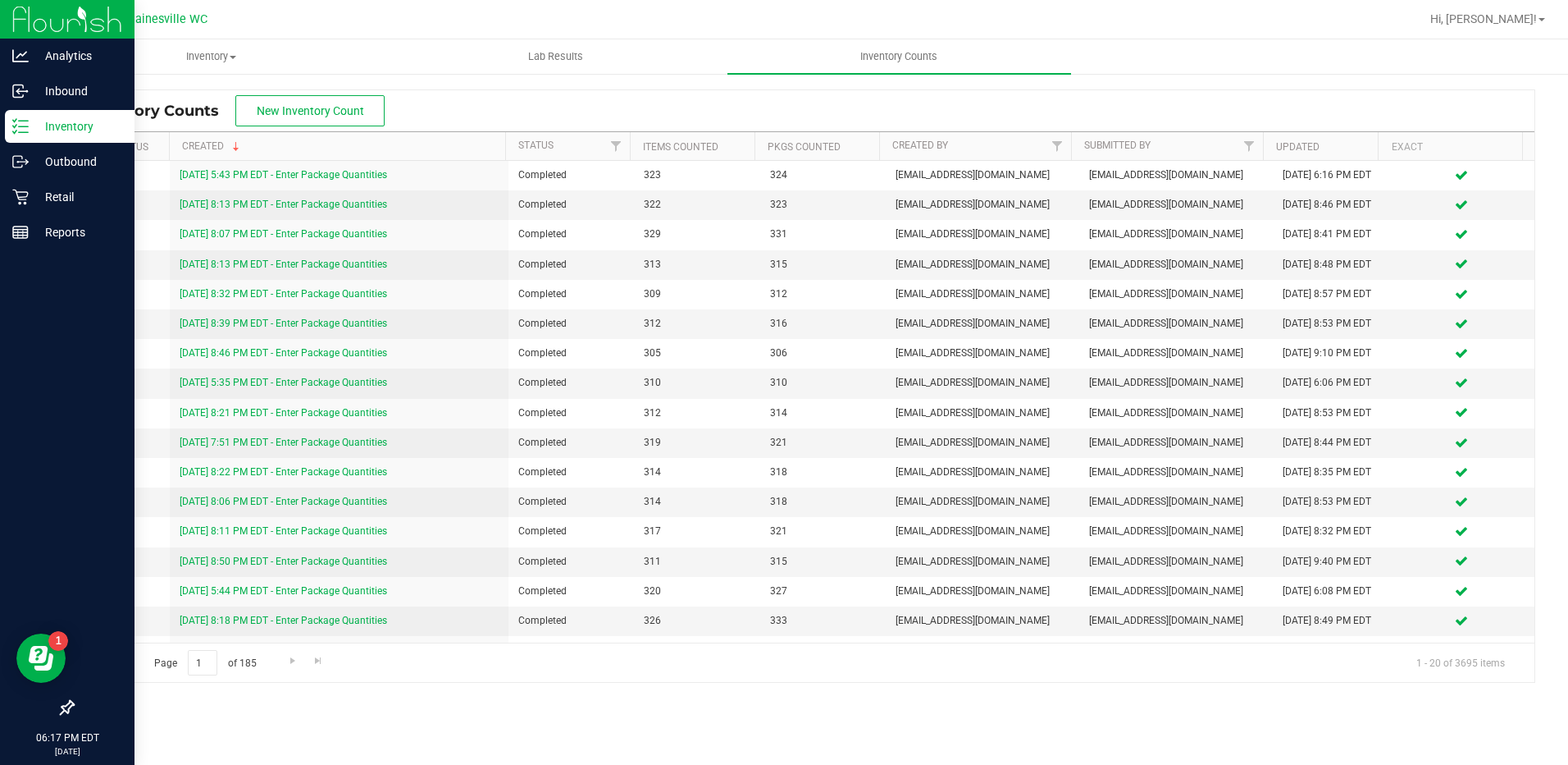
click at [51, 127] on p "Inventory" at bounding box center [78, 126] width 99 height 20
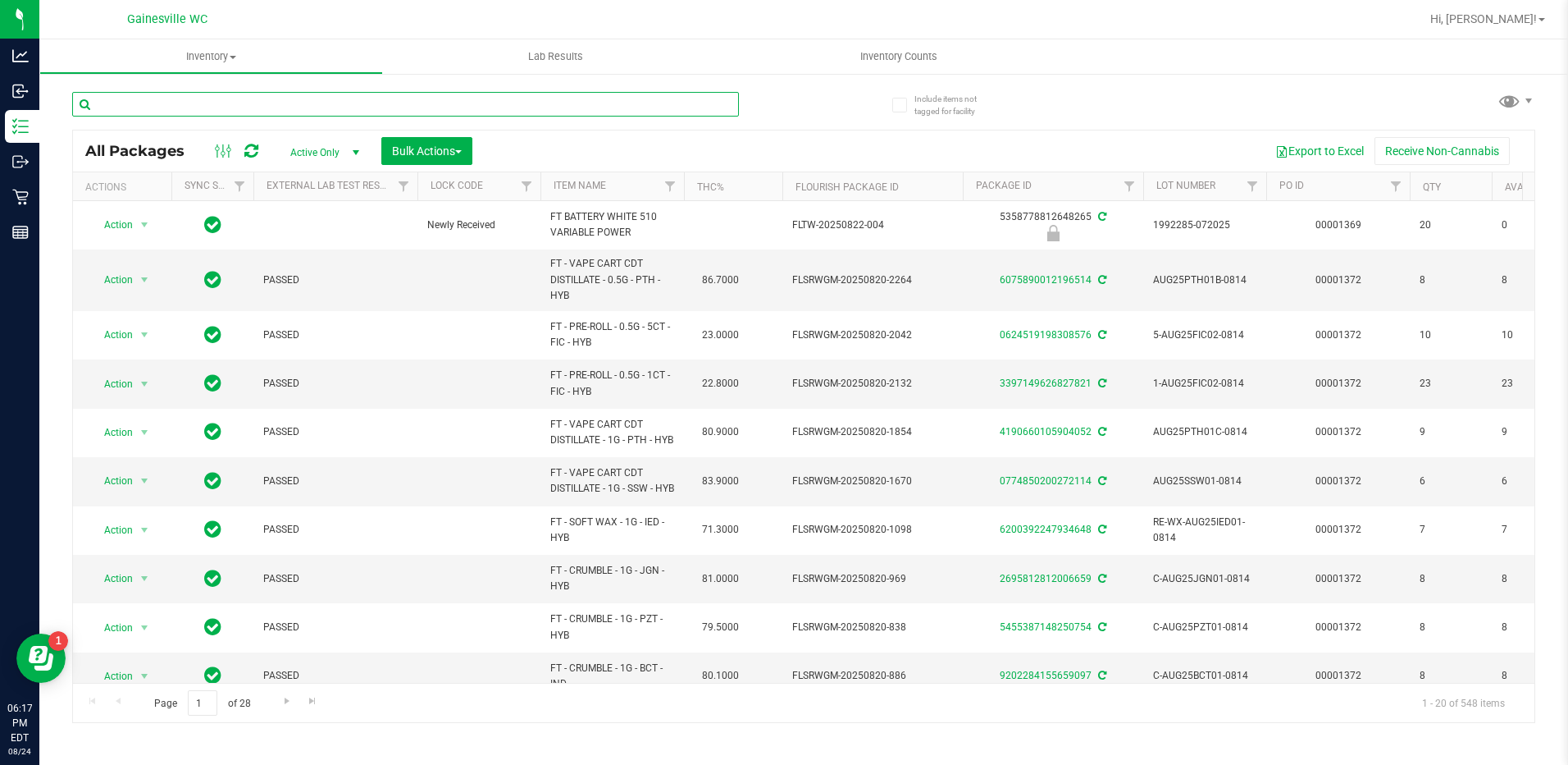
click at [290, 96] on input "text" at bounding box center [406, 103] width 667 height 24
type input "0464713096136944"
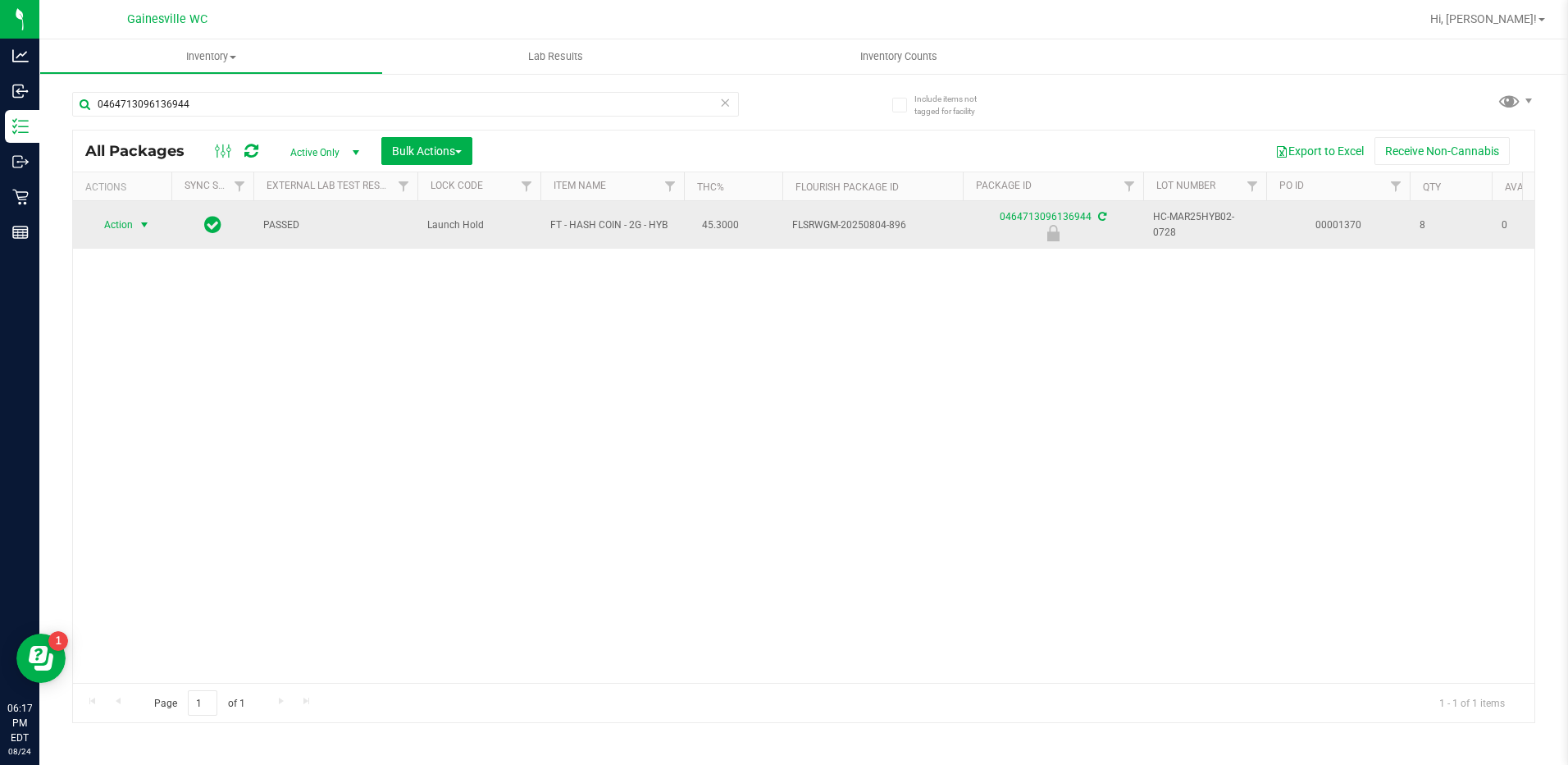
click at [140, 230] on span "select" at bounding box center [144, 224] width 13 height 13
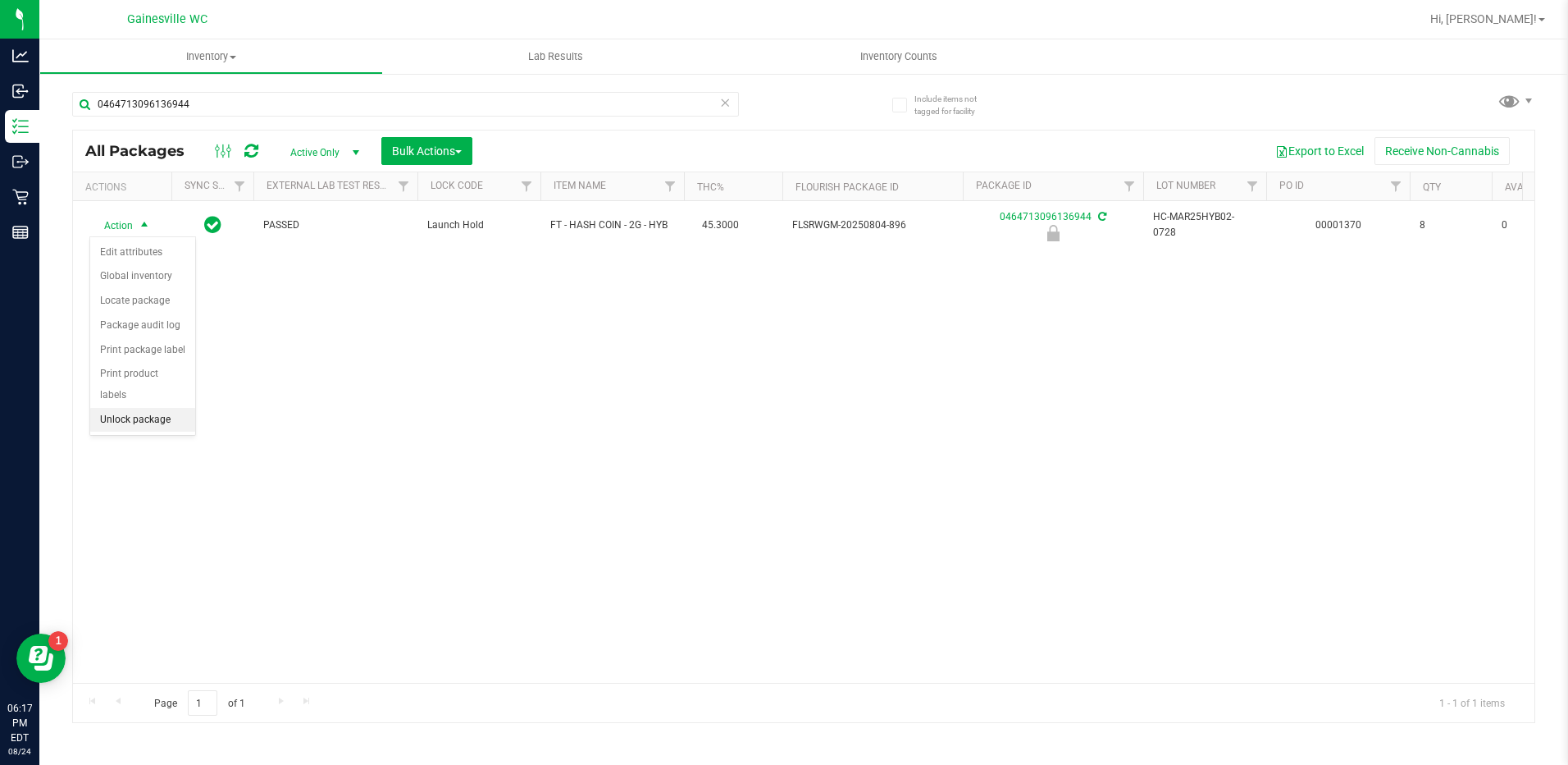
click at [140, 408] on li "Unlock package" at bounding box center [143, 420] width 105 height 24
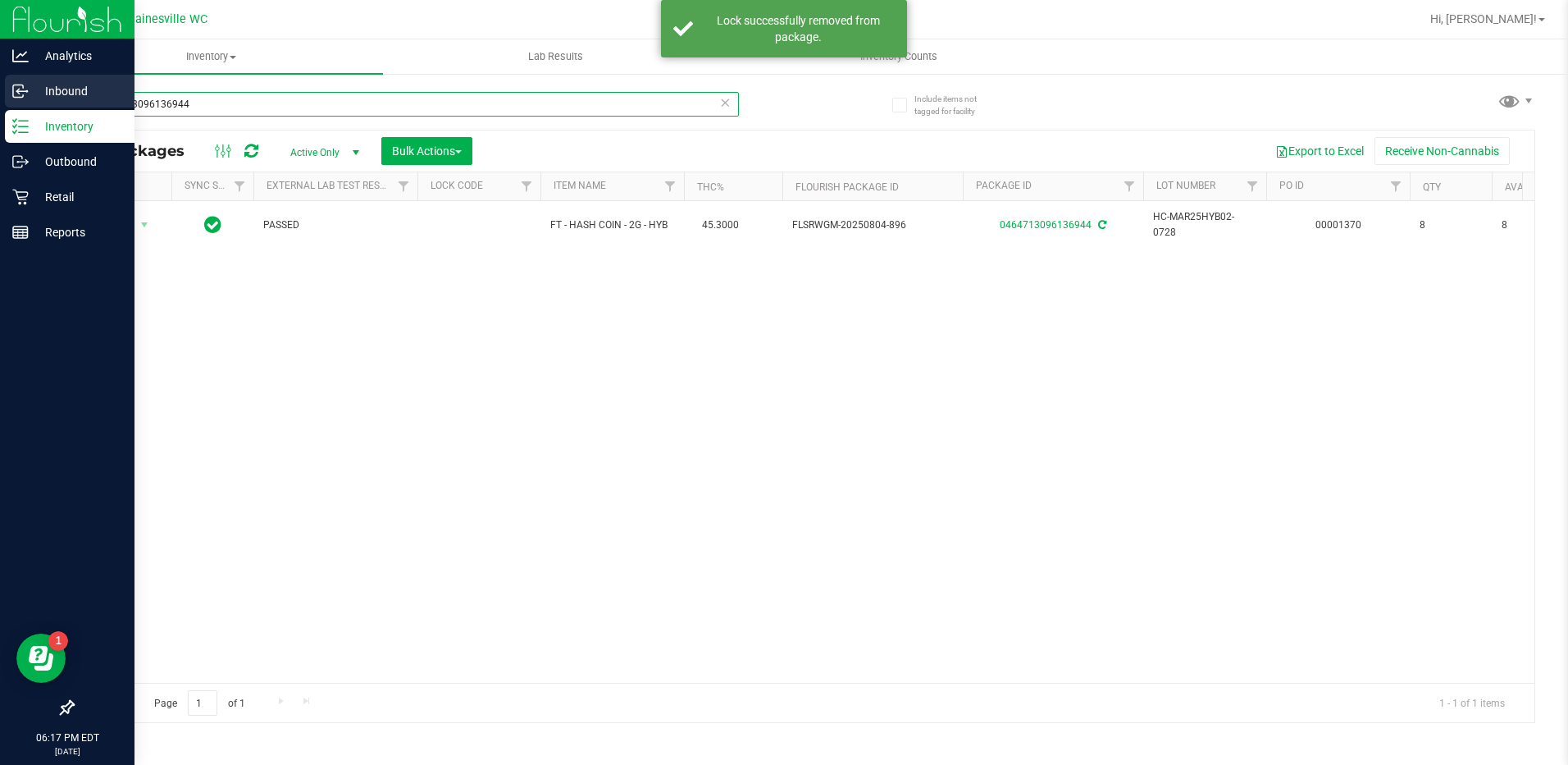
drag, startPoint x: 208, startPoint y: 105, endPoint x: 34, endPoint y: 91, distance: 174.6
click at [34, 91] on div "Analytics Inbound Inventory Outbound Retail Reports 06:17 PM EDT [DATE] 08/24 G…" at bounding box center [784, 382] width 1568 height 765
type input "8462328311635598"
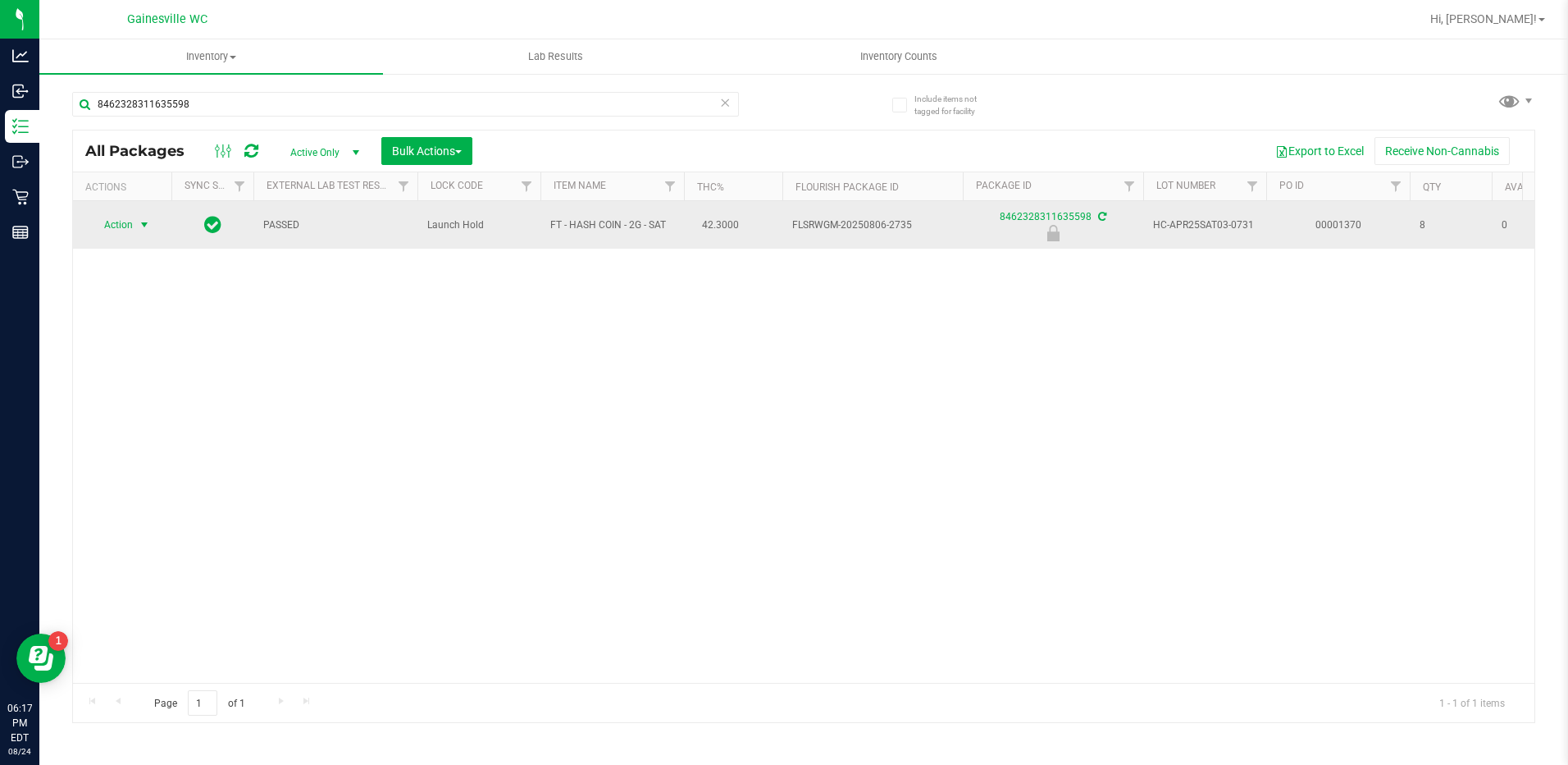
click at [148, 228] on span "select" at bounding box center [144, 224] width 13 height 13
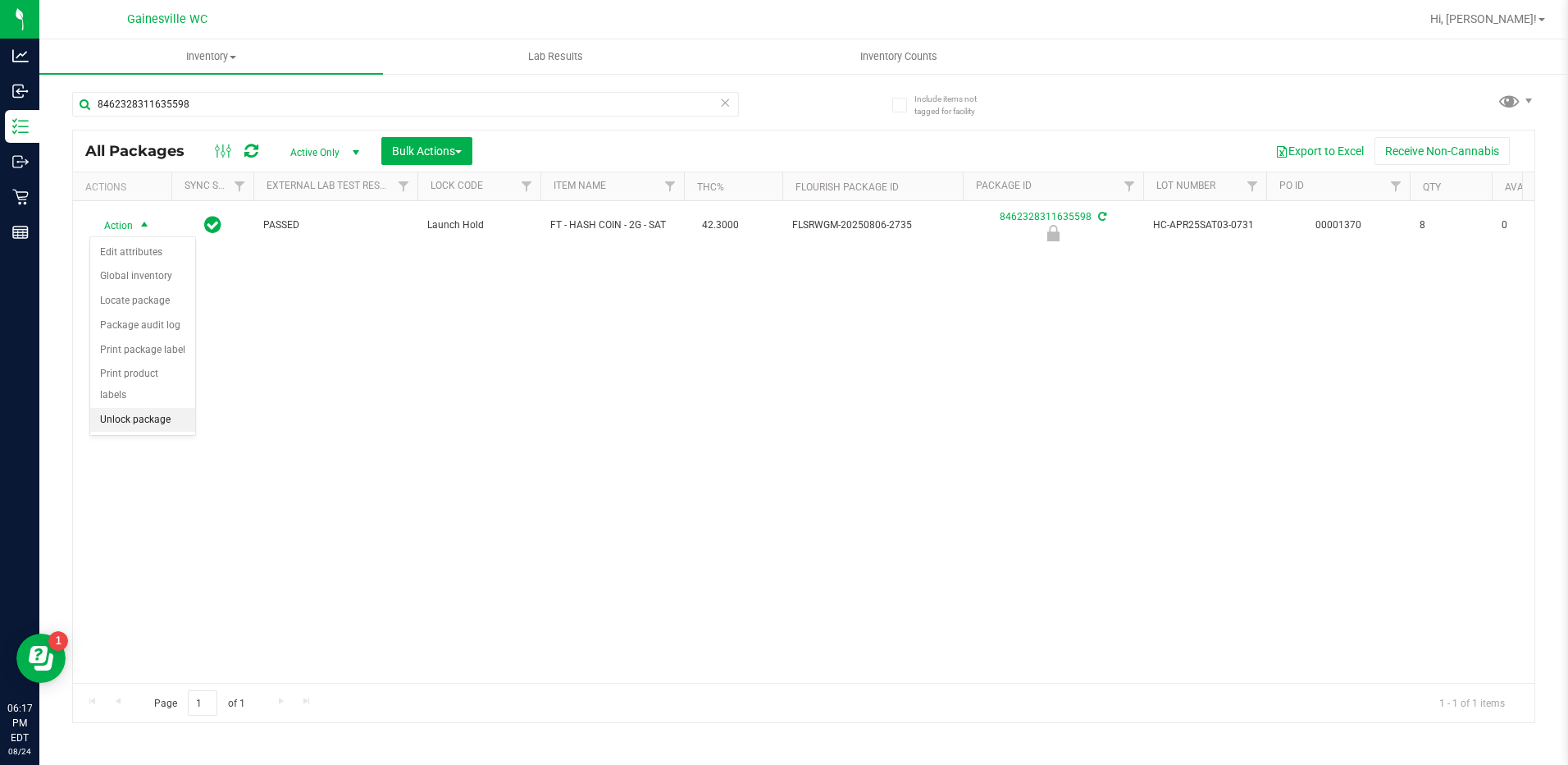
click at [130, 408] on li "Unlock package" at bounding box center [143, 420] width 105 height 24
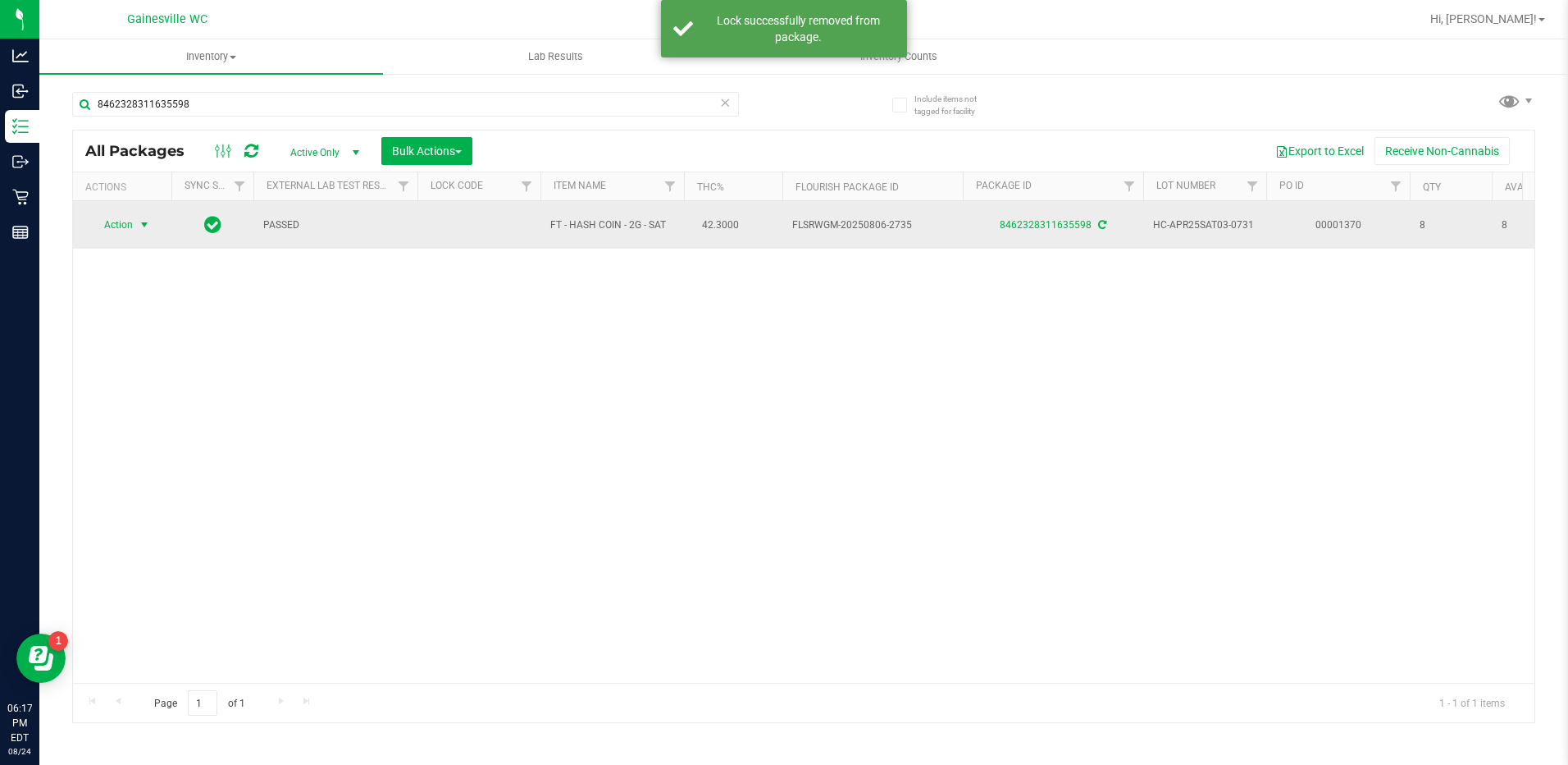
click at [143, 226] on span "select" at bounding box center [144, 224] width 13 height 13
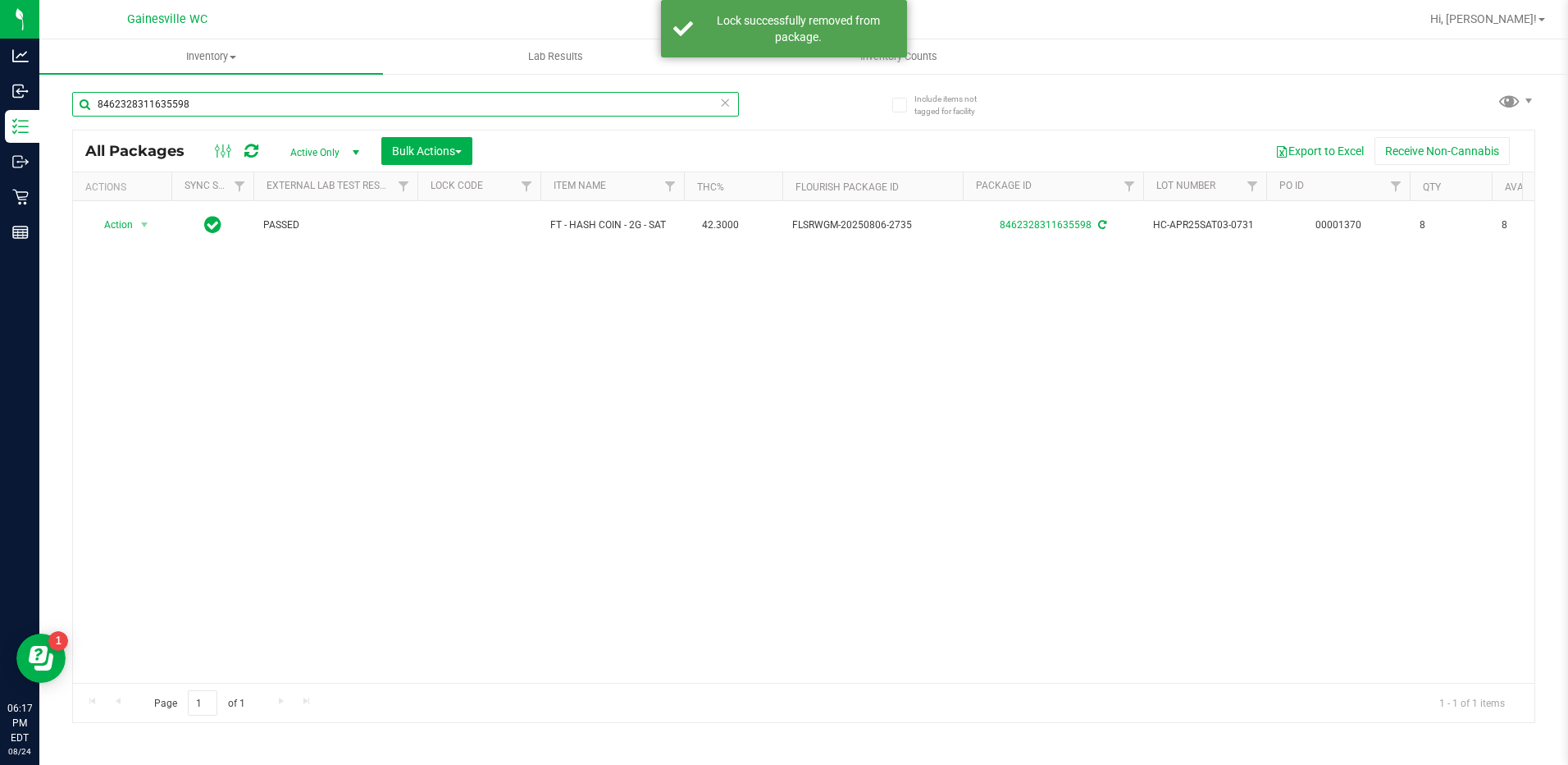
drag, startPoint x: 221, startPoint y: 116, endPoint x: 94, endPoint y: 114, distance: 127.0
click at [94, 114] on input "8462328311635598" at bounding box center [406, 103] width 667 height 24
type input "6551283843231324"
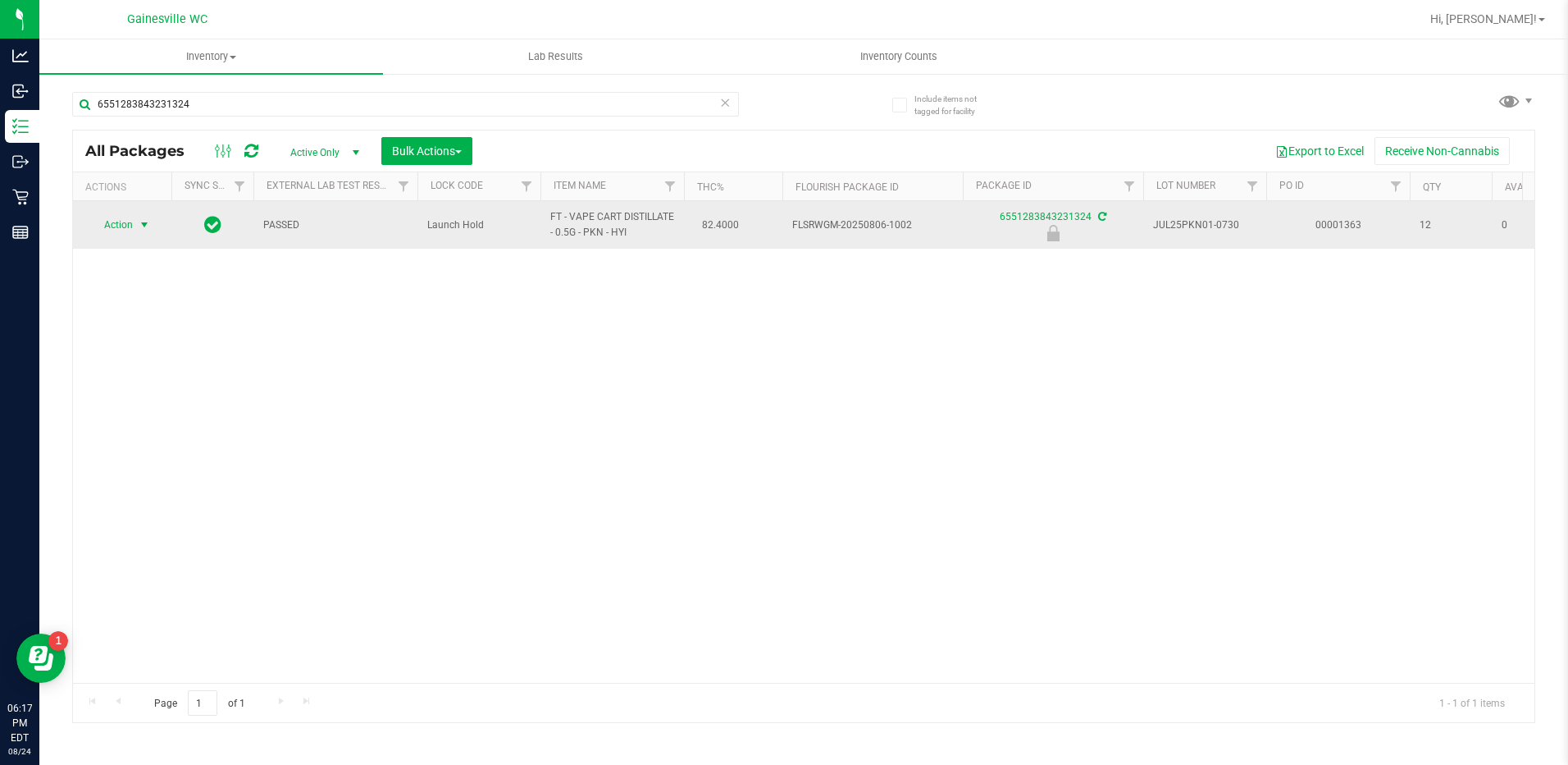
click at [128, 233] on span "Action" at bounding box center [111, 225] width 44 height 23
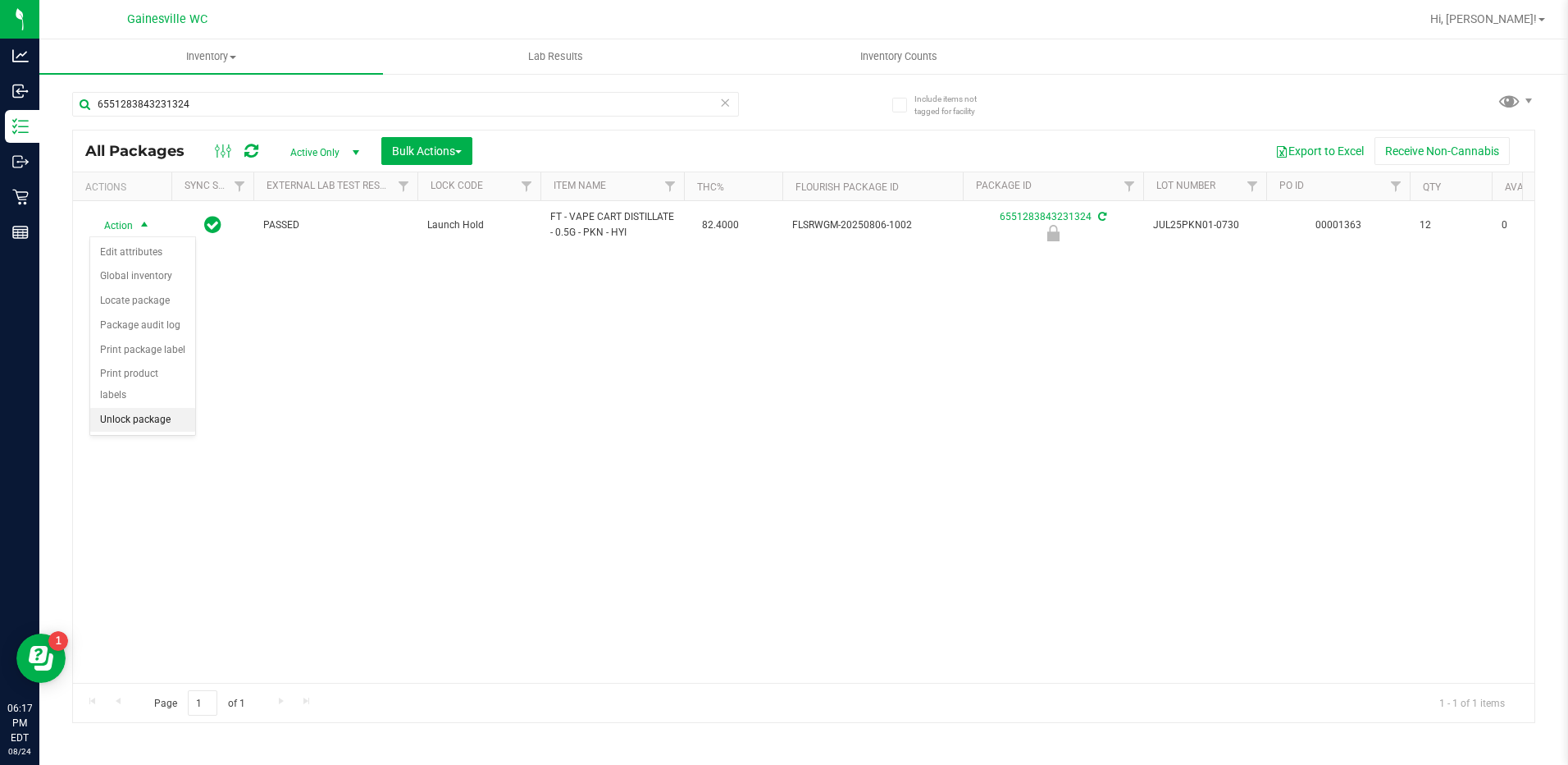
click at [120, 408] on li "Unlock package" at bounding box center [143, 420] width 105 height 24
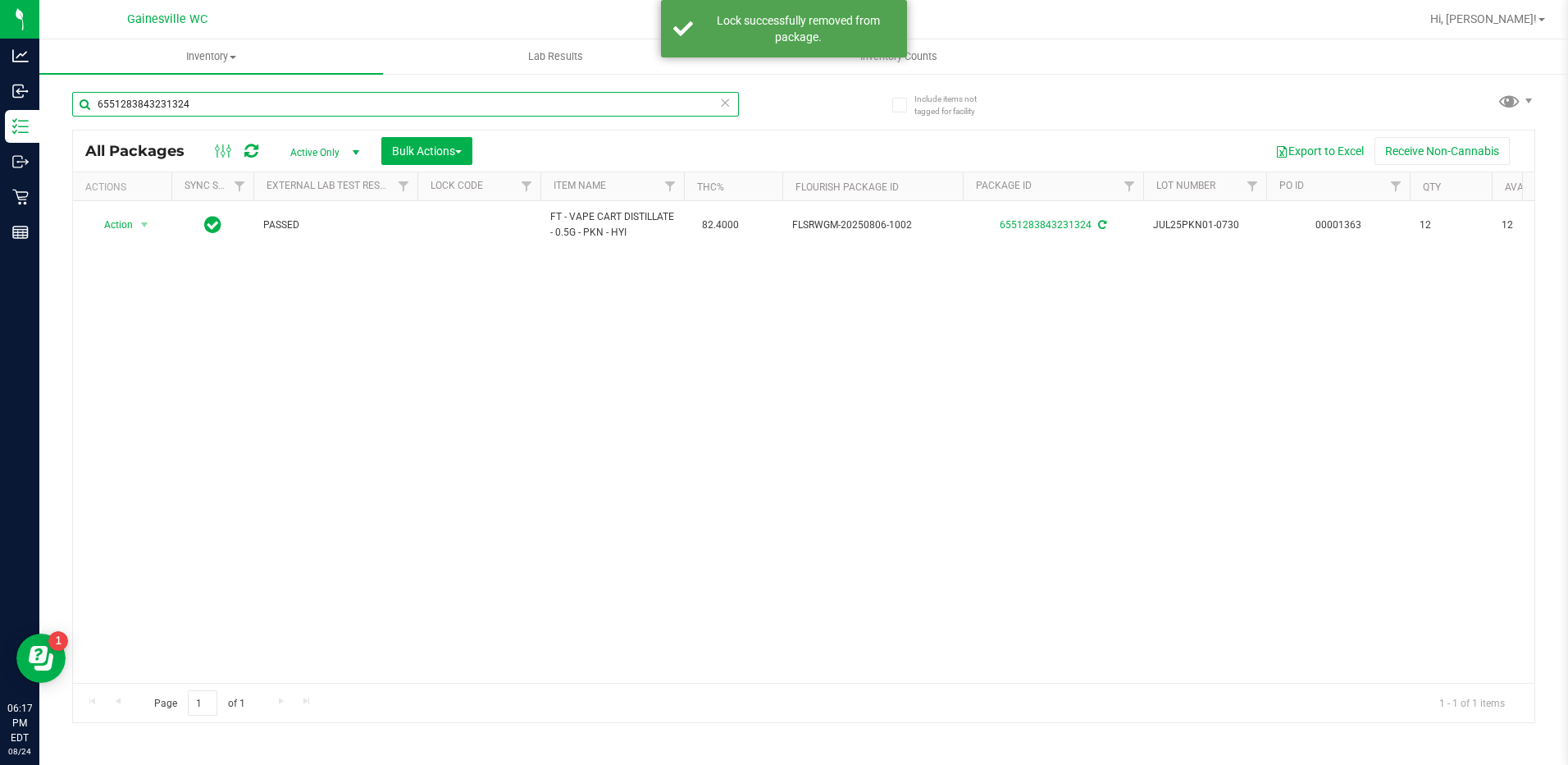
drag, startPoint x: 243, startPoint y: 112, endPoint x: 59, endPoint y: 95, distance: 184.8
click at [61, 95] on div "Include items not tagged for facility 6551283843231324 All Packages Active Only…" at bounding box center [803, 323] width 1529 height 500
type input "4429244161008525"
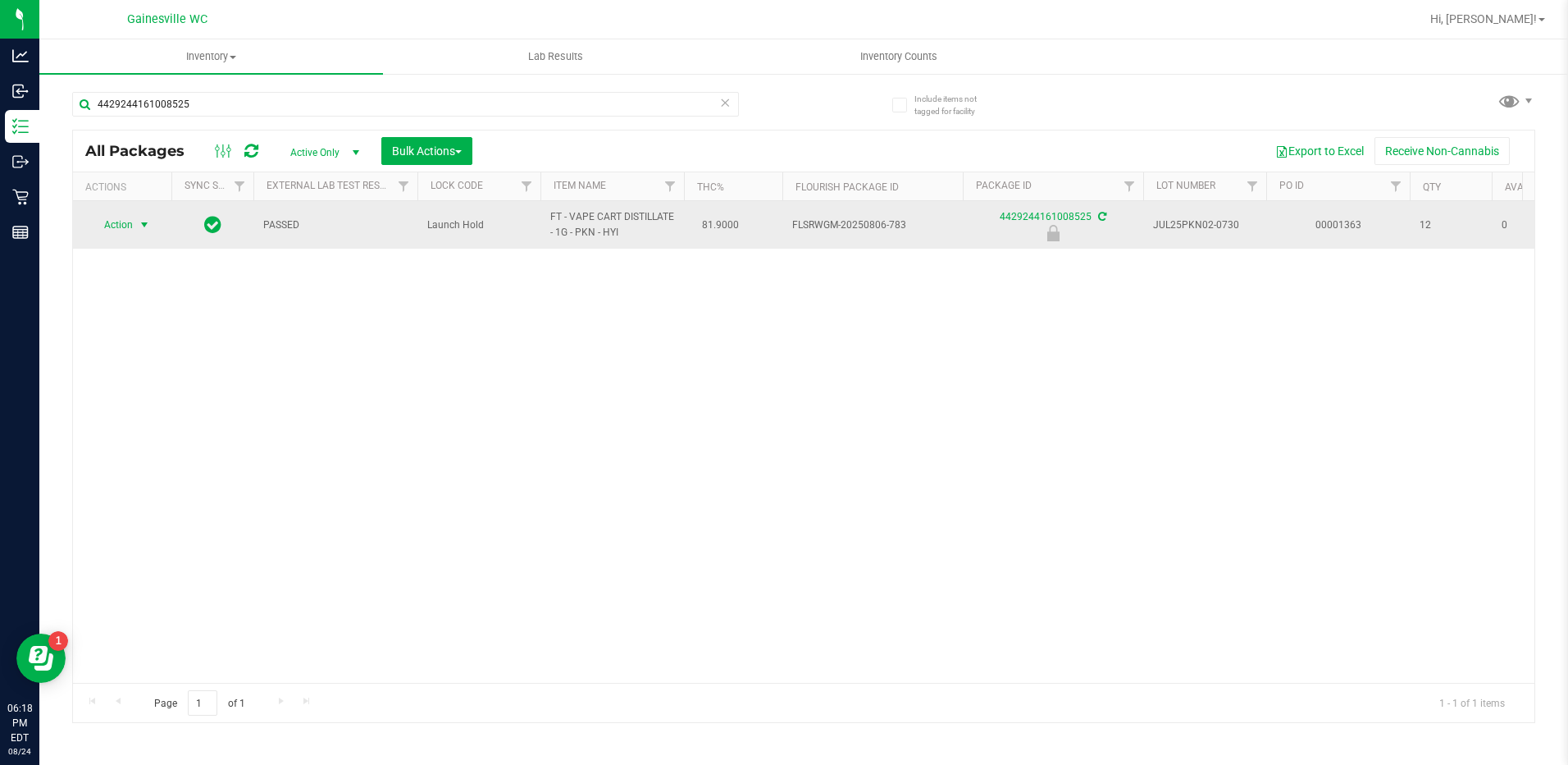
click at [134, 225] on span "select" at bounding box center [144, 225] width 21 height 23
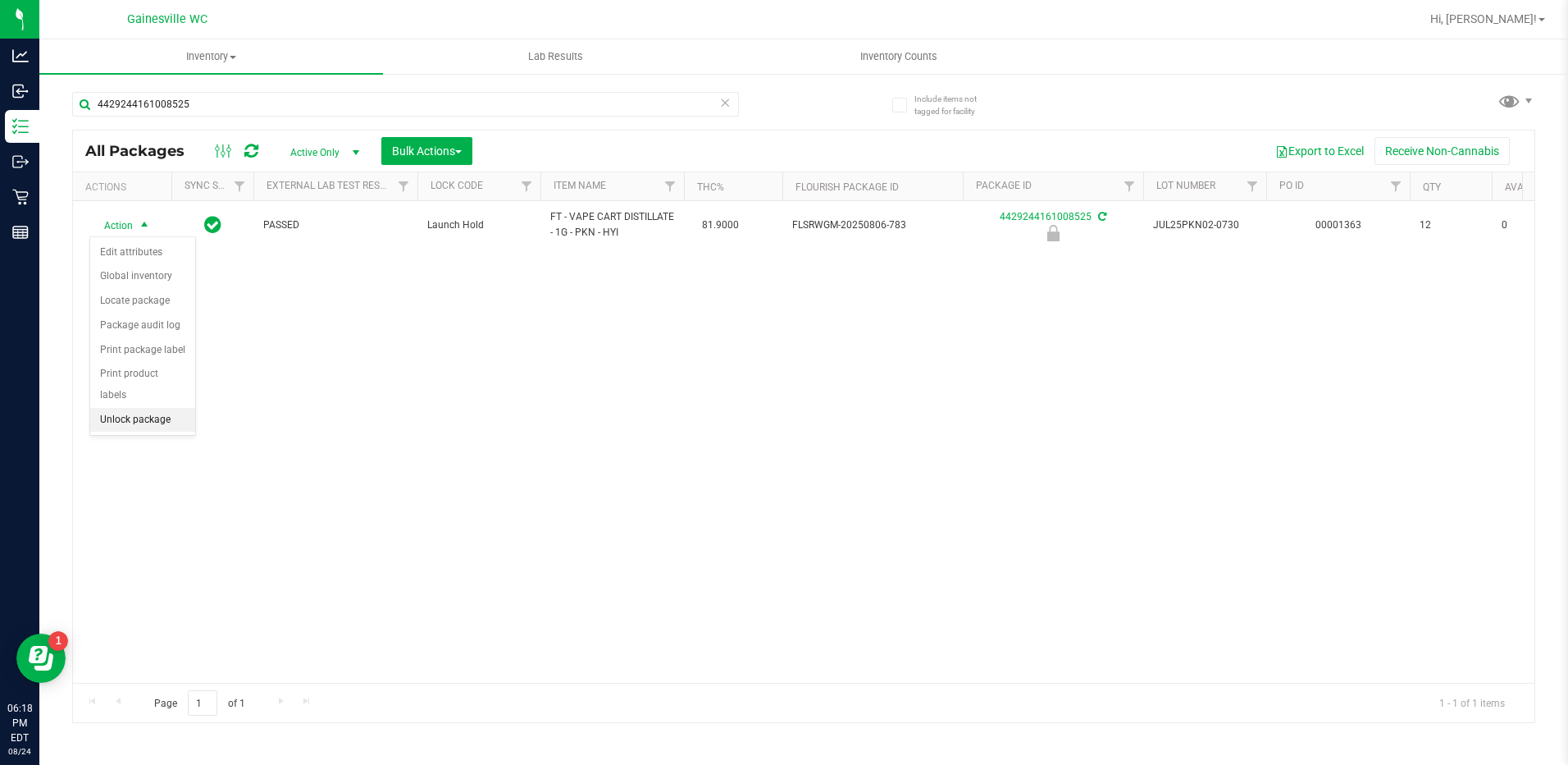
click at [132, 408] on li "Unlock package" at bounding box center [143, 420] width 105 height 24
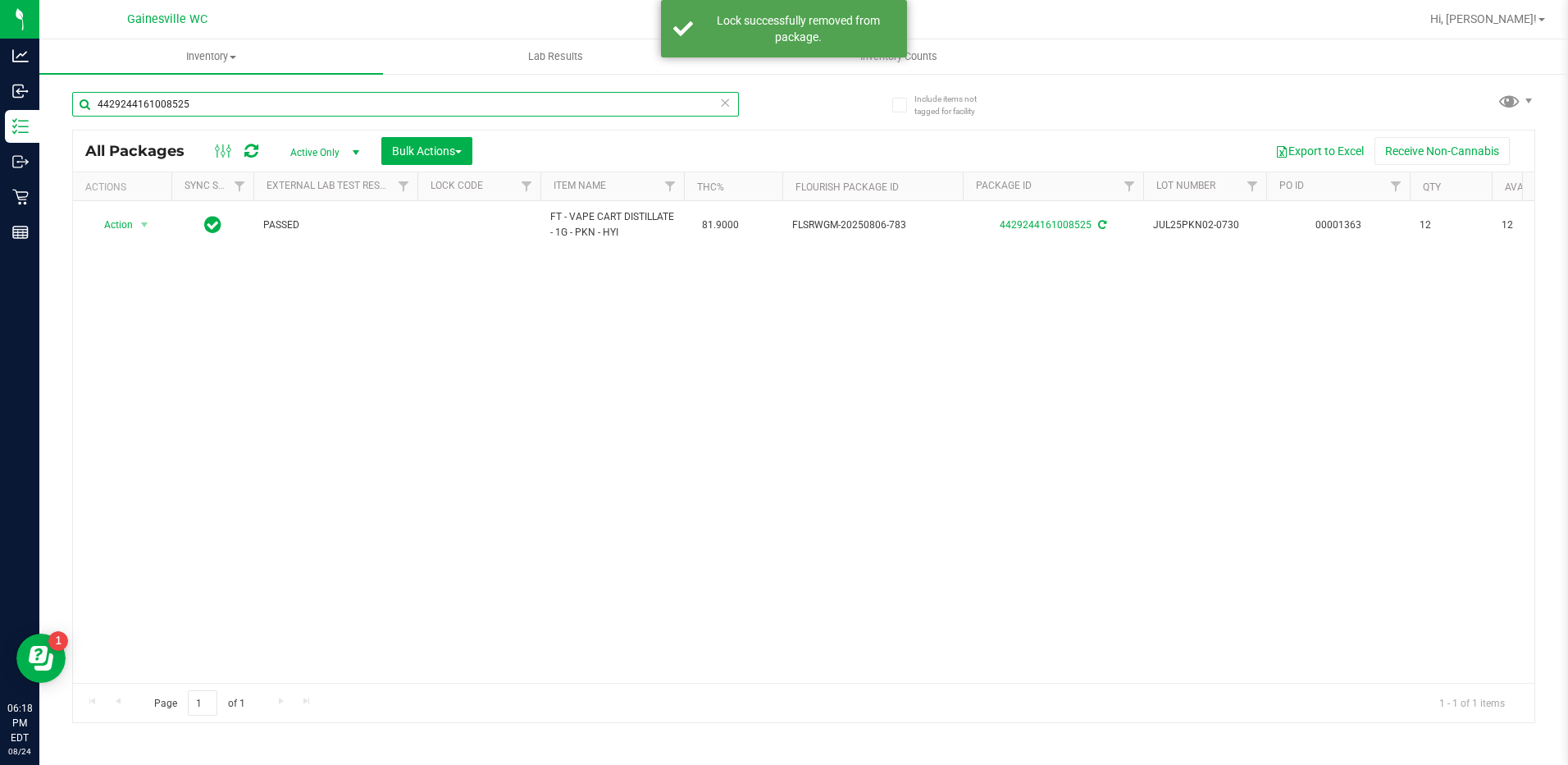
drag, startPoint x: 233, startPoint y: 108, endPoint x: 81, endPoint y: 107, distance: 152.0
click at [81, 107] on input "4429244161008525" at bounding box center [406, 103] width 667 height 24
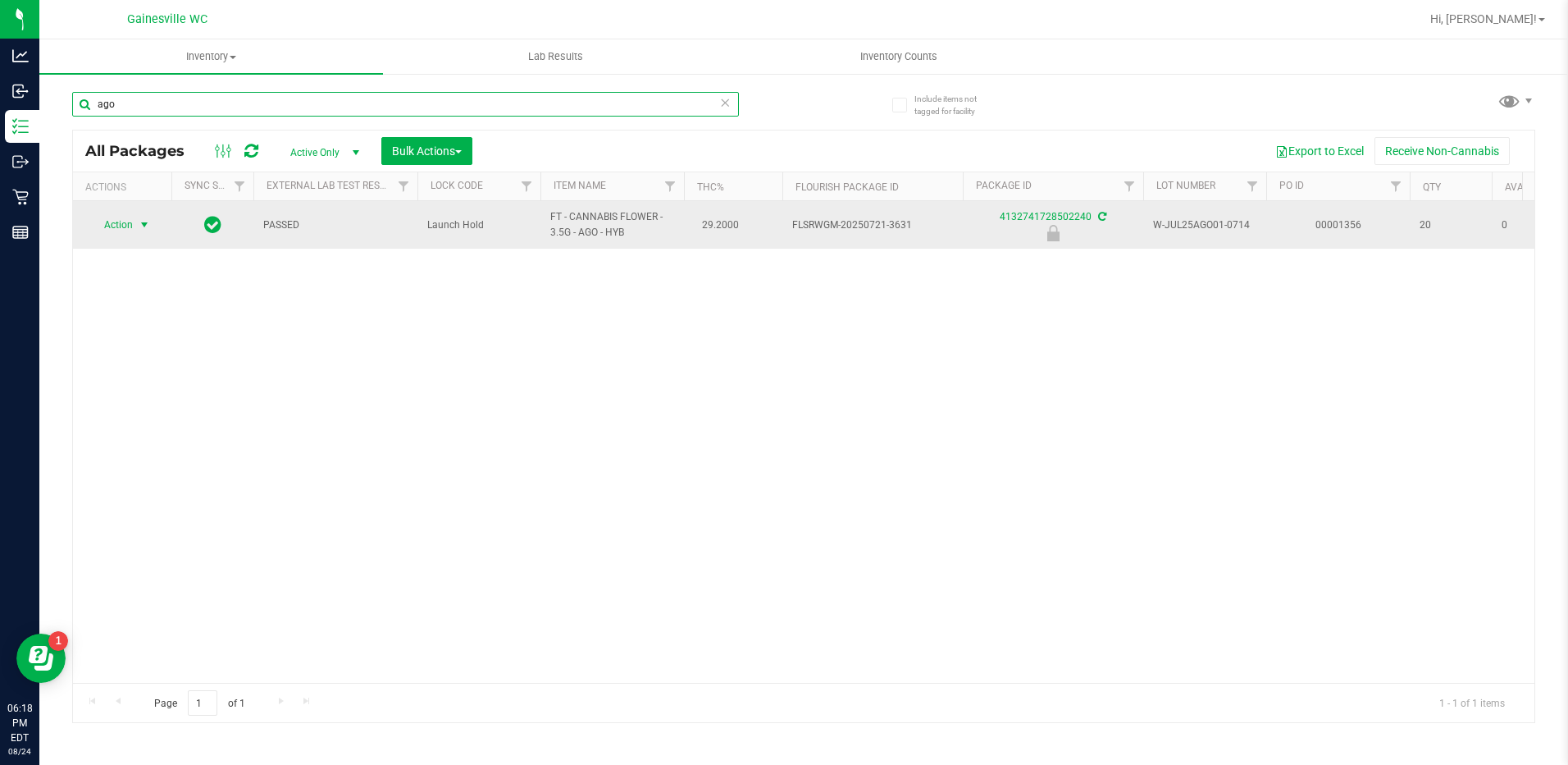
type input "ago"
click at [130, 222] on span "Action" at bounding box center [111, 225] width 44 height 23
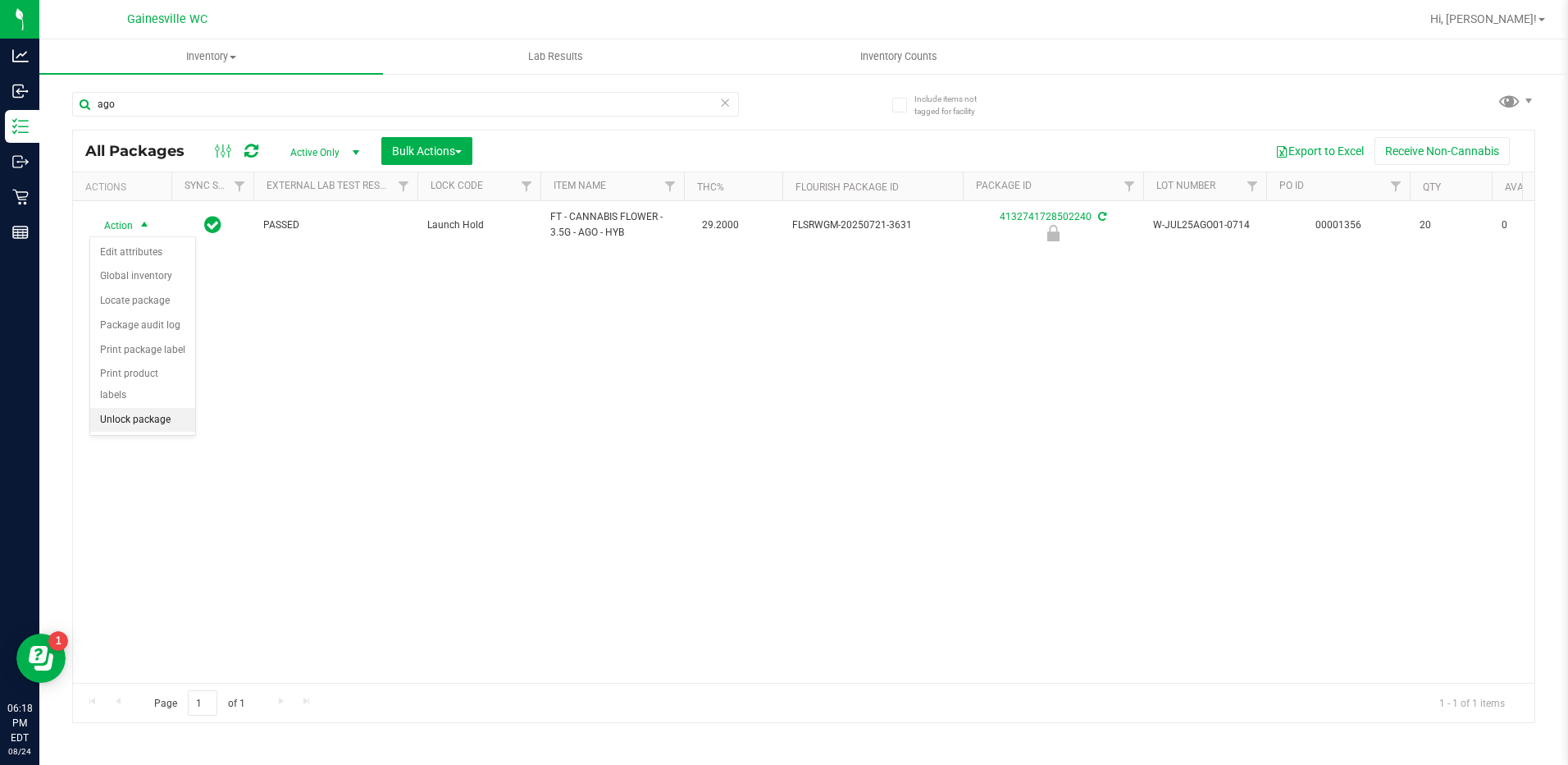
click at [135, 408] on li "Unlock package" at bounding box center [143, 420] width 105 height 24
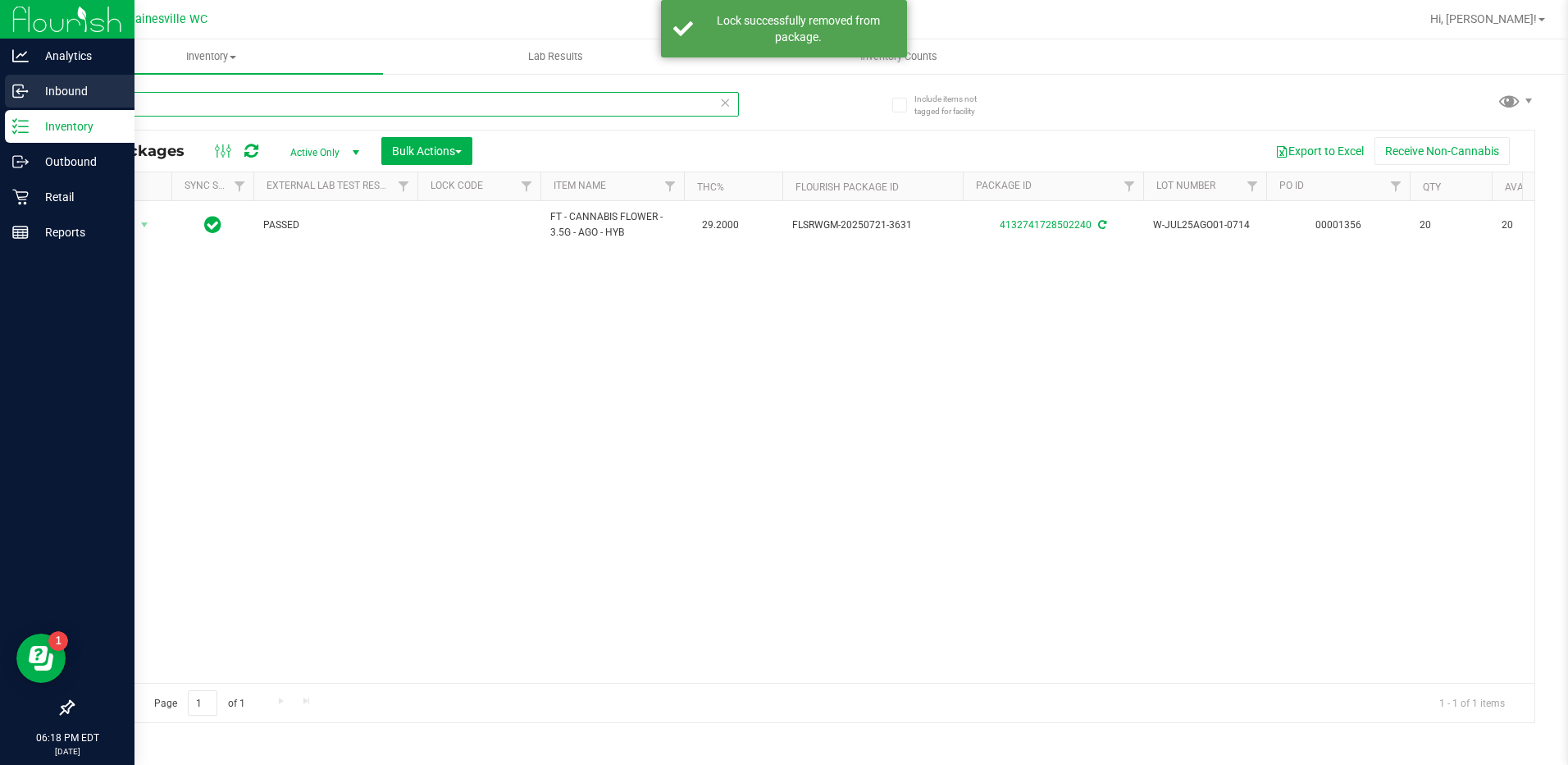
drag, startPoint x: 166, startPoint y: 110, endPoint x: 35, endPoint y: 104, distance: 131.1
click at [35, 104] on div "Analytics Inbound Inventory Outbound Retail Reports 06:18 PM EDT [DATE] 08/24 G…" at bounding box center [784, 382] width 1568 height 765
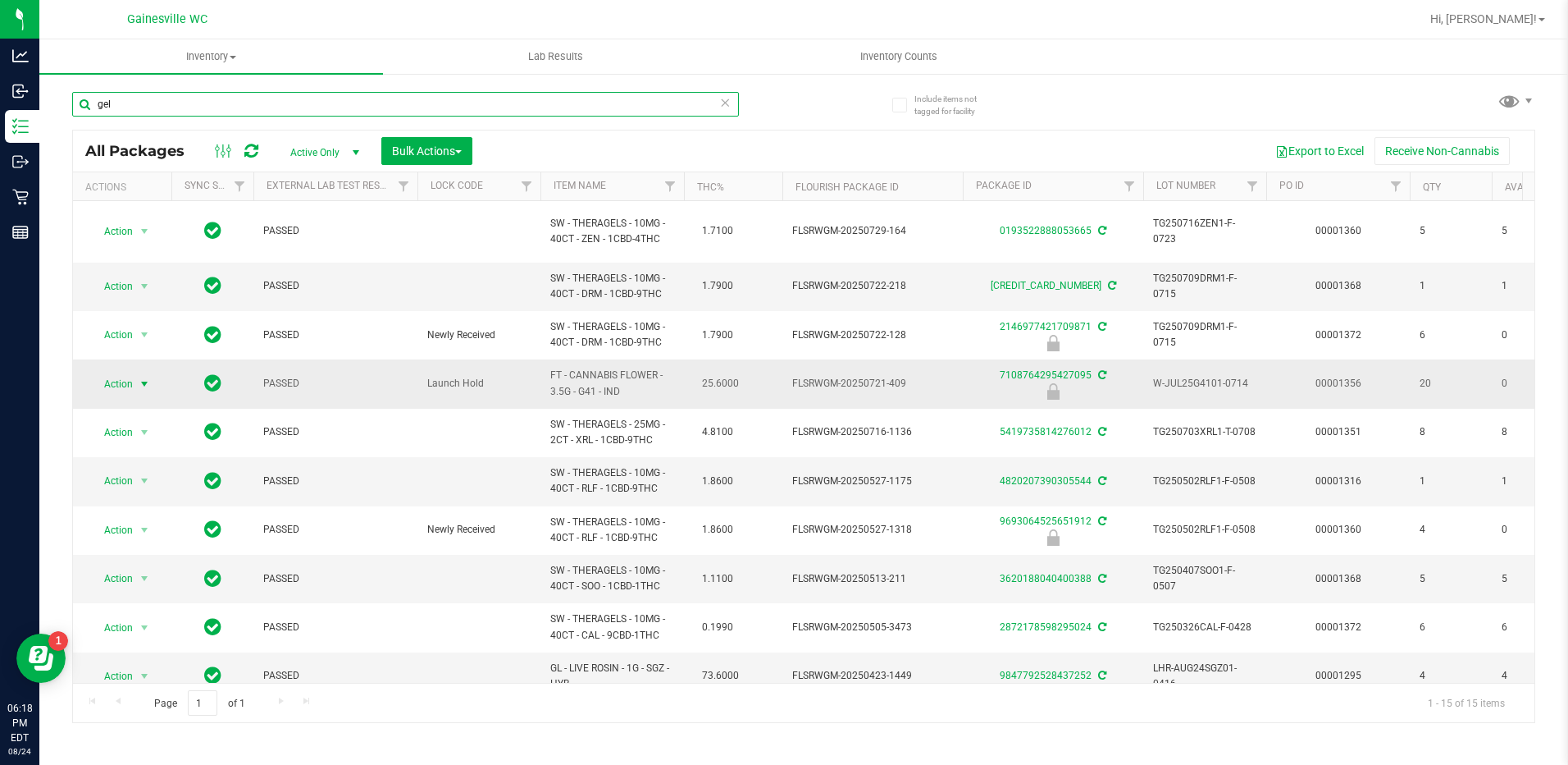
type input "gel"
click at [141, 378] on span "select" at bounding box center [144, 384] width 13 height 13
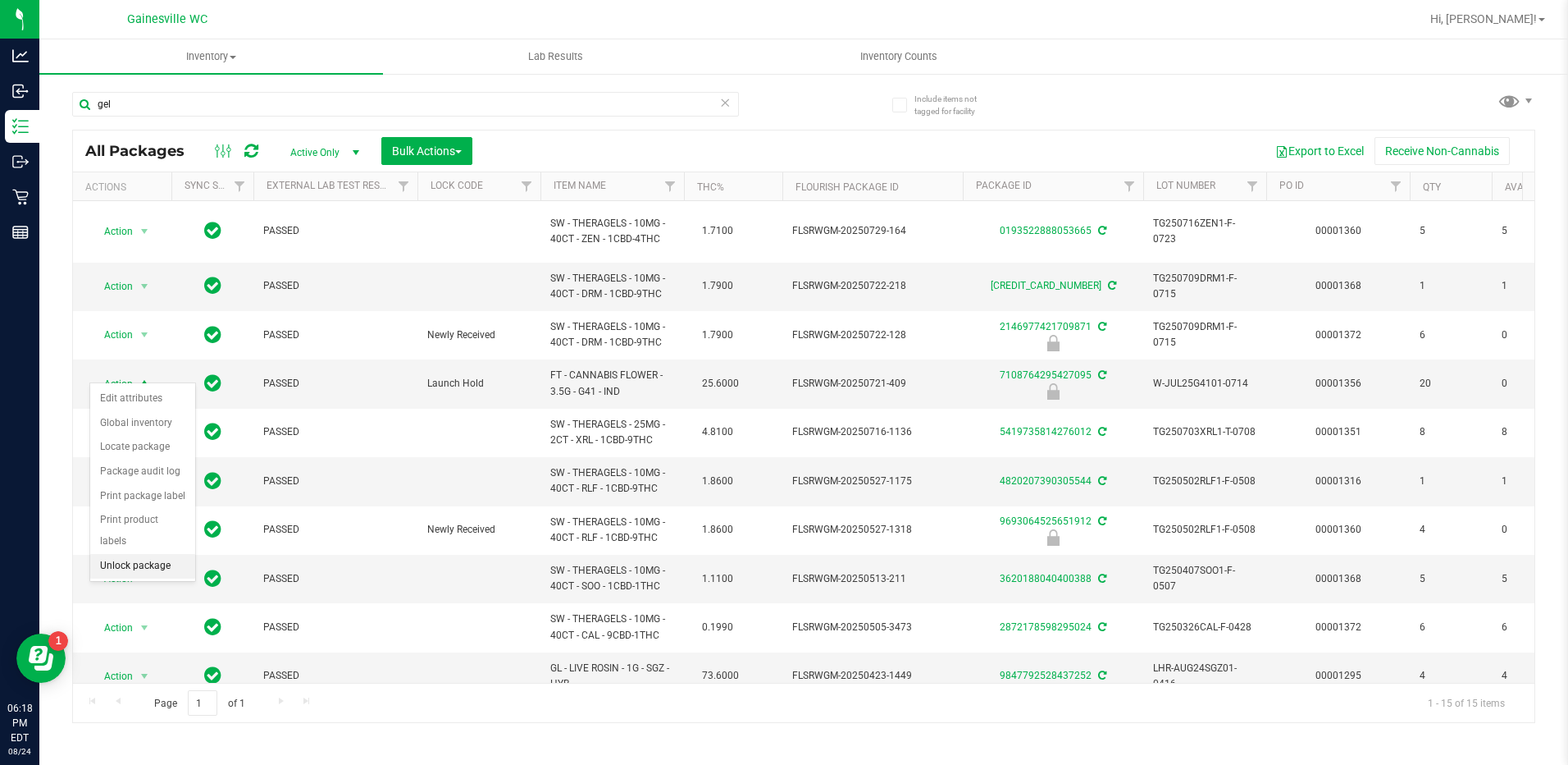
click at [121, 553] on li "Unlock package" at bounding box center [143, 565] width 105 height 24
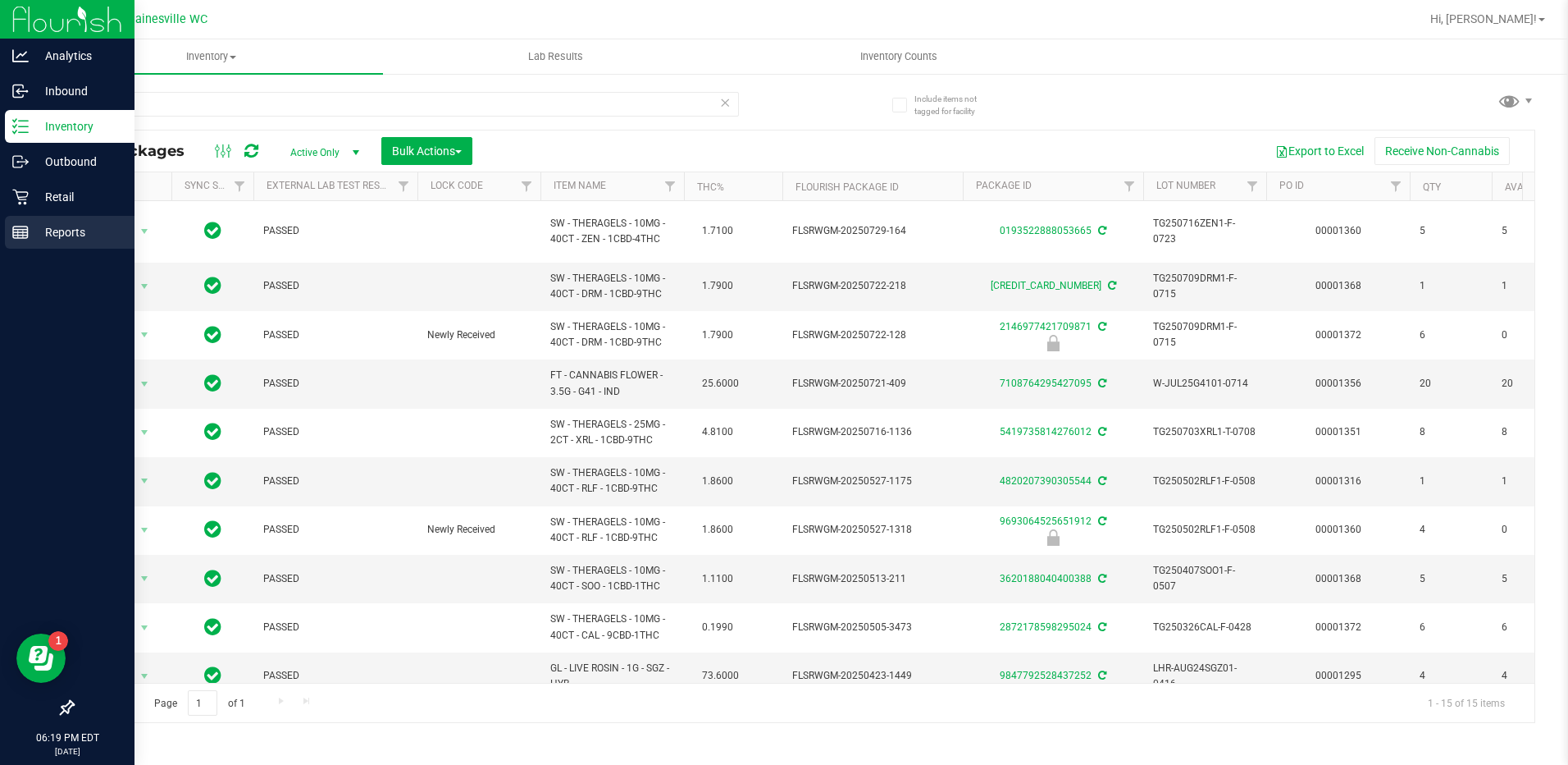
click at [63, 230] on p "Reports" at bounding box center [78, 232] width 99 height 20
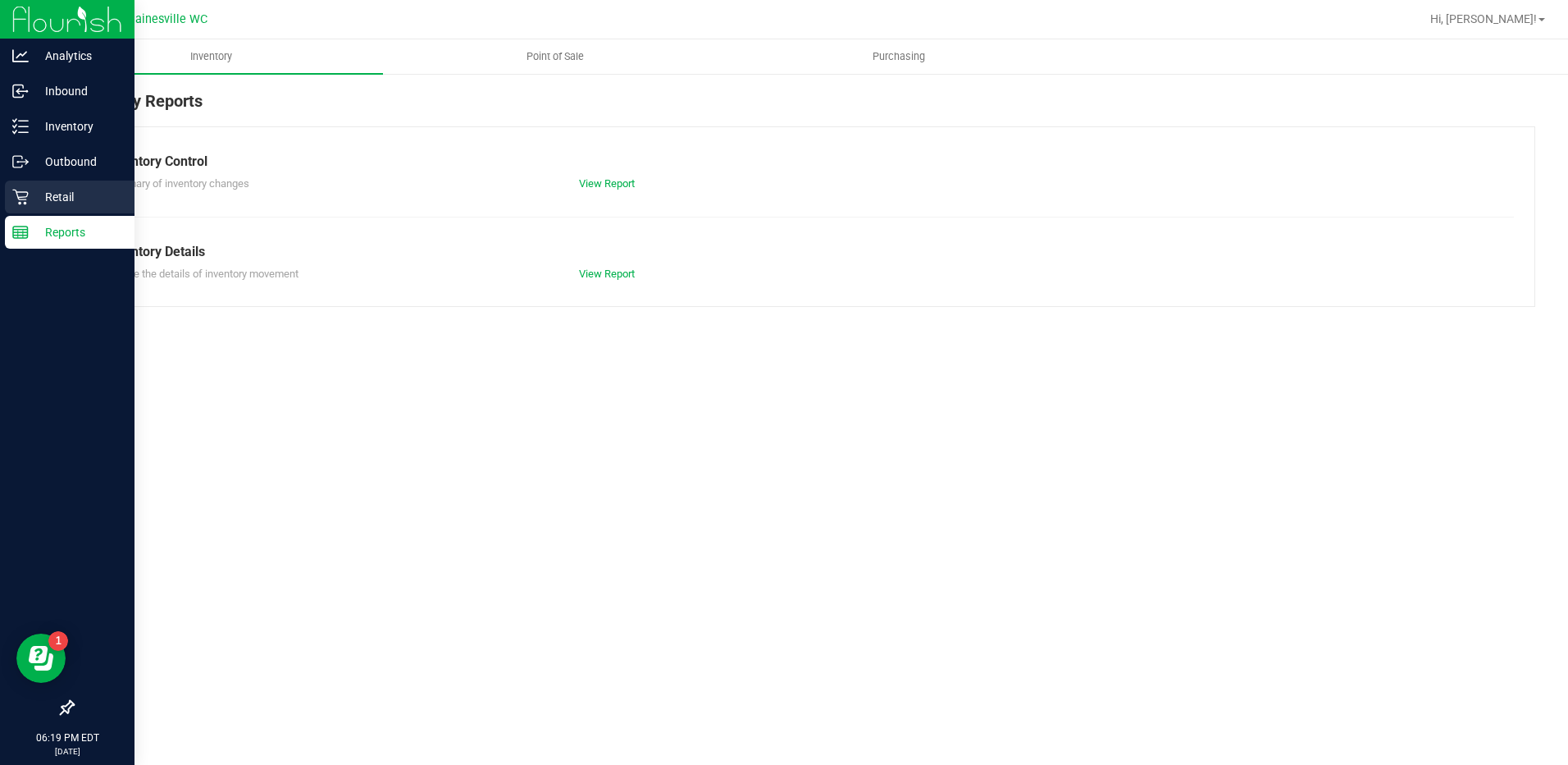
click at [68, 192] on p "Retail" at bounding box center [78, 197] width 99 height 20
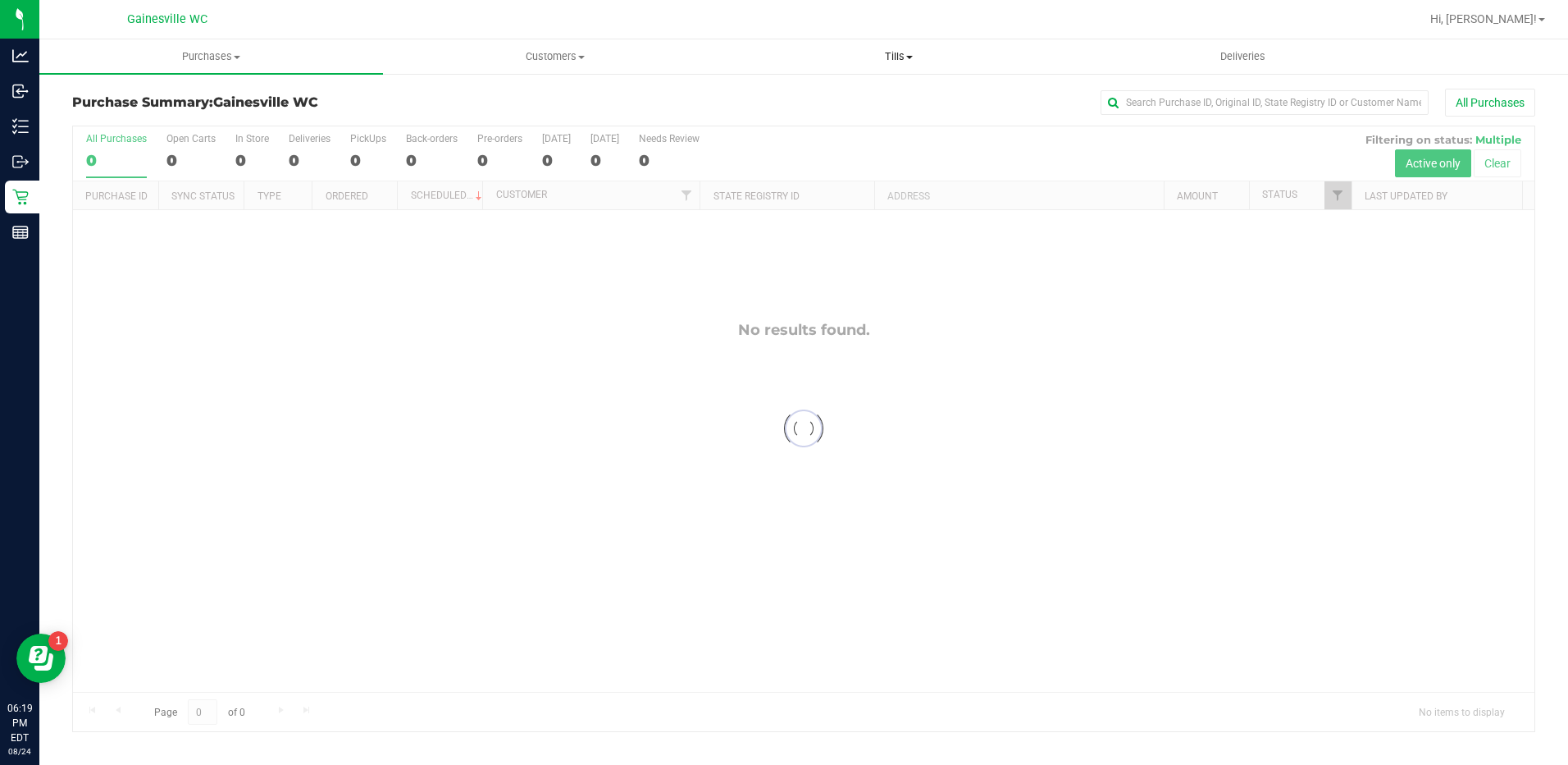
click at [918, 57] on span "Tills" at bounding box center [898, 57] width 342 height 14
click at [808, 114] on span "Reconcile e-payments" at bounding box center [809, 118] width 163 height 14
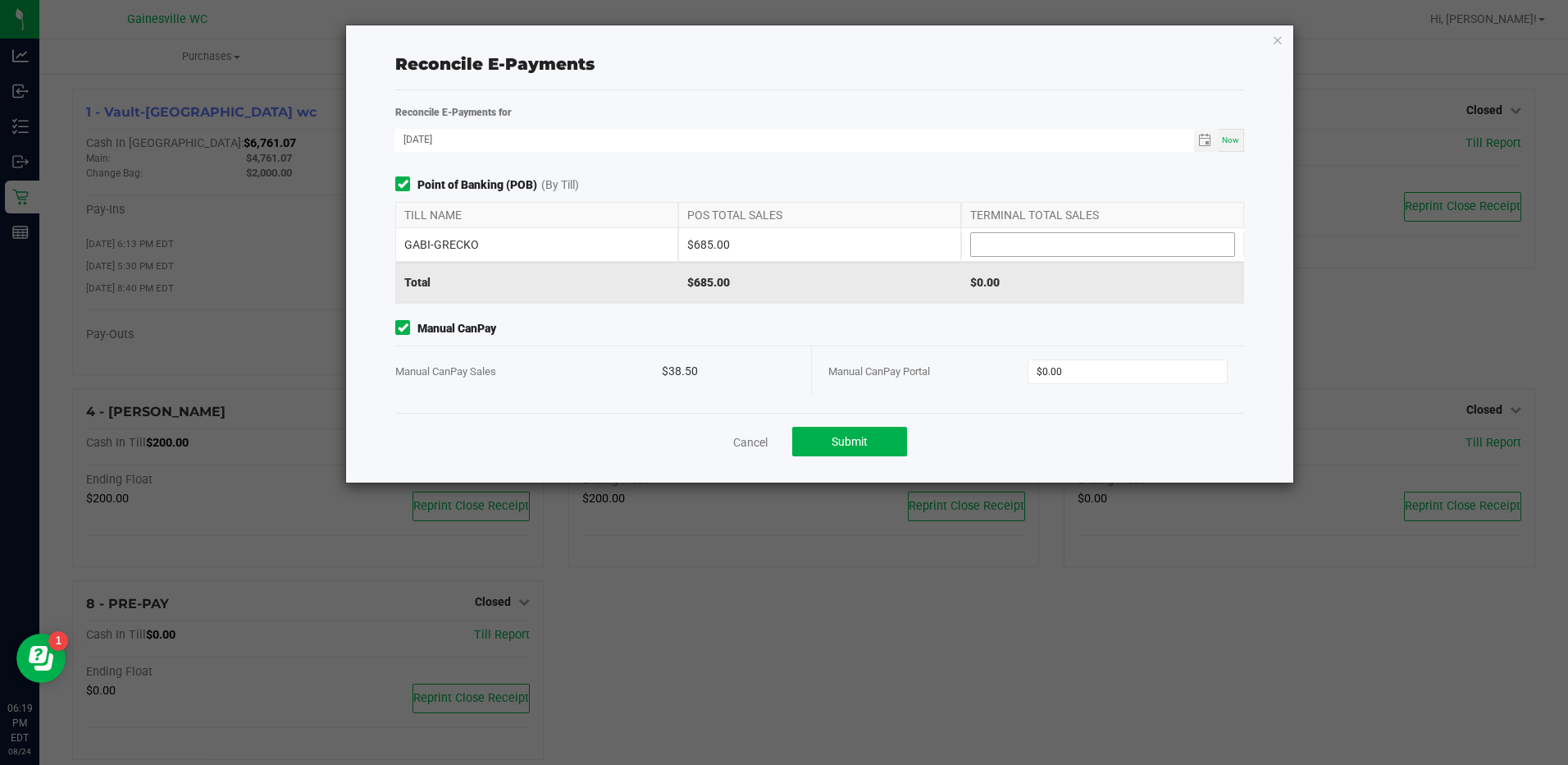
click at [1015, 248] on input at bounding box center [1103, 245] width 264 height 23
type input "$685.00"
click at [1060, 309] on div "Point of Banking (POB) (By Till) TILL NAME POS TOTAL SALES TERMINAL TOTAL SALES…" at bounding box center [819, 294] width 872 height 236
click at [1082, 374] on input "0" at bounding box center [1127, 372] width 197 height 23
type input "$38.50"
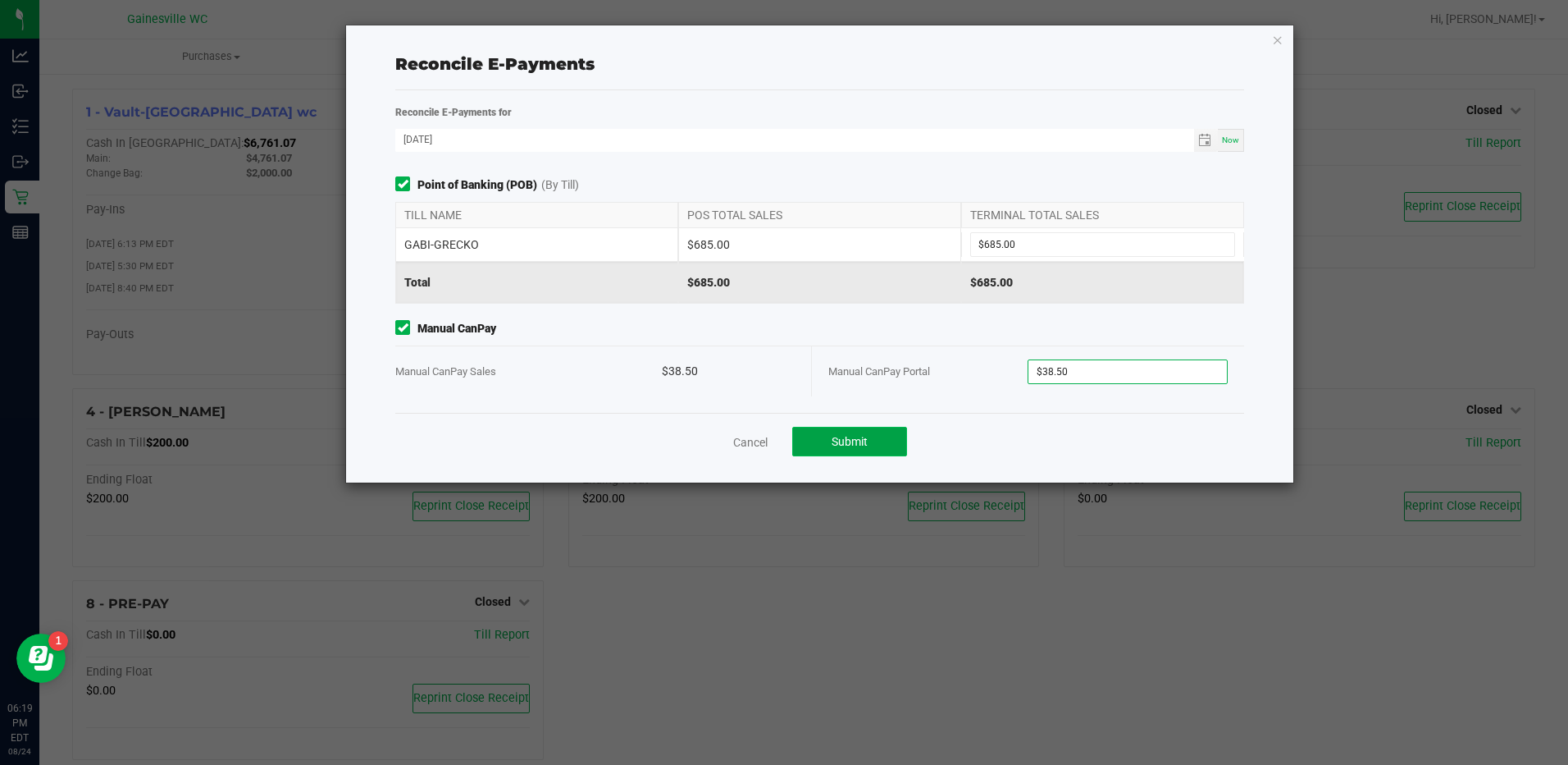
click at [862, 441] on span "Submit" at bounding box center [850, 441] width 36 height 13
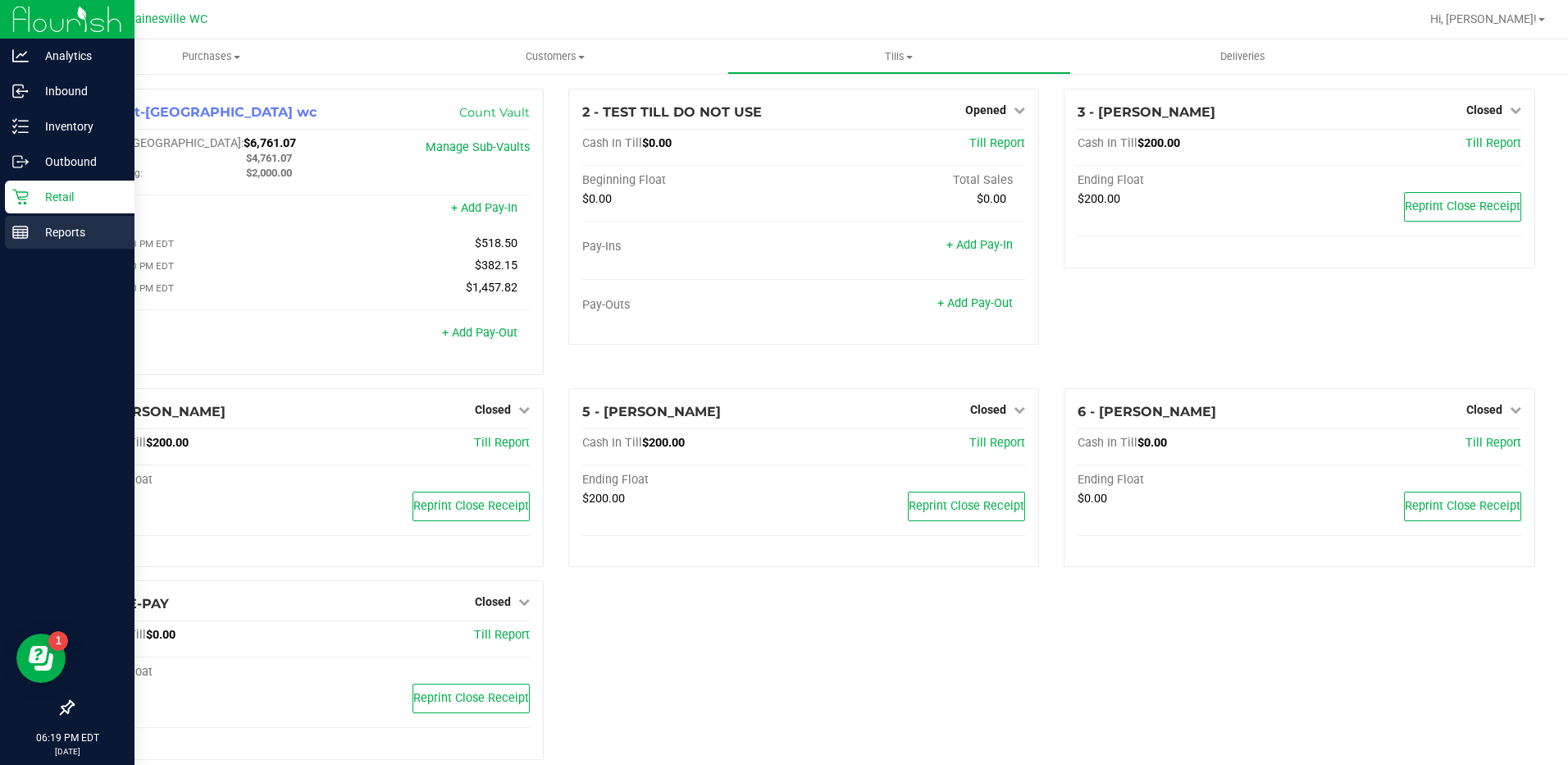
click at [65, 233] on p "Reports" at bounding box center [78, 232] width 99 height 20
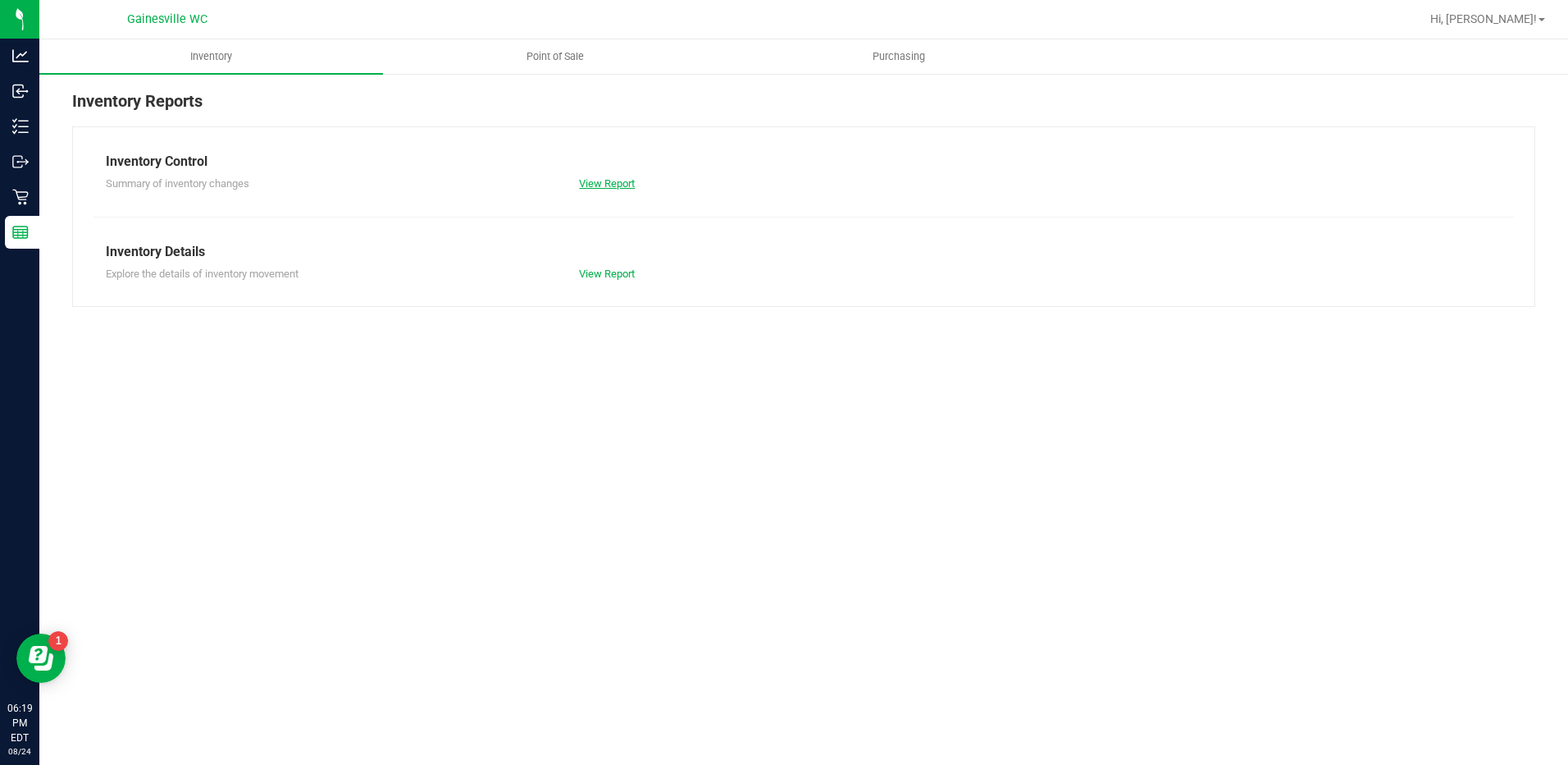
click at [608, 184] on link "View Report" at bounding box center [607, 184] width 56 height 13
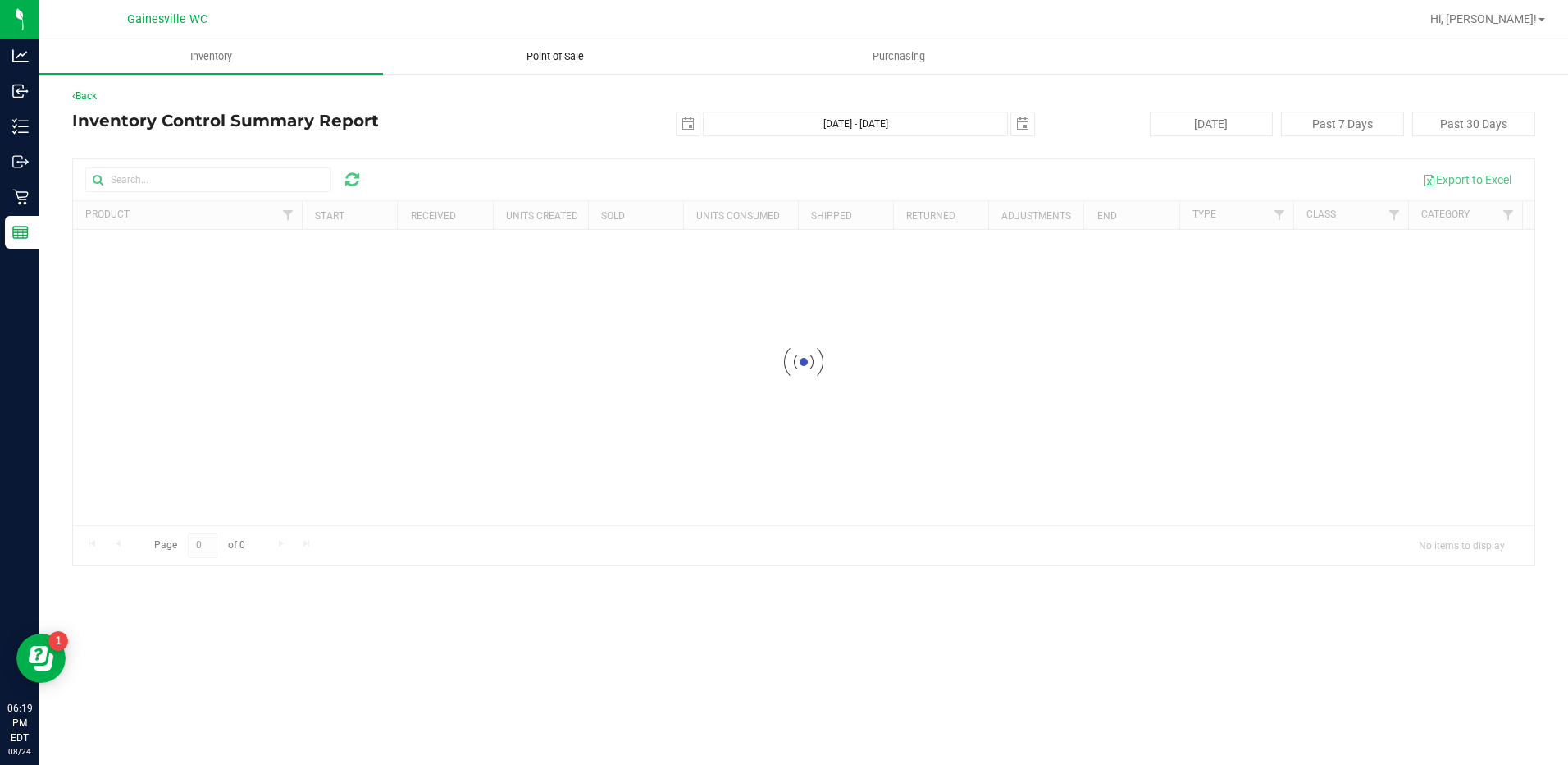
click at [549, 47] on uib-tab-heading "Point of Sale" at bounding box center [554, 57] width 342 height 33
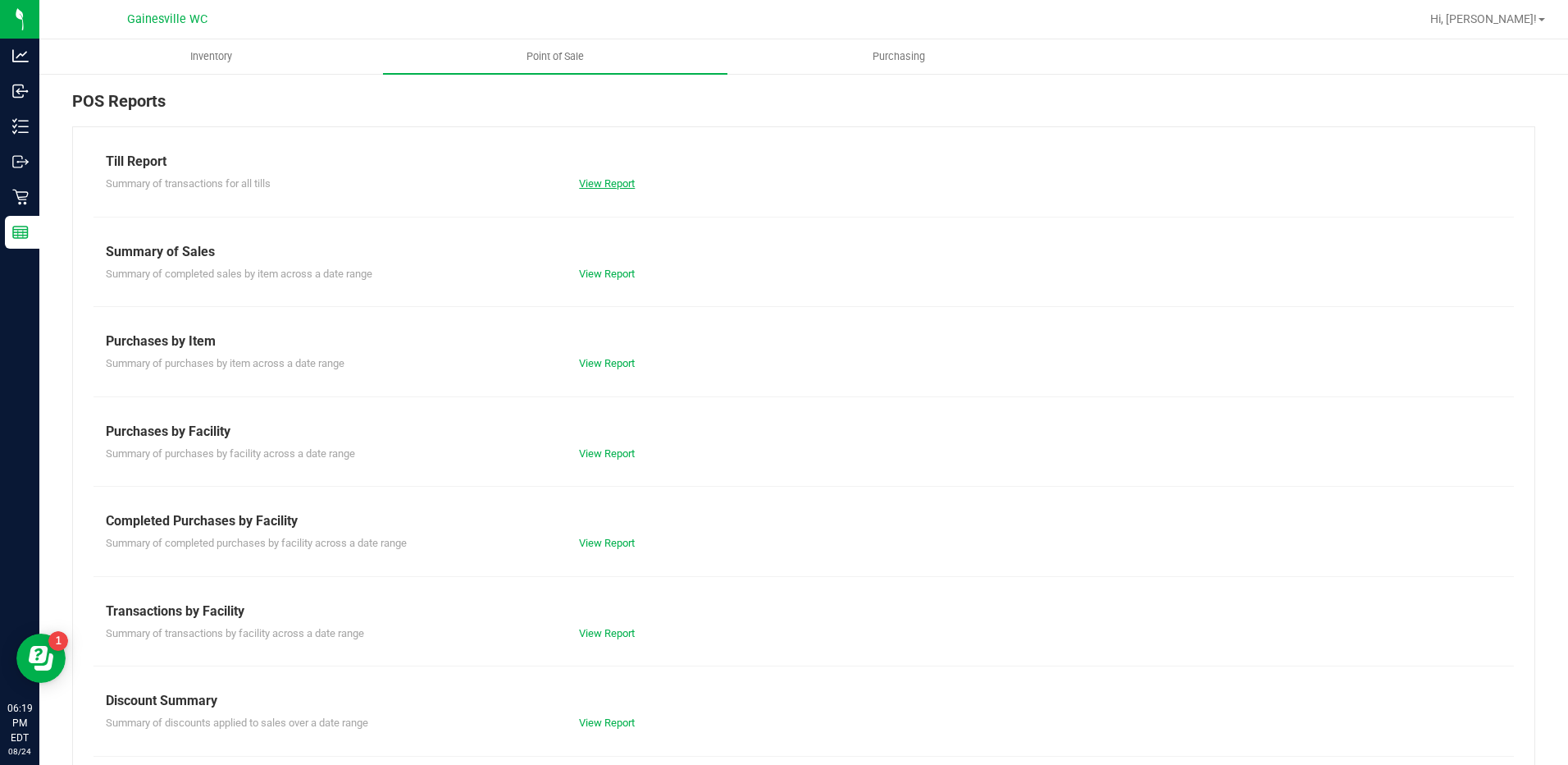
click at [595, 182] on link "View Report" at bounding box center [607, 184] width 56 height 13
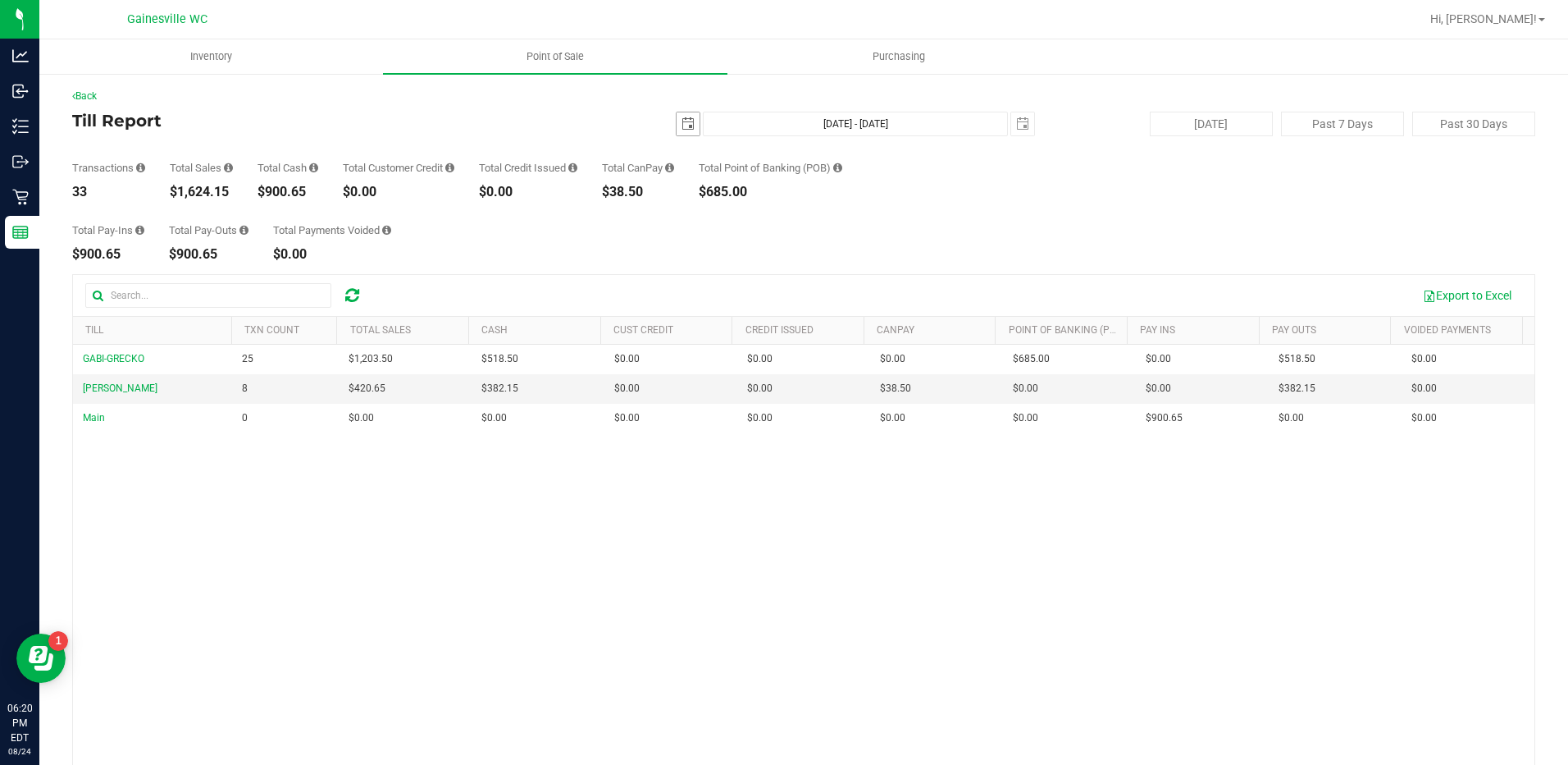
click at [681, 122] on span "select" at bounding box center [688, 124] width 13 height 13
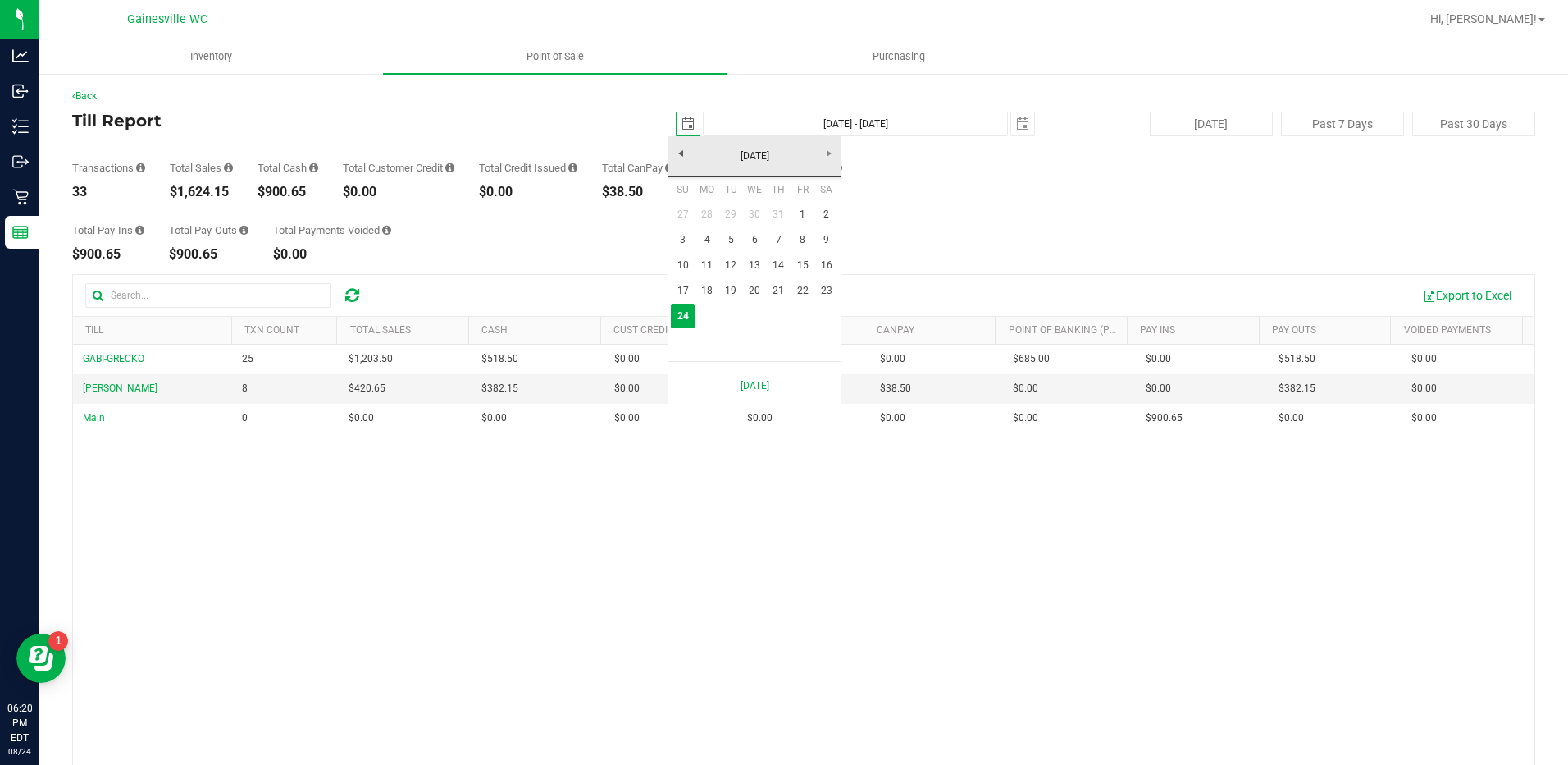
scroll to position [0, 41]
click at [685, 315] on link "24" at bounding box center [682, 316] width 24 height 25
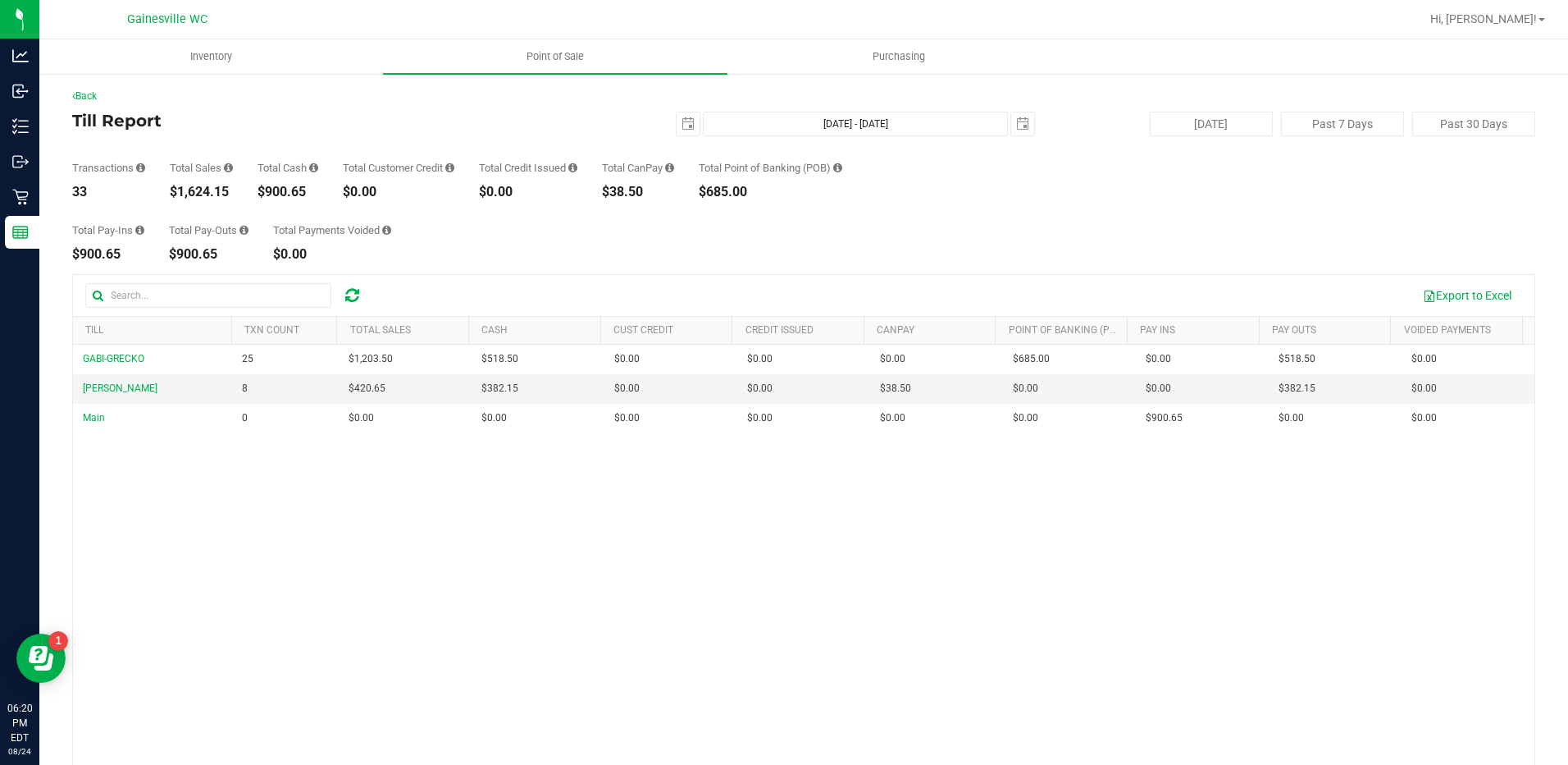
scroll to position [0, 0]
click at [689, 119] on span "select" at bounding box center [689, 124] width 23 height 23
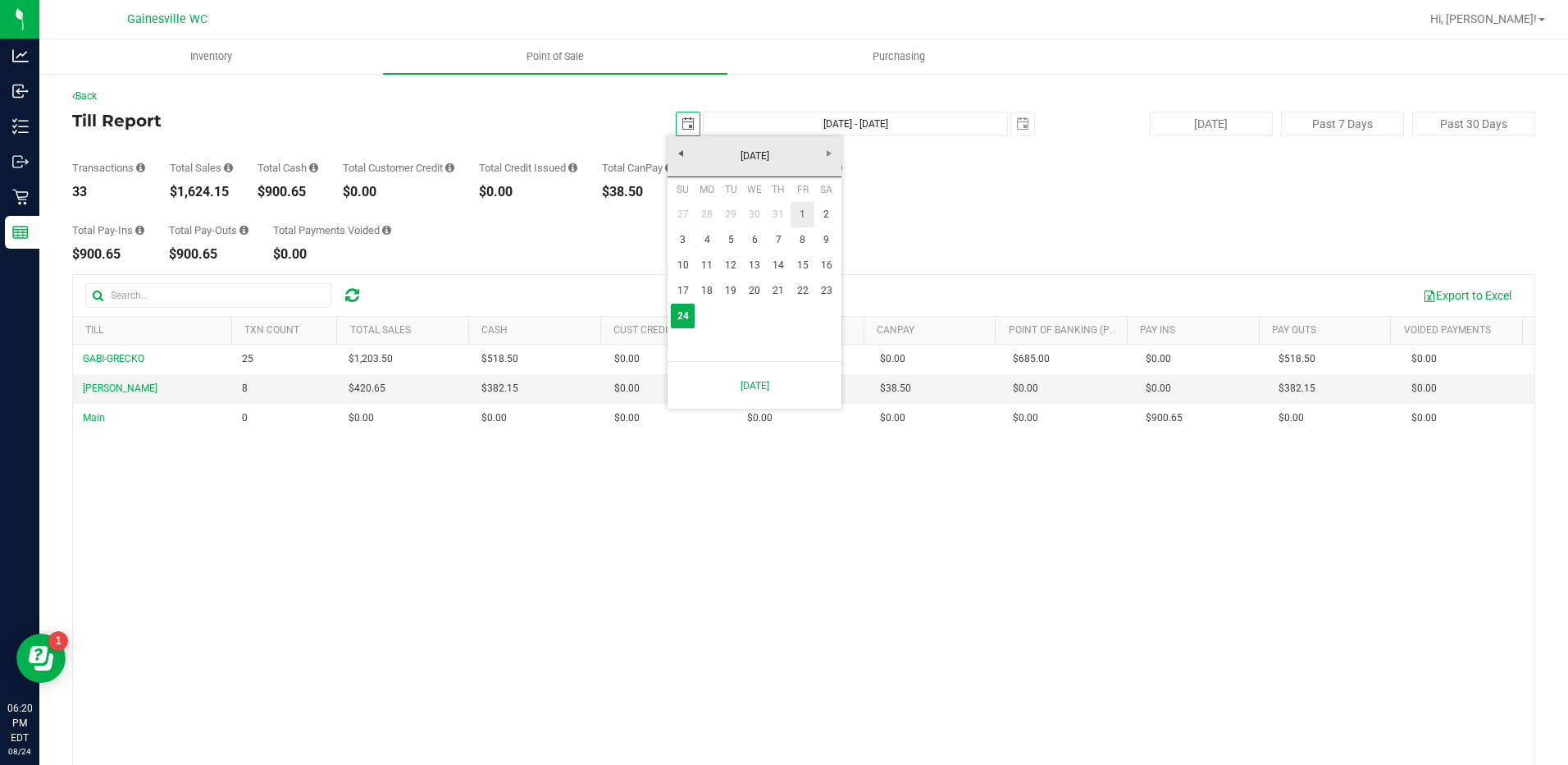
click at [800, 211] on link "1" at bounding box center [802, 214] width 24 height 25
type input "[DATE]"
type input "[DATE] - [DATE]"
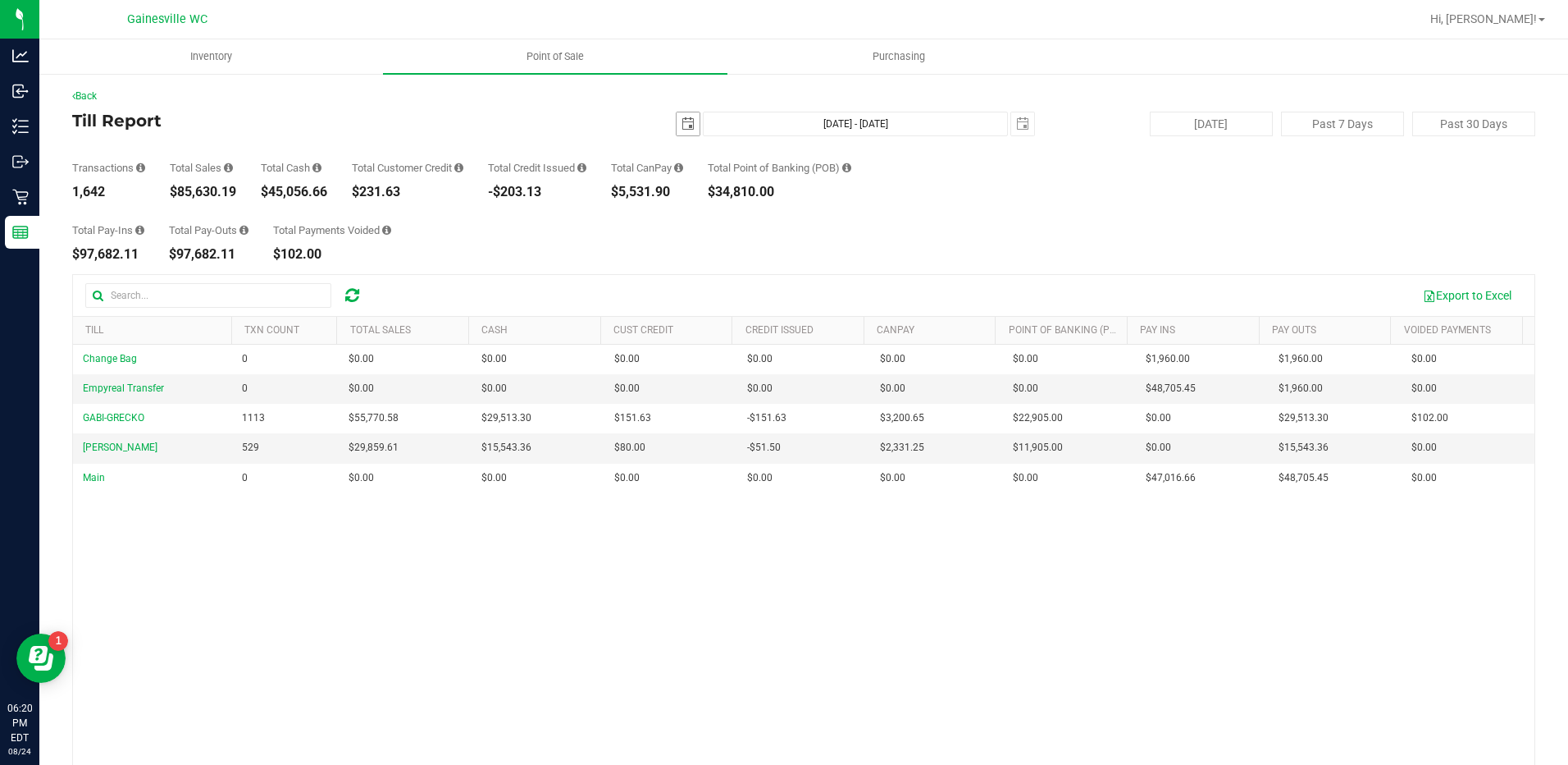
click at [683, 121] on span "select" at bounding box center [688, 124] width 13 height 13
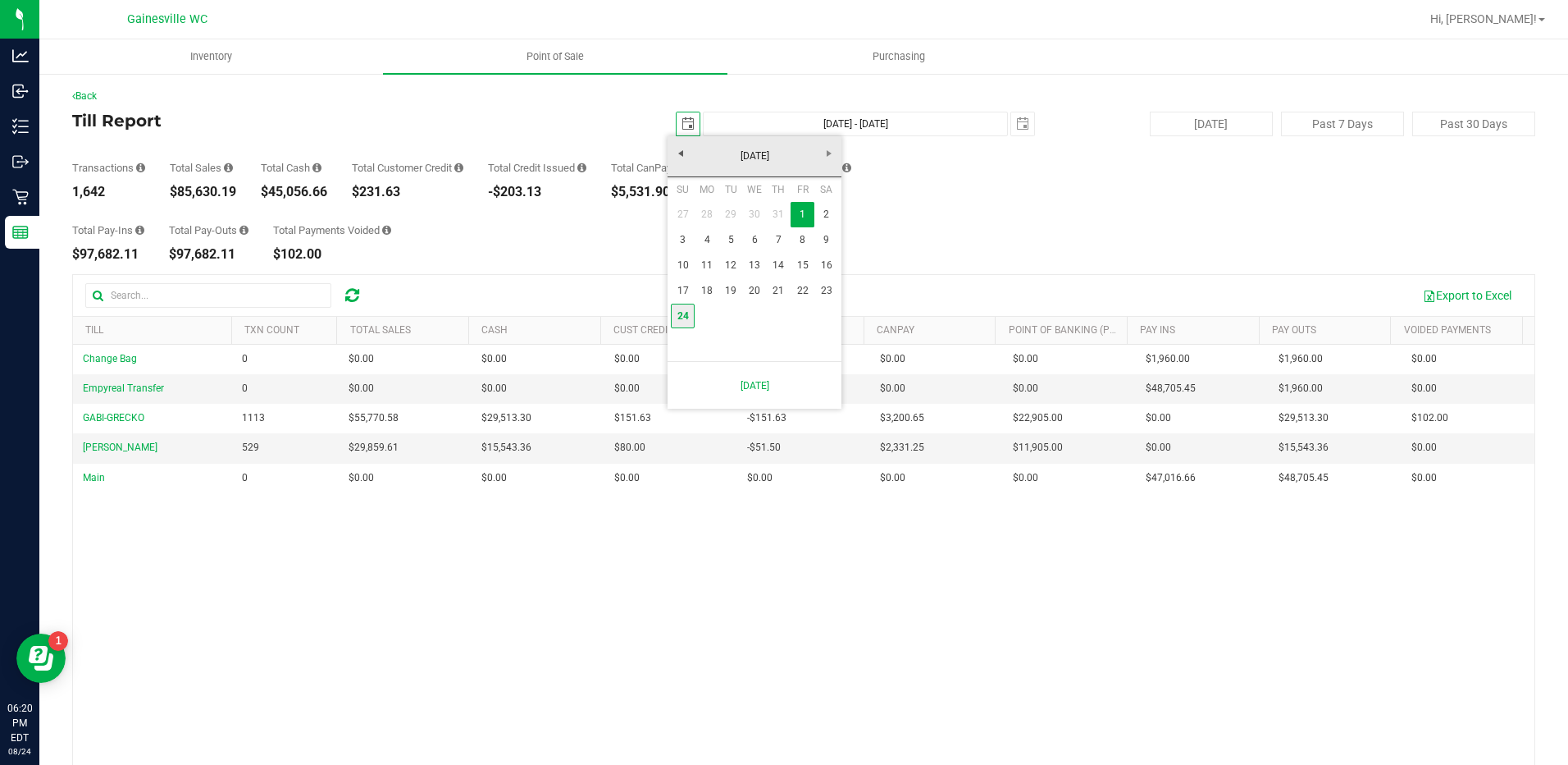
click at [676, 317] on link "24" at bounding box center [682, 316] width 24 height 25
type input "[DATE]"
type input "[DATE] - [DATE]"
